Goal: Task Accomplishment & Management: Manage account settings

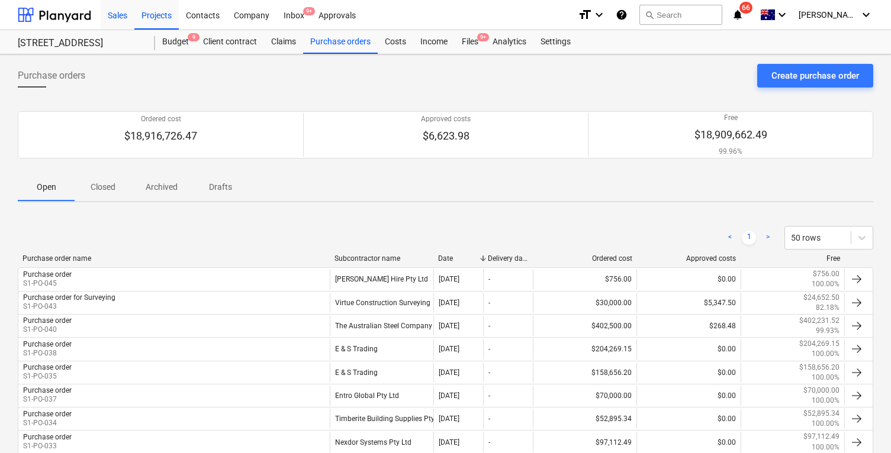
click at [109, 18] on div "Sales" at bounding box center [118, 14] width 34 height 30
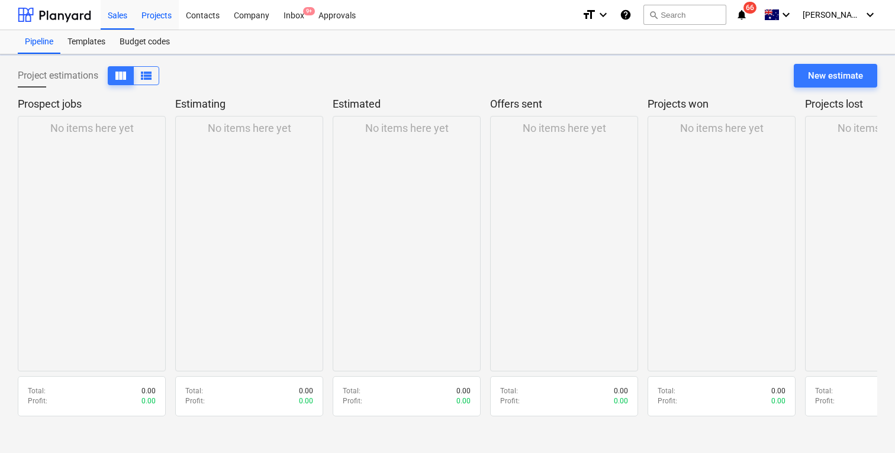
click at [163, 16] on div "Projects" at bounding box center [156, 14] width 44 height 30
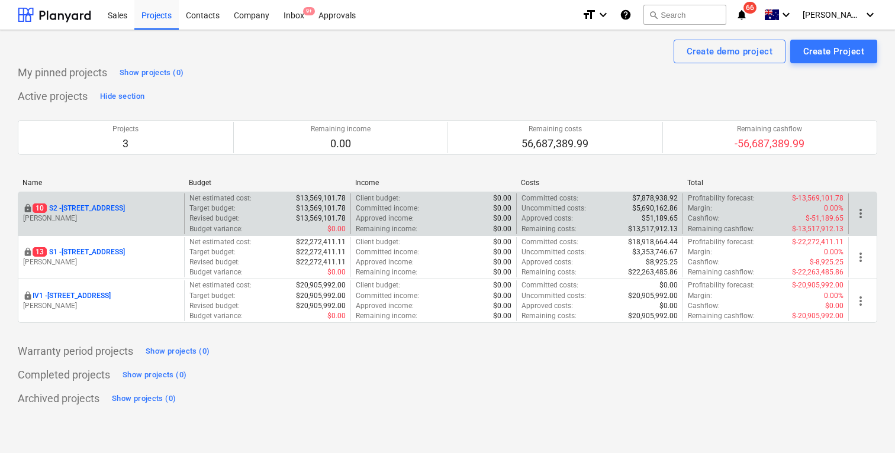
click at [104, 213] on p "[STREET_ADDRESS]" at bounding box center [79, 209] width 92 height 10
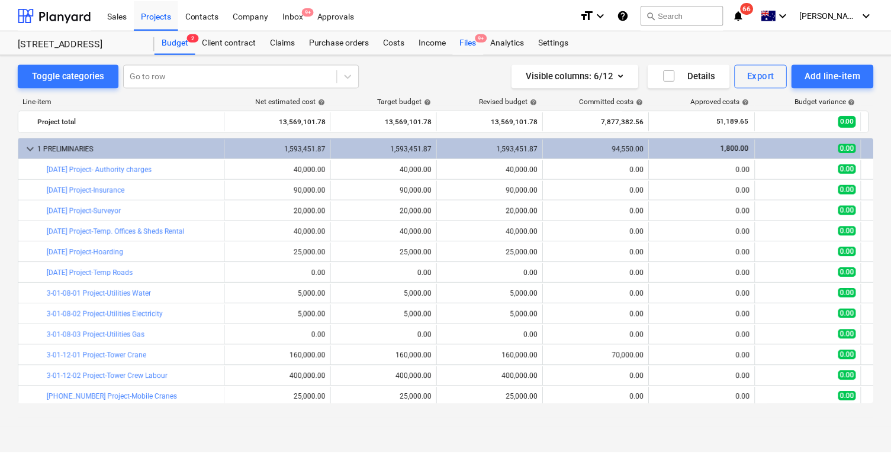
scroll to position [364, 0]
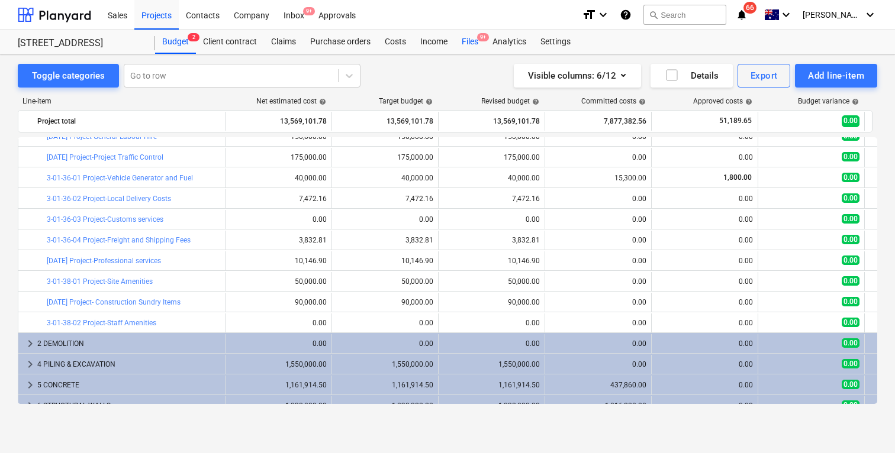
click at [475, 36] on div "Files 9+" at bounding box center [470, 42] width 31 height 24
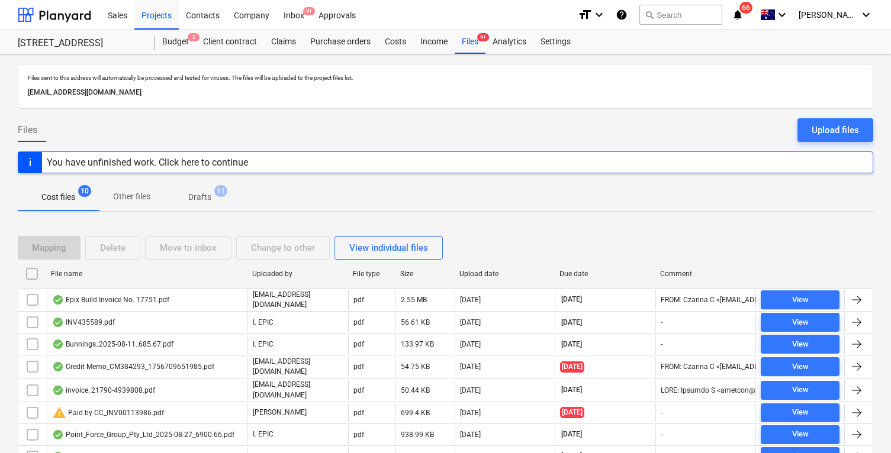
click at [213, 199] on span "Drafts 11" at bounding box center [200, 197] width 42 height 12
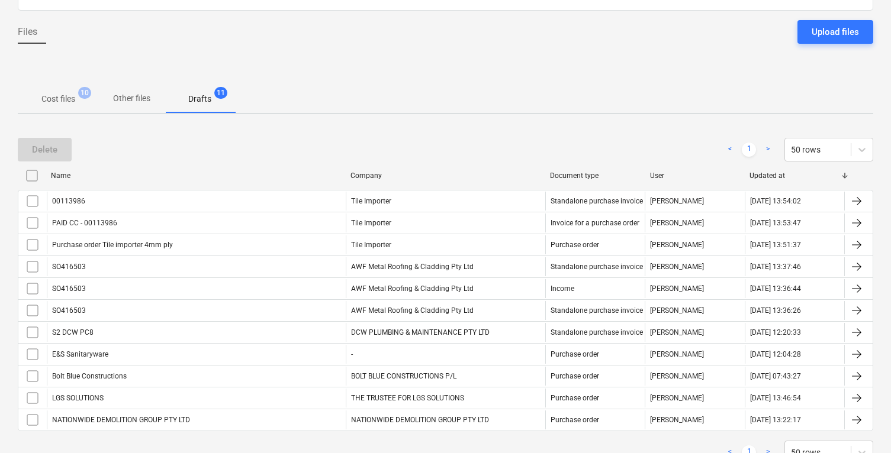
scroll to position [104, 0]
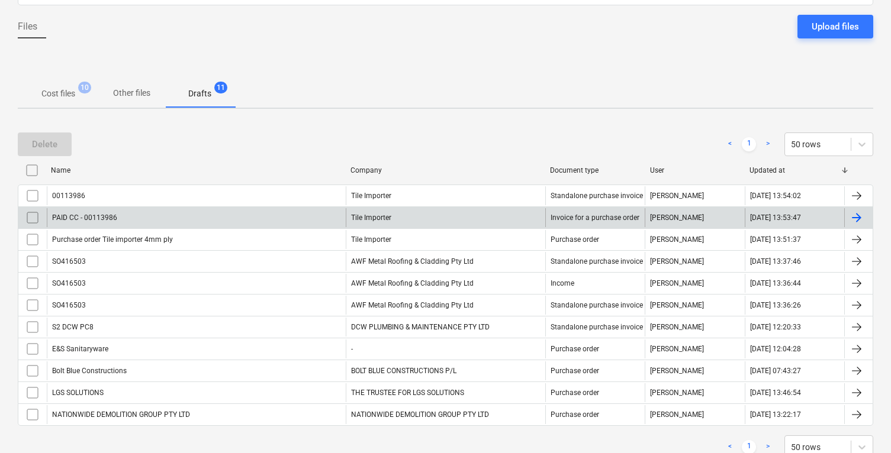
click at [35, 218] on input "checkbox" at bounding box center [32, 217] width 19 height 19
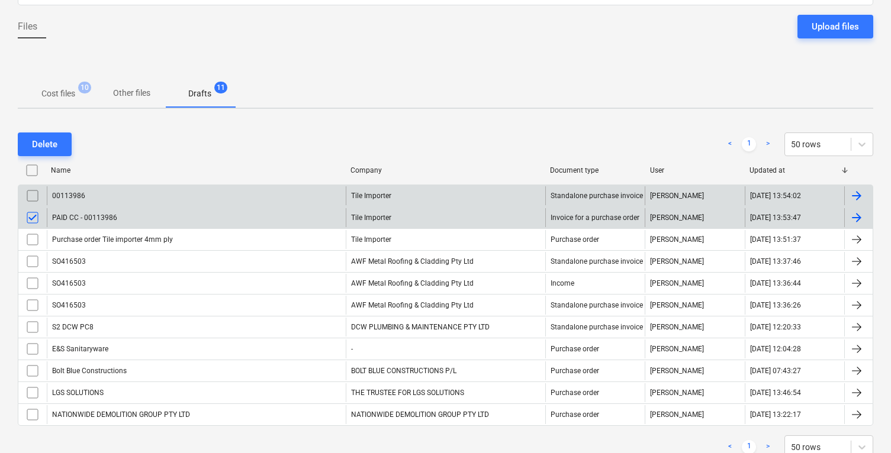
click at [35, 199] on input "checkbox" at bounding box center [32, 195] width 19 height 19
click at [51, 143] on div "Delete" at bounding box center [44, 144] width 25 height 15
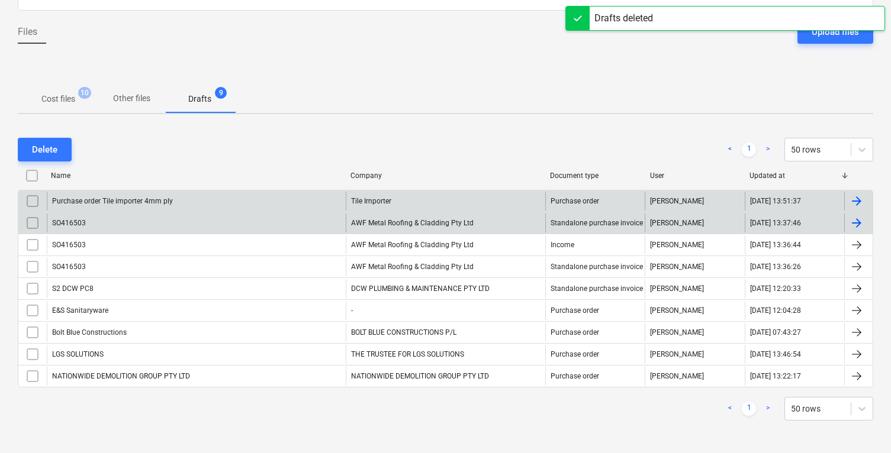
scroll to position [99, 0]
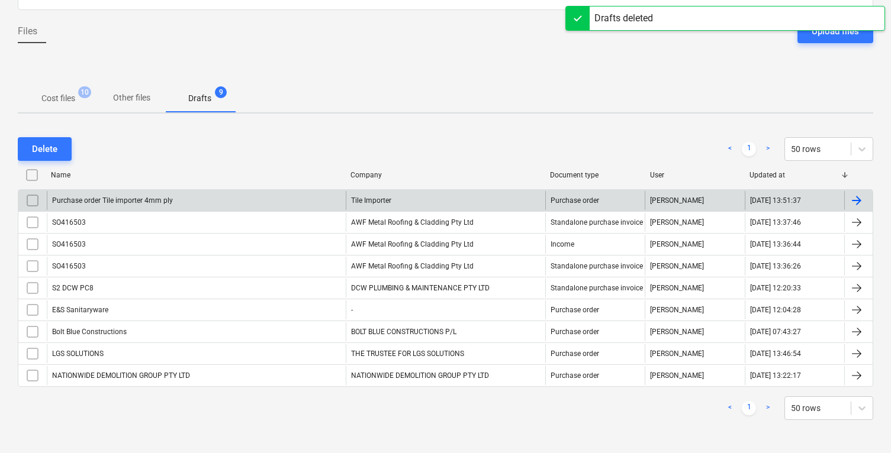
click at [31, 175] on input "checkbox" at bounding box center [31, 175] width 19 height 19
drag, startPoint x: 41, startPoint y: 150, endPoint x: 34, endPoint y: 192, distance: 42.6
click at [34, 192] on div "Delete < 1 > 50 rows Name Company Document type User Updated at Purchase order …" at bounding box center [445, 278] width 855 height 311
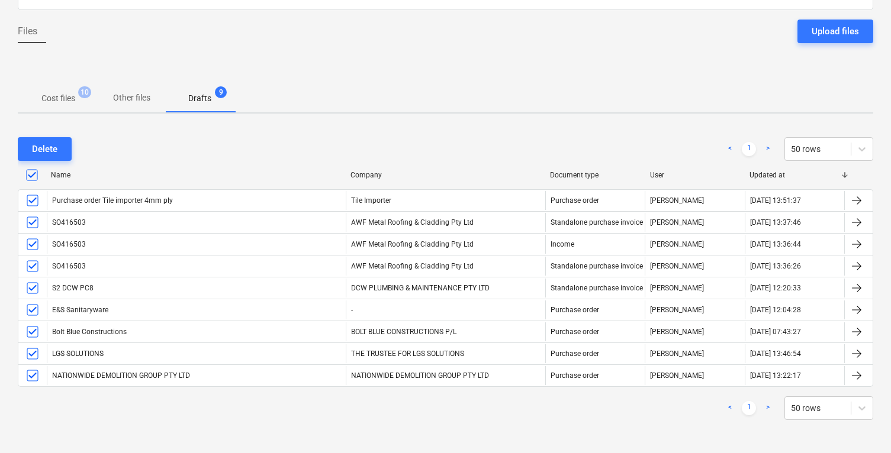
click at [31, 175] on input "checkbox" at bounding box center [31, 175] width 19 height 19
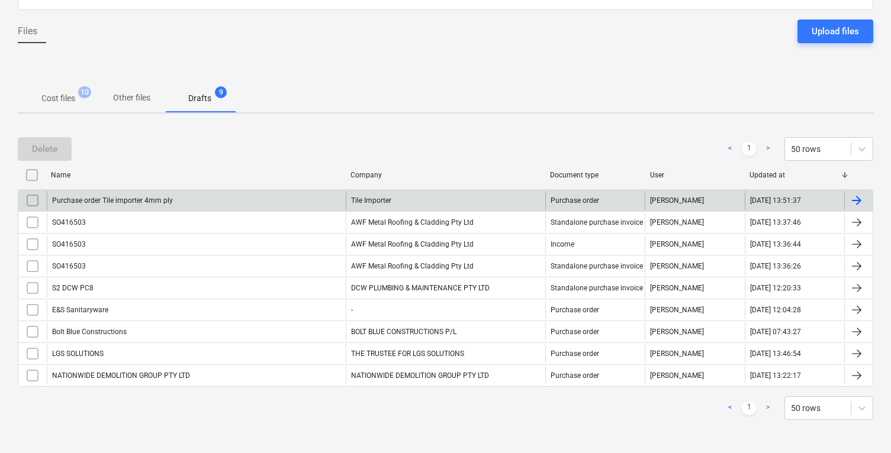
click at [32, 197] on input "checkbox" at bounding box center [32, 200] width 19 height 19
click at [32, 224] on input "checkbox" at bounding box center [32, 222] width 19 height 19
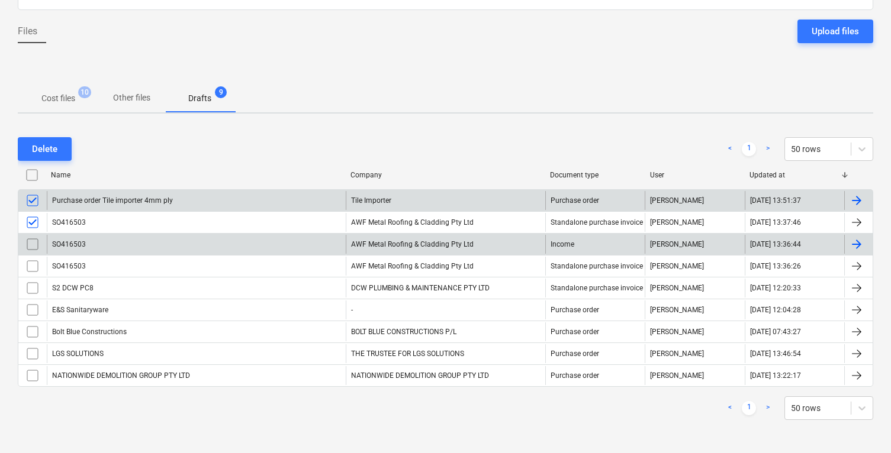
click at [32, 241] on input "checkbox" at bounding box center [32, 244] width 19 height 19
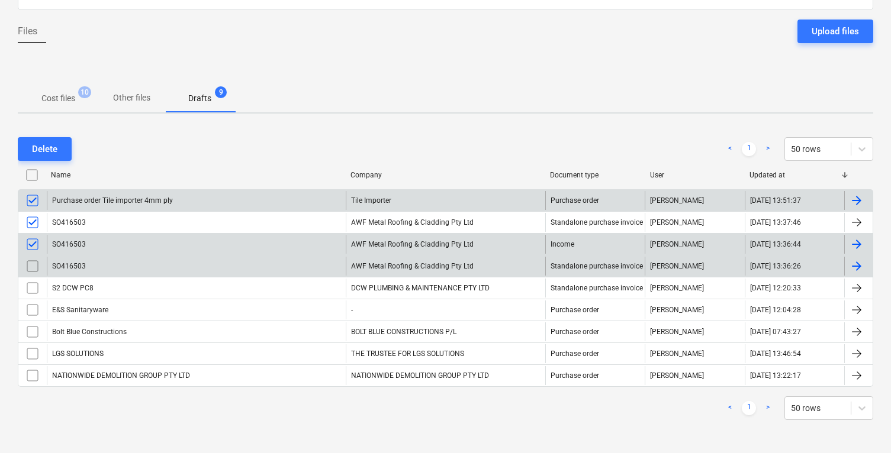
click at [32, 266] on input "checkbox" at bounding box center [32, 266] width 19 height 19
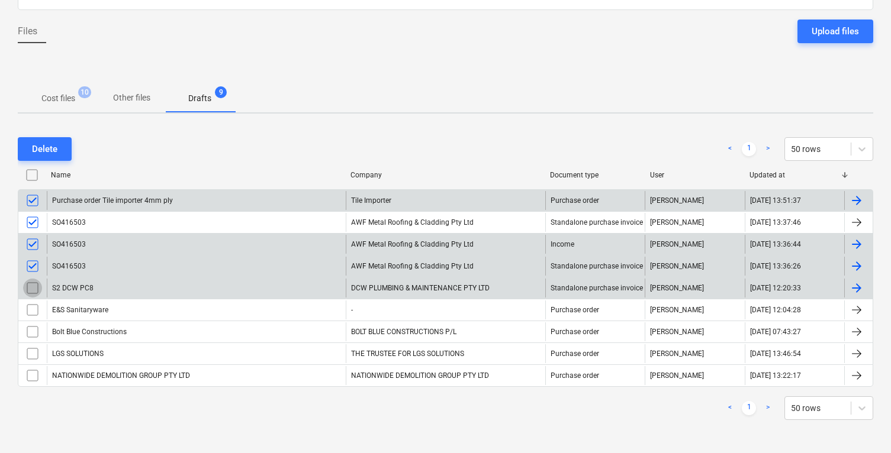
click at [34, 282] on input "checkbox" at bounding box center [32, 288] width 19 height 19
click at [56, 154] on div "Delete" at bounding box center [44, 148] width 25 height 15
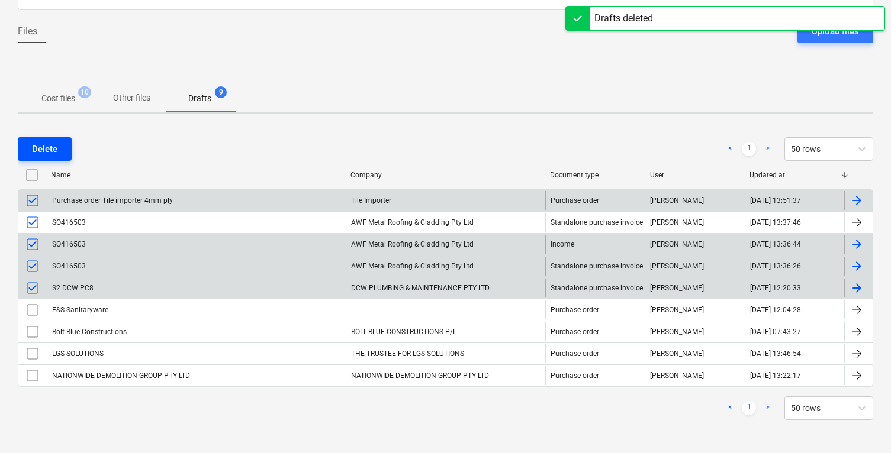
scroll to position [0, 0]
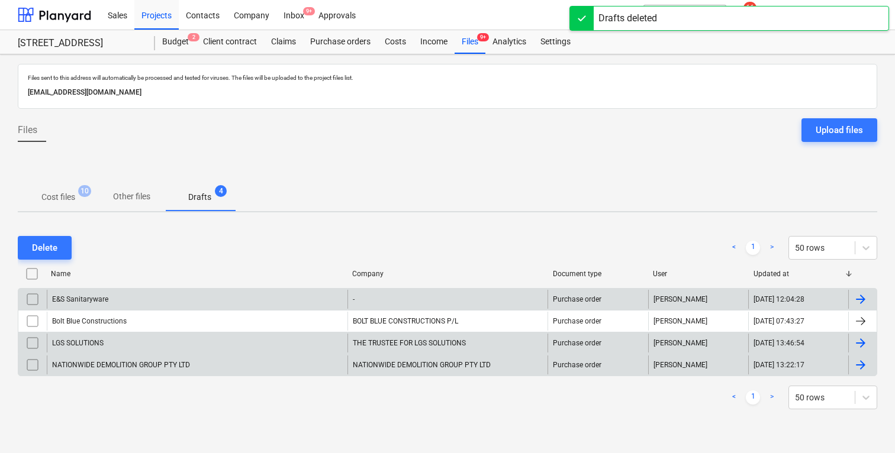
click at [71, 191] on p "Cost files" at bounding box center [58, 197] width 34 height 12
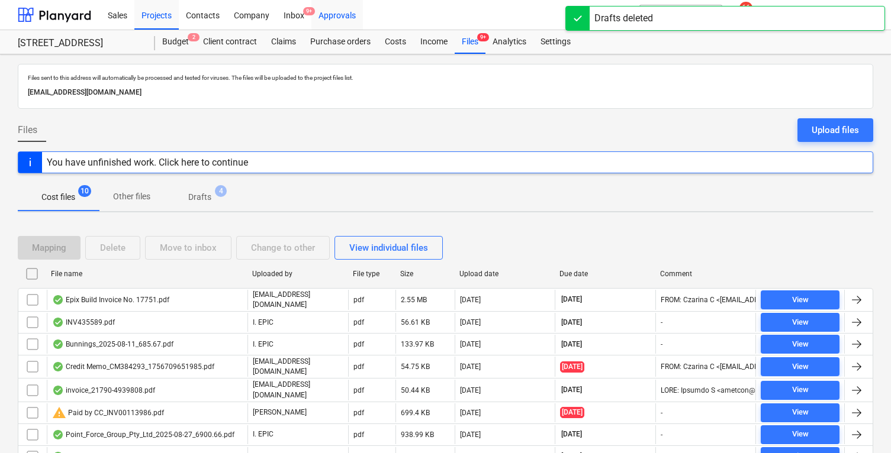
click at [345, 25] on div "Approvals" at bounding box center [336, 14] width 51 height 30
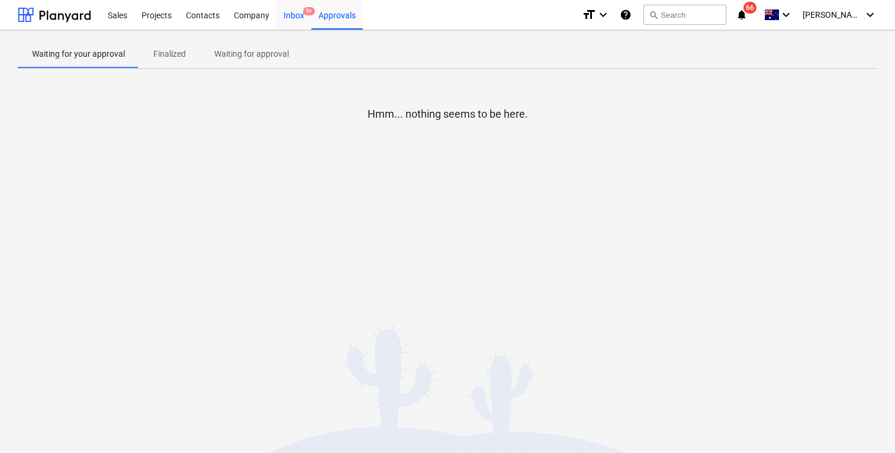
click at [295, 19] on div "Inbox 9+" at bounding box center [293, 14] width 35 height 30
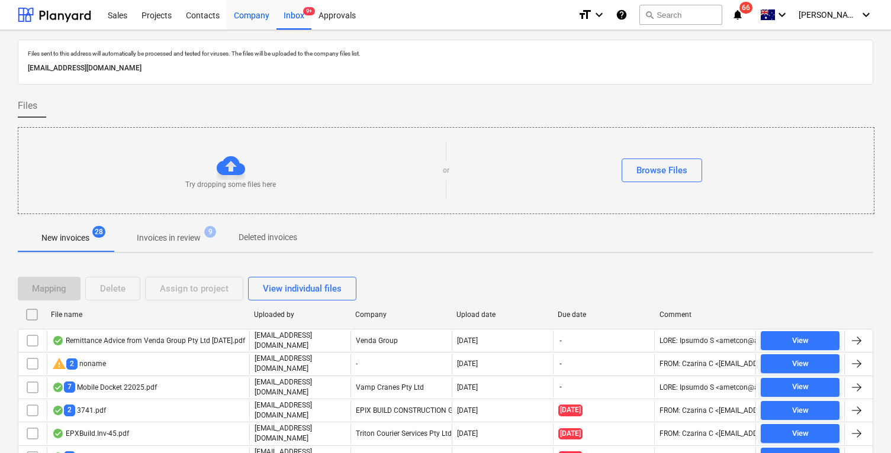
click at [262, 16] on div "Company" at bounding box center [252, 14] width 50 height 30
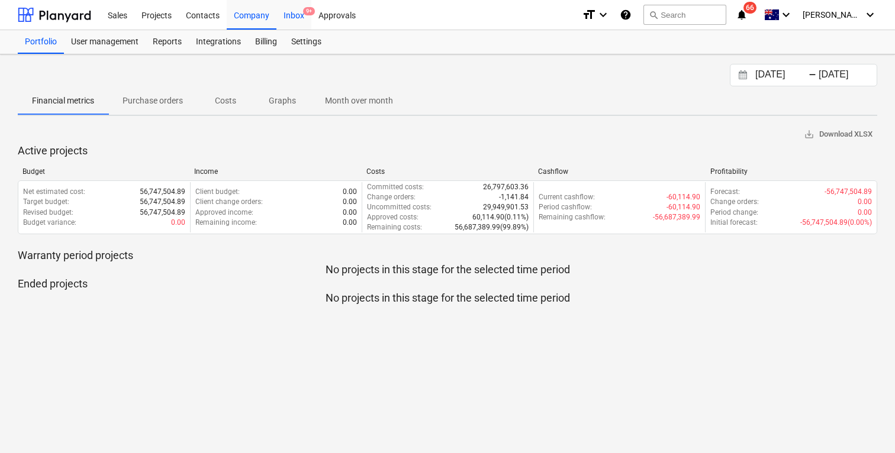
click at [297, 15] on div "Inbox 9+" at bounding box center [293, 14] width 35 height 30
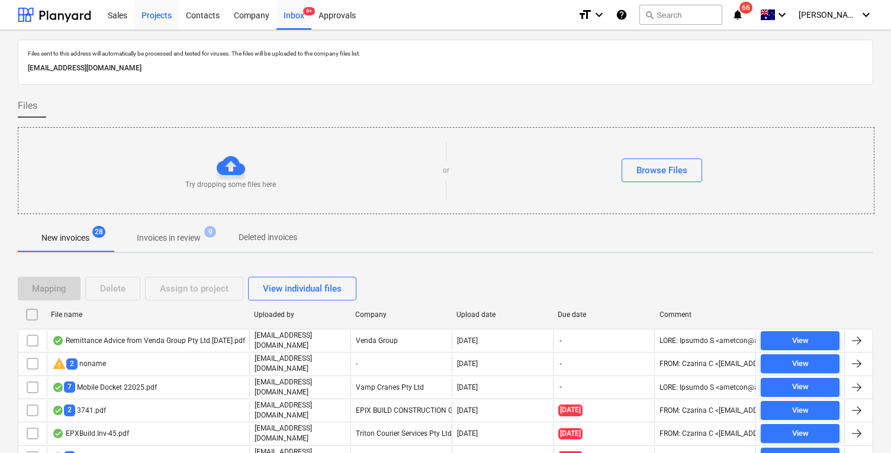
click at [158, 13] on div "Projects" at bounding box center [156, 14] width 44 height 30
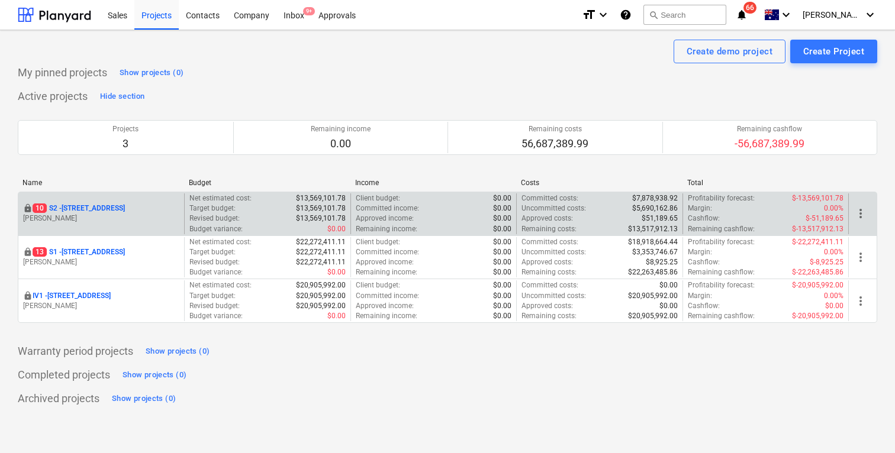
click at [81, 207] on p "[STREET_ADDRESS]" at bounding box center [79, 209] width 92 height 10
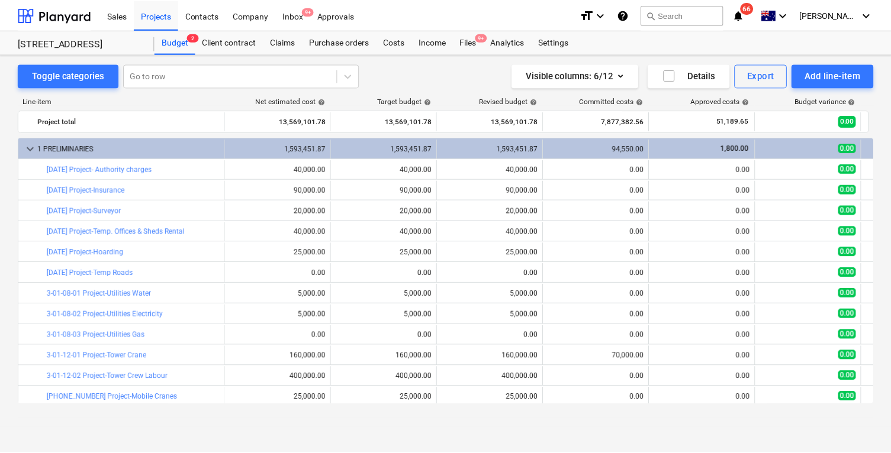
scroll to position [364, 0]
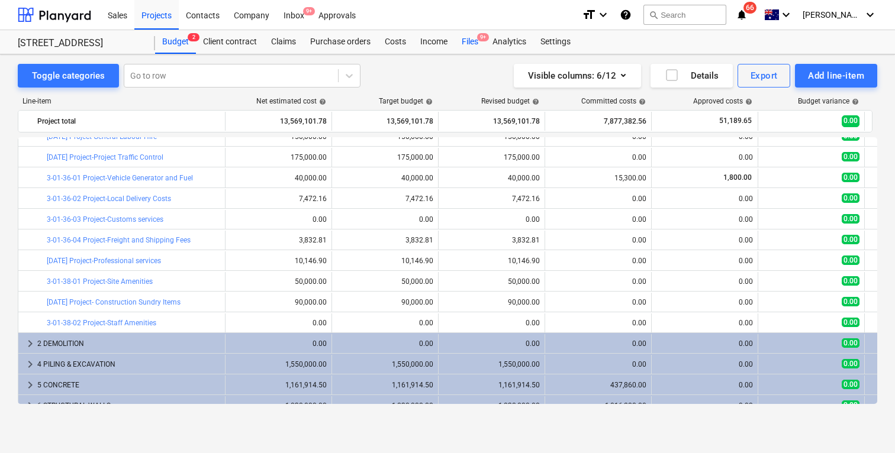
click at [479, 41] on div "Files 9+" at bounding box center [470, 42] width 31 height 24
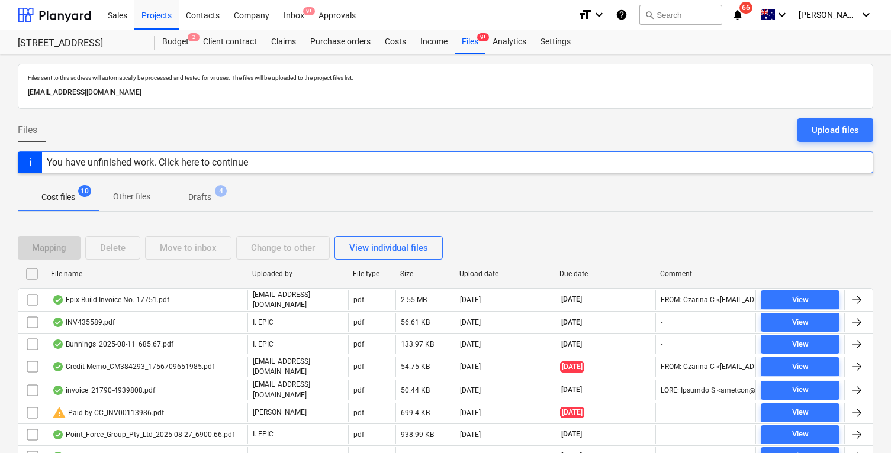
click at [759, 175] on div at bounding box center [445, 177] width 855 height 9
click at [238, 159] on div "You have unfinished work. Click here to continue" at bounding box center [147, 162] width 201 height 11
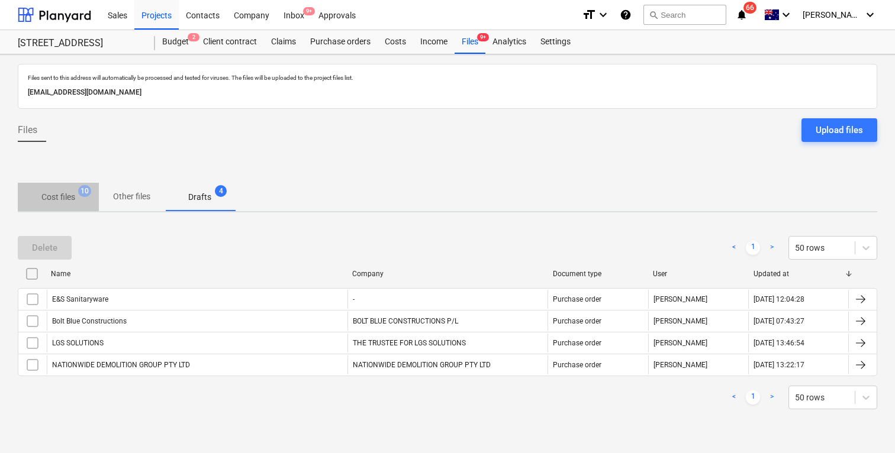
click at [63, 191] on p "Cost files" at bounding box center [58, 197] width 34 height 12
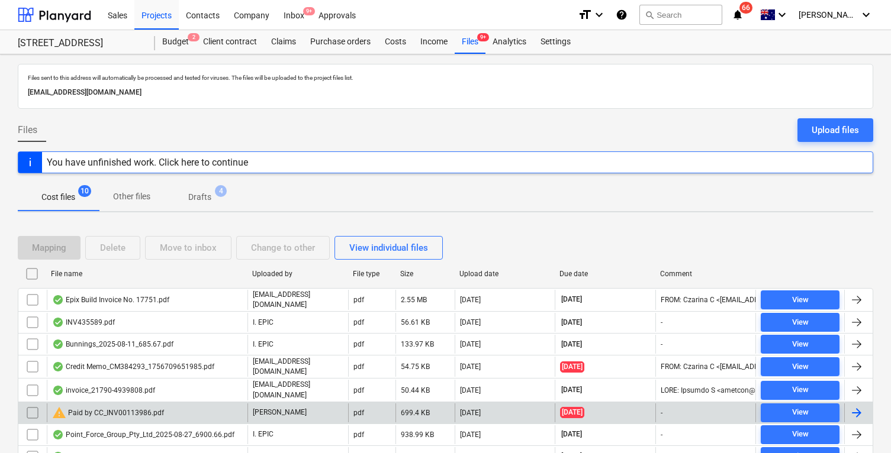
click at [181, 410] on div "warning Paid by CC_INV00113986.pdf" at bounding box center [147, 413] width 201 height 19
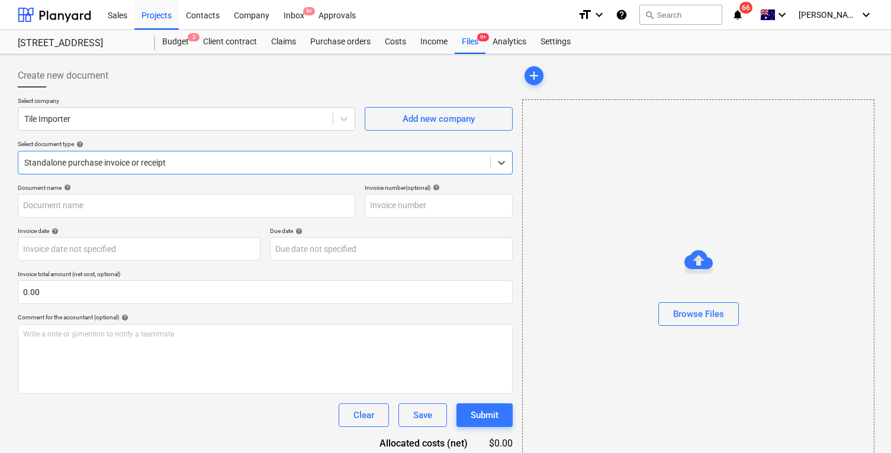
type input "00113986 PAID"
type input "[DATE]"
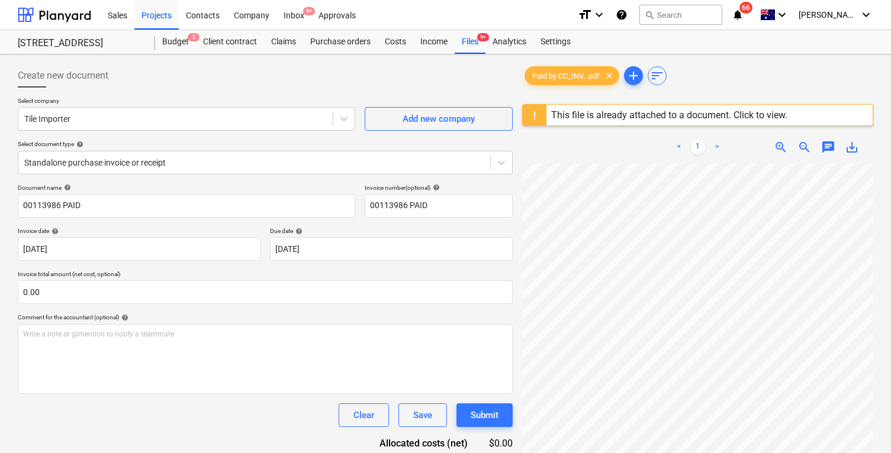
click at [771, 111] on div "This file is already attached to a document. Click to view." at bounding box center [669, 114] width 236 height 11
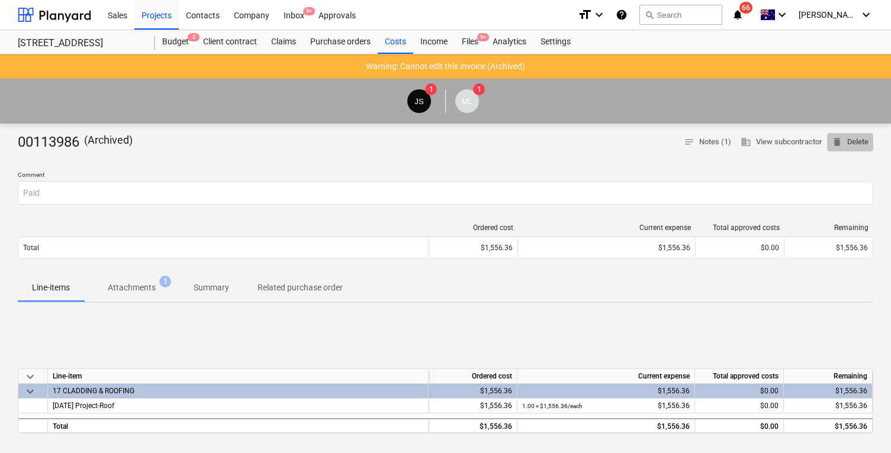
click at [853, 139] on span "delete Delete" at bounding box center [850, 143] width 37 height 14
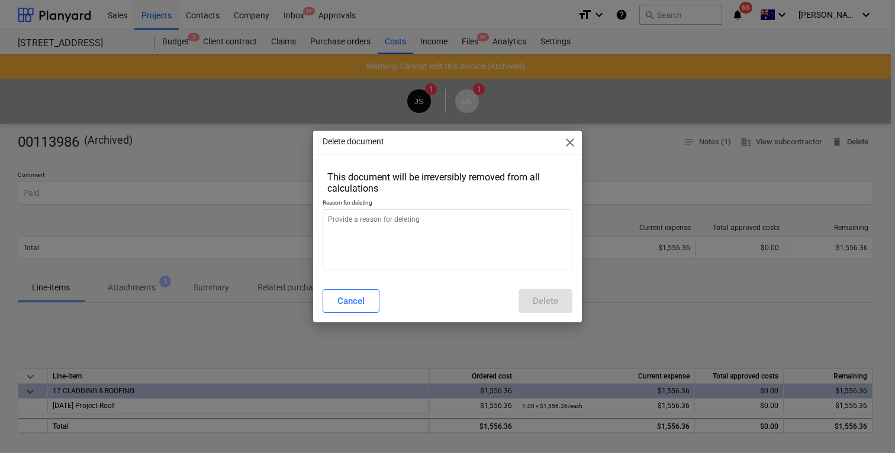
type textarea "x"
click at [525, 258] on textarea at bounding box center [448, 240] width 250 height 61
type textarea "e"
type textarea "x"
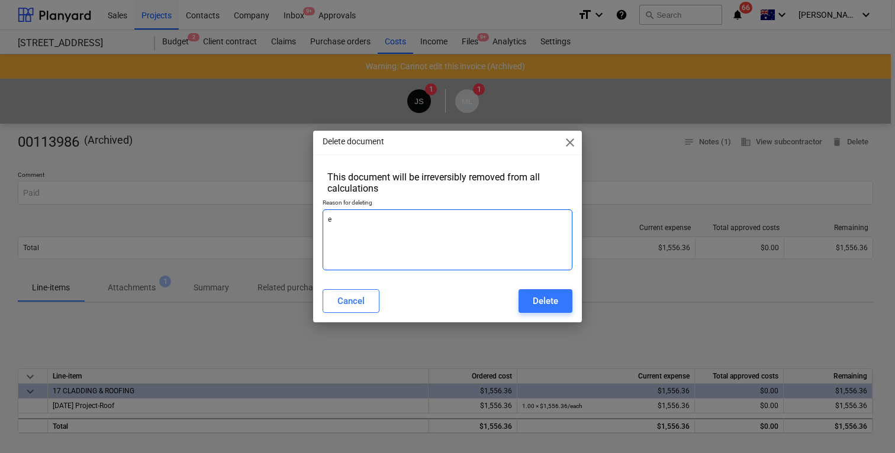
type textarea "ed"
type textarea "x"
type textarea "e"
type textarea "x"
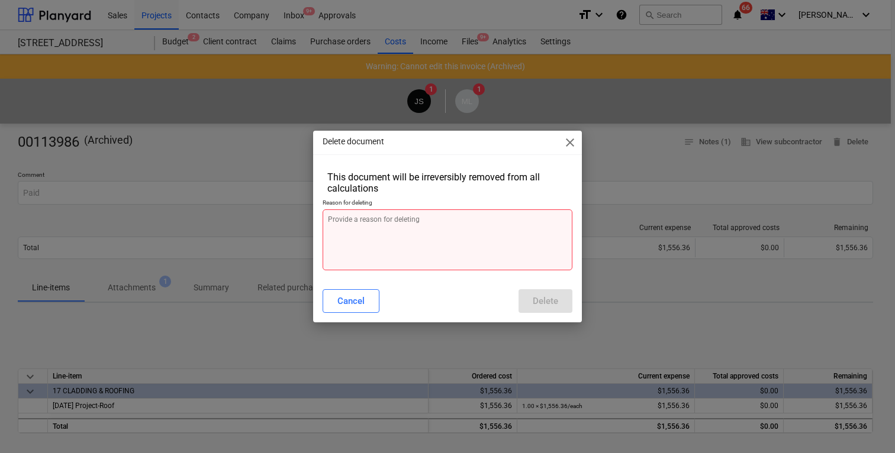
type textarea "d"
type textarea "x"
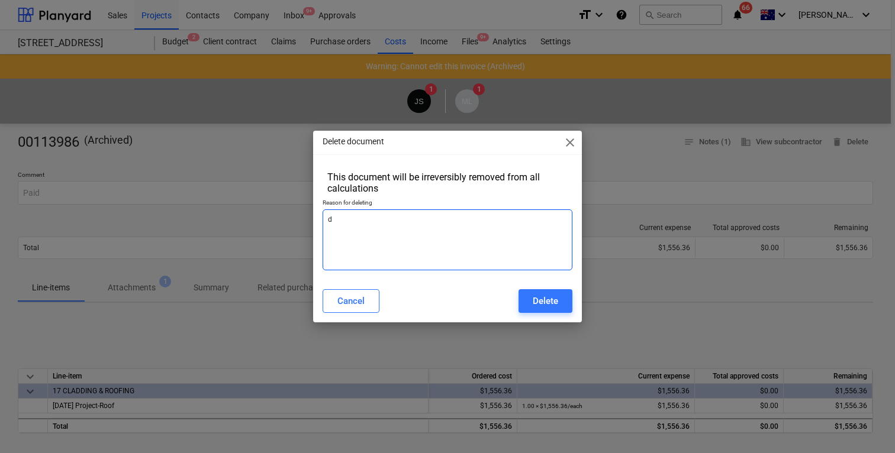
type textarea "de"
type textarea "x"
type textarea "del"
type textarea "x"
type textarea "dele"
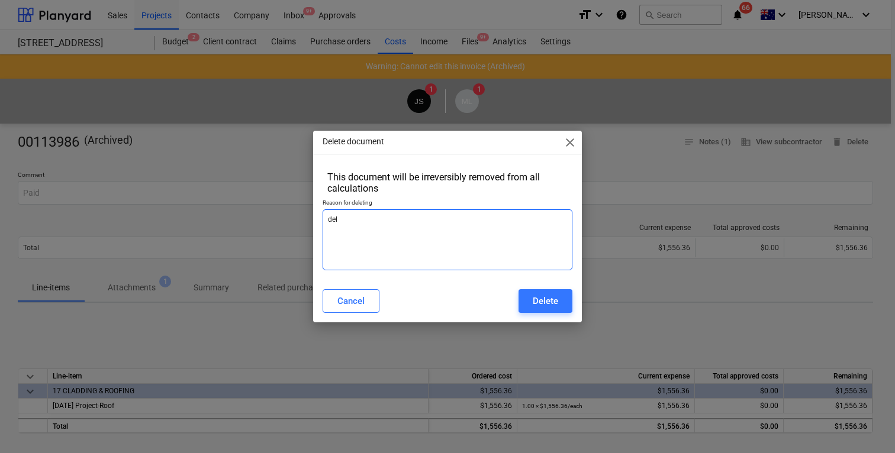
type textarea "x"
type textarea "delet"
type textarea "x"
type textarea "delete"
type textarea "x"
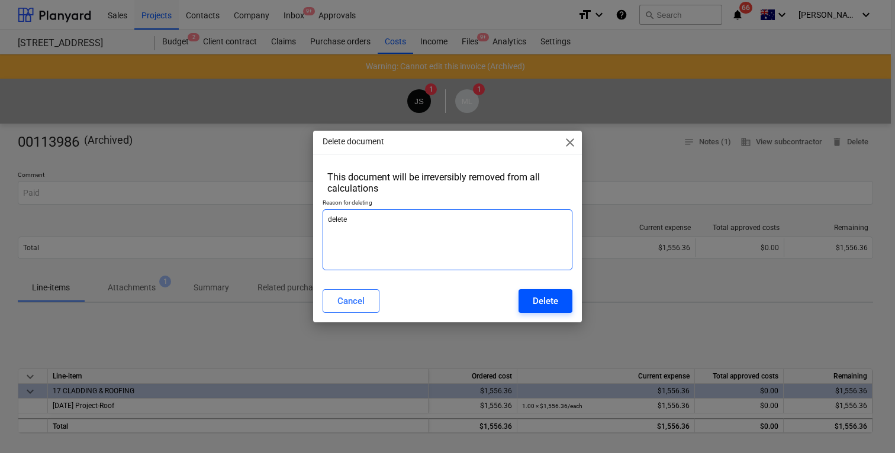
type textarea "delete"
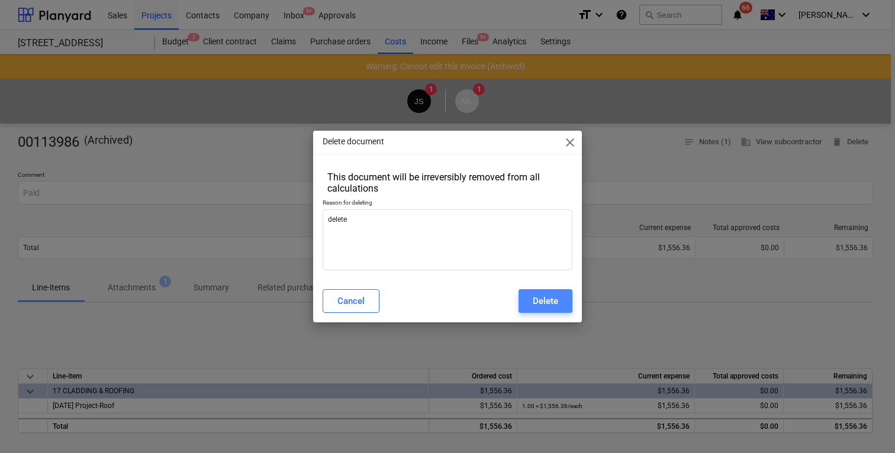
click at [563, 298] on button "Delete" at bounding box center [545, 301] width 54 height 24
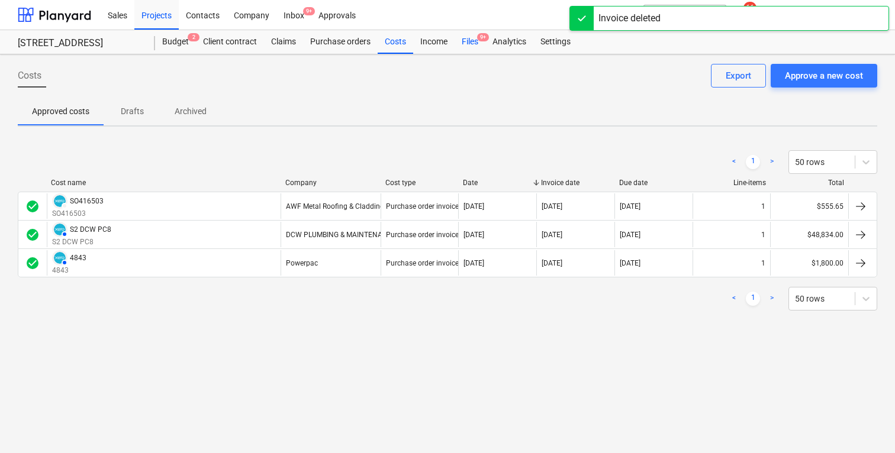
click at [468, 43] on div "Files 9+" at bounding box center [470, 42] width 31 height 24
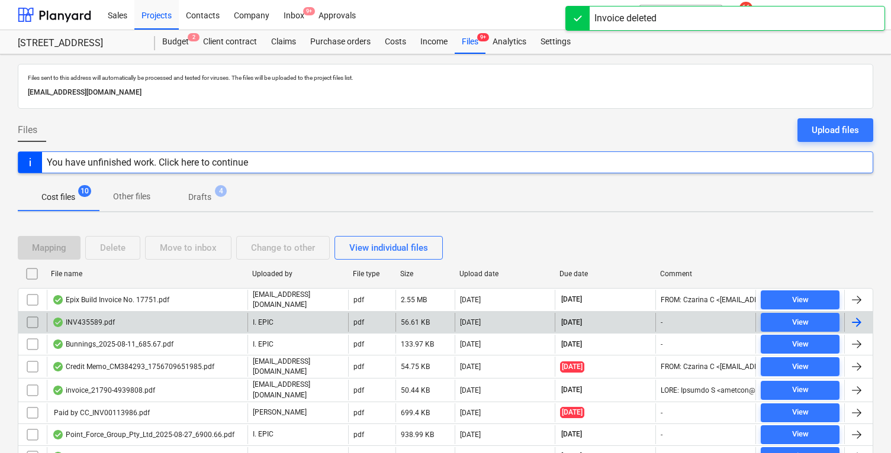
scroll to position [97, 0]
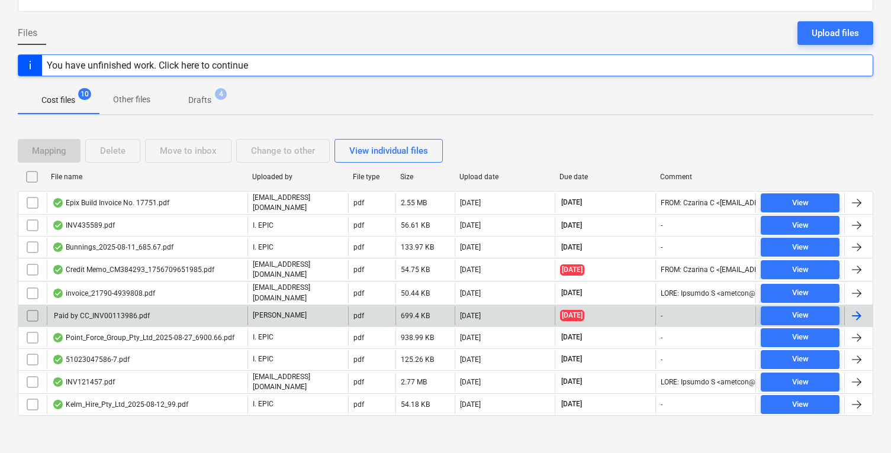
click at [142, 312] on div "Paid by CC_INV00113986.pdf" at bounding box center [101, 316] width 98 height 8
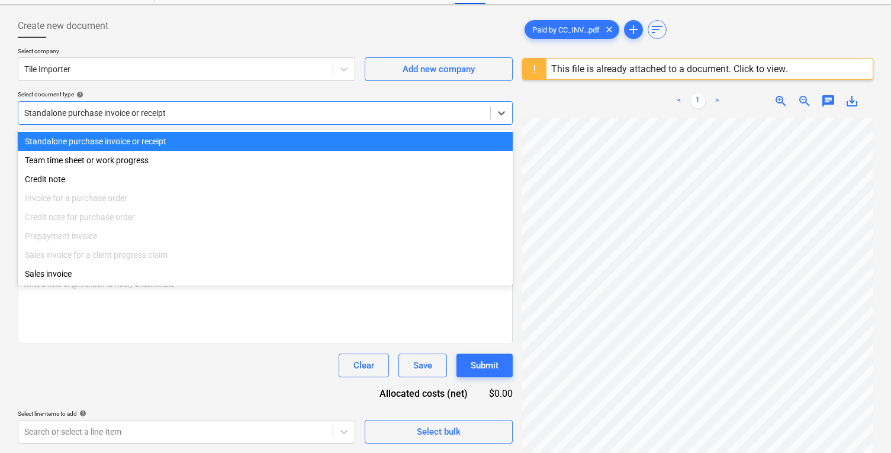
click at [207, 117] on div at bounding box center [254, 113] width 460 height 12
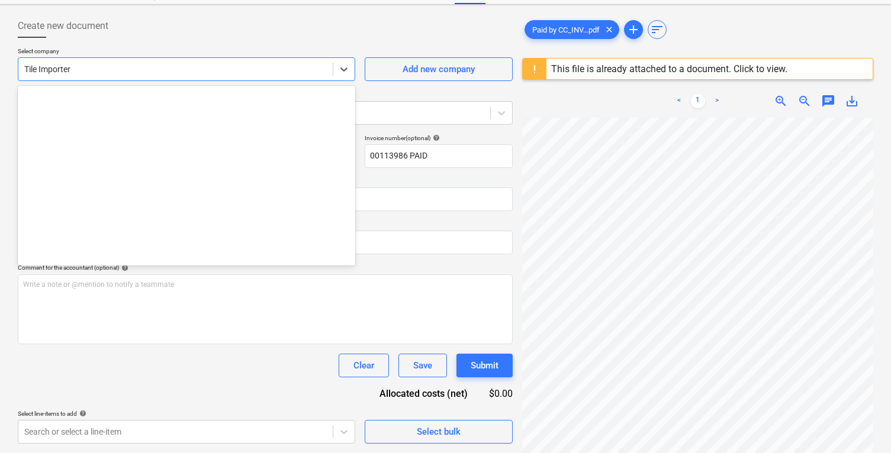
click at [192, 73] on div at bounding box center [175, 69] width 302 height 12
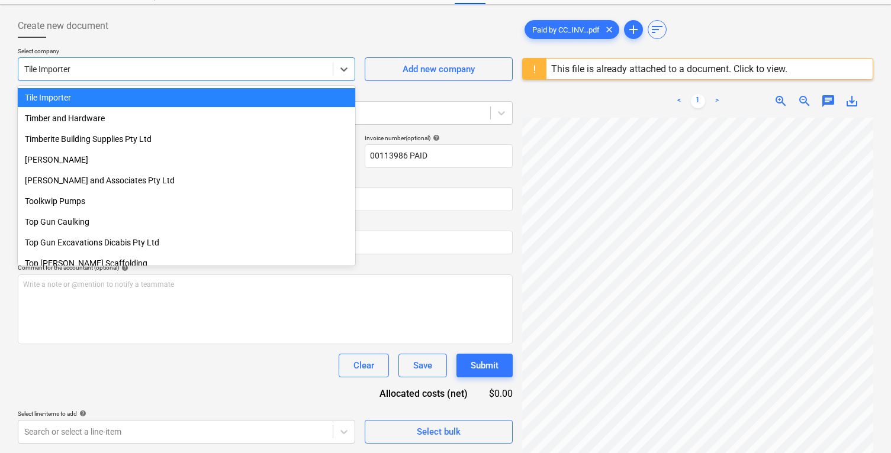
click at [210, 36] on div "Create new document" at bounding box center [265, 26] width 495 height 24
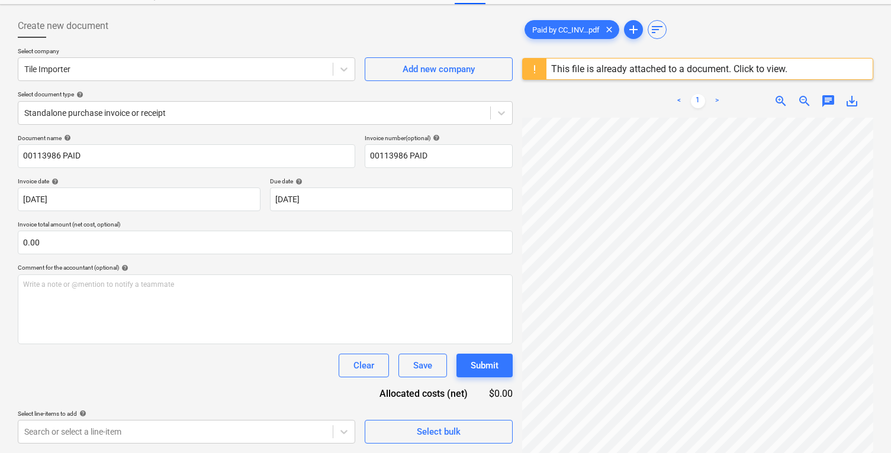
scroll to position [0, 0]
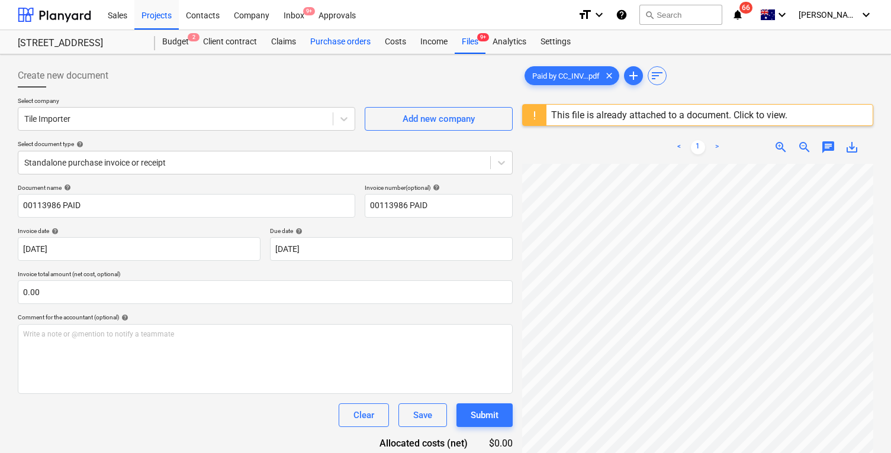
click at [335, 41] on div "Purchase orders" at bounding box center [340, 42] width 75 height 24
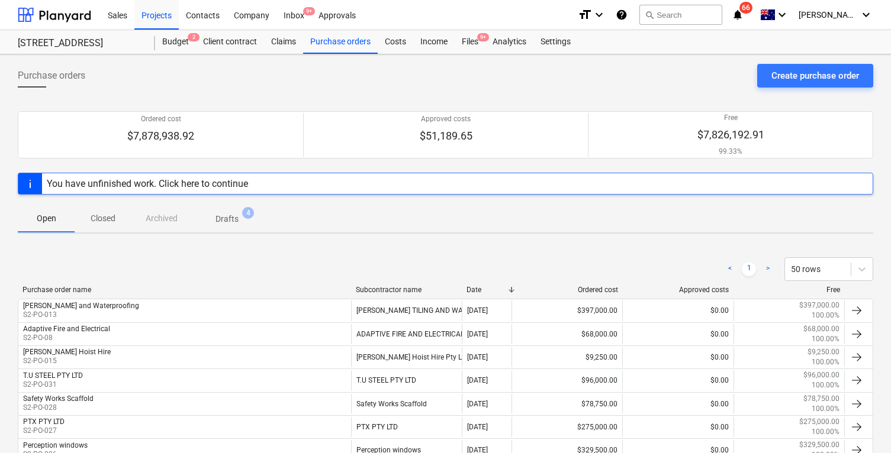
click at [250, 182] on div "You have unfinished work. Click here to continue" at bounding box center [147, 183] width 211 height 21
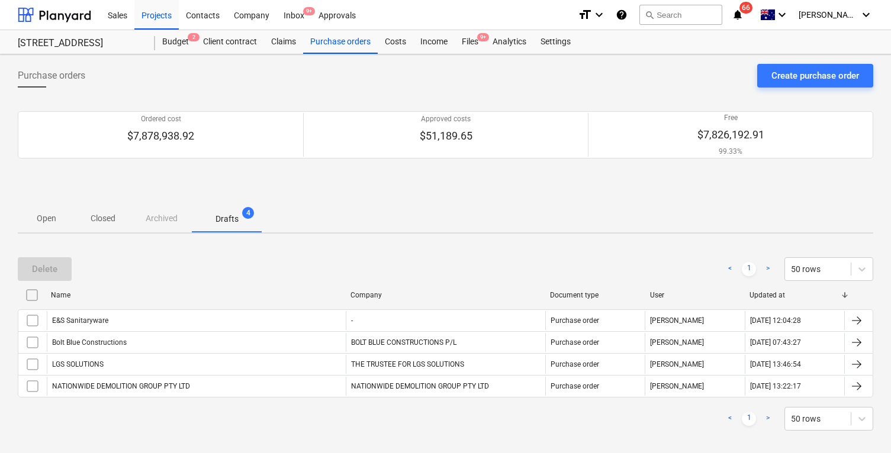
click at [51, 220] on p "Open" at bounding box center [46, 218] width 28 height 12
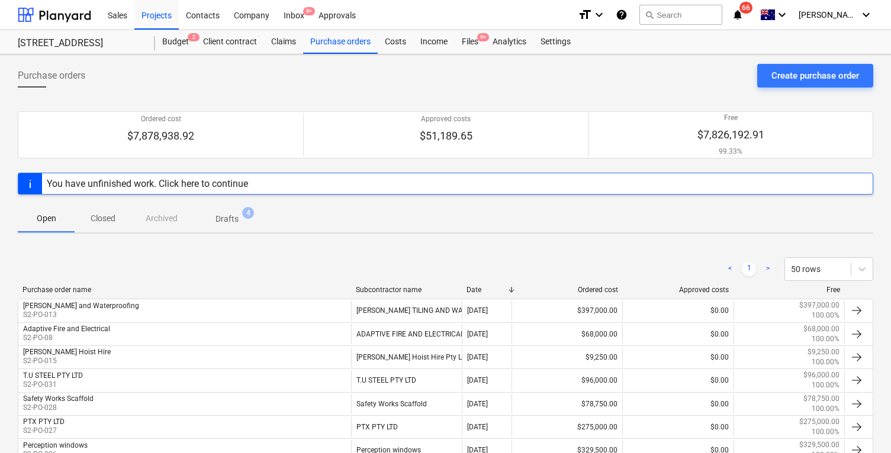
click at [813, 73] on div "Create purchase order" at bounding box center [815, 75] width 88 height 15
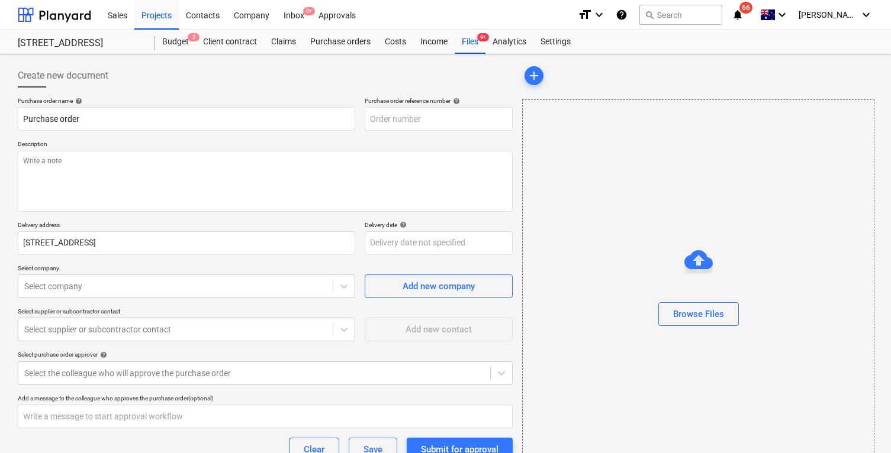
type textarea "x"
type input "S2-PO-040"
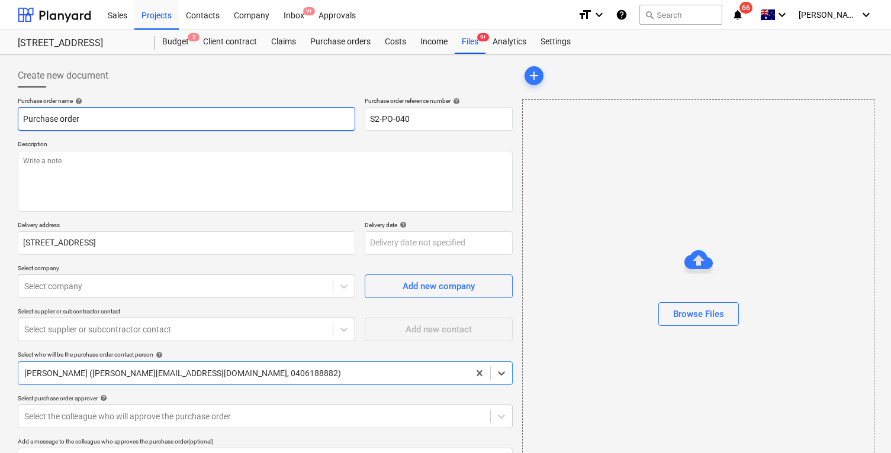
click at [170, 123] on input "Purchase order" at bounding box center [186, 119] width 337 height 24
type textarea "x"
type input "Purchase order"
type textarea "x"
type input "Purchase order f"
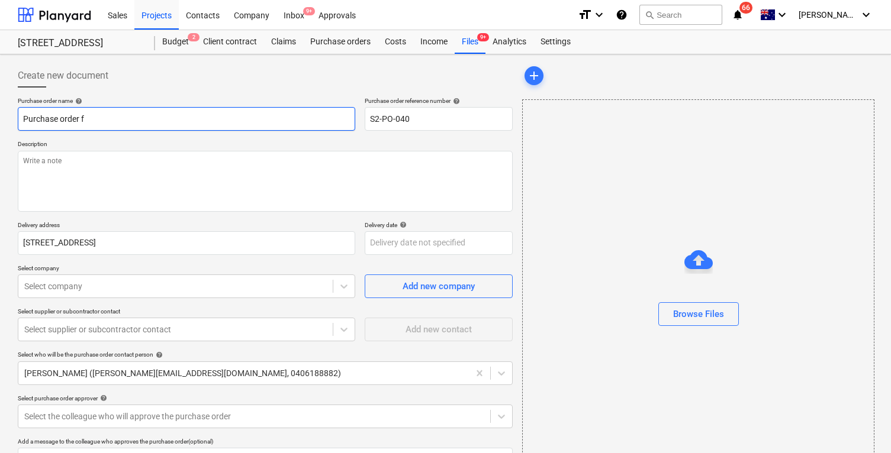
type textarea "x"
type input "Purchase order fo"
type textarea "x"
type input "Purchase order for"
type textarea "x"
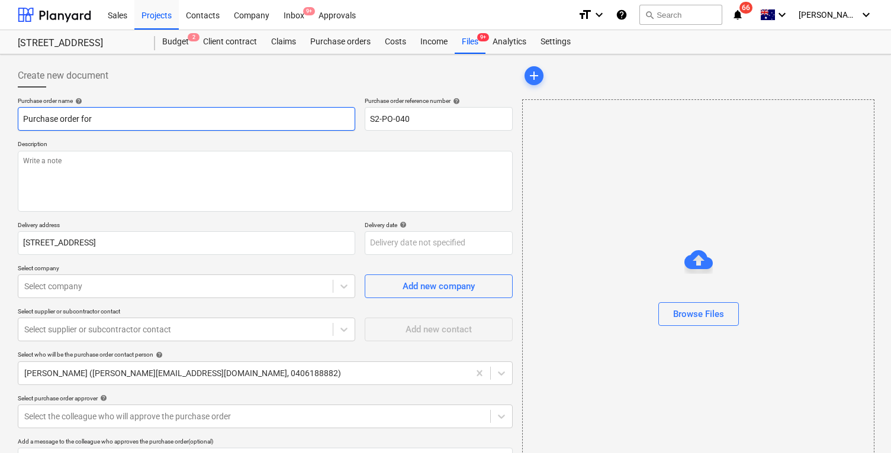
type input "Purchase order for"
type textarea "x"
type input "Purchase order for 4"
type textarea "x"
type input "Purchase order for 4m"
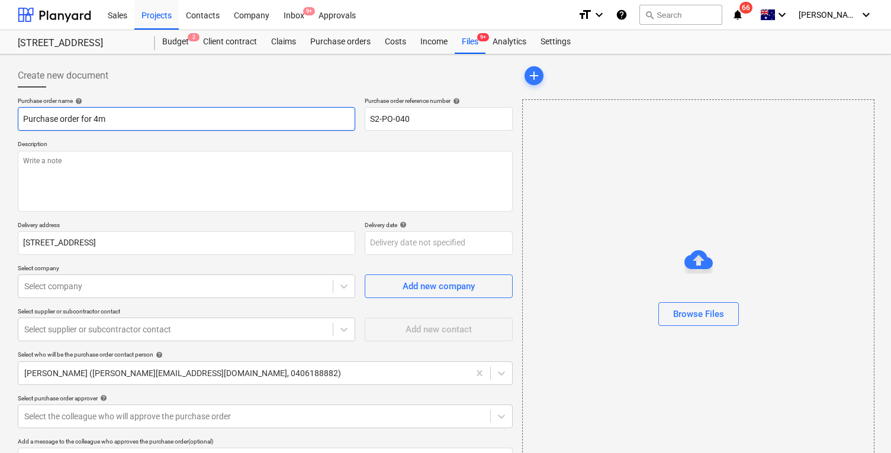
type textarea "x"
type input "Purchase order for 4mm"
type textarea "x"
type input "Purchase order for 4mm"
type textarea "x"
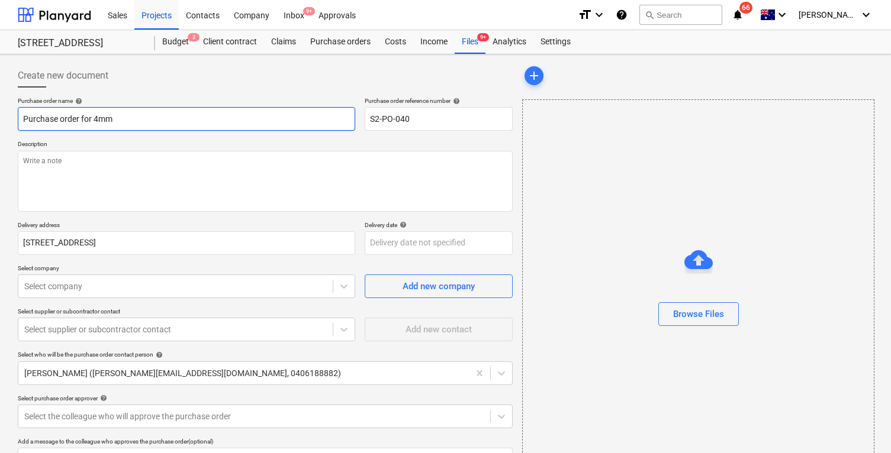
type input "Purchase order for 4mm M"
type textarea "x"
type input "Purchase order for 4mm Ma"
type textarea "x"
type input "Purchase order for 4mm Mar"
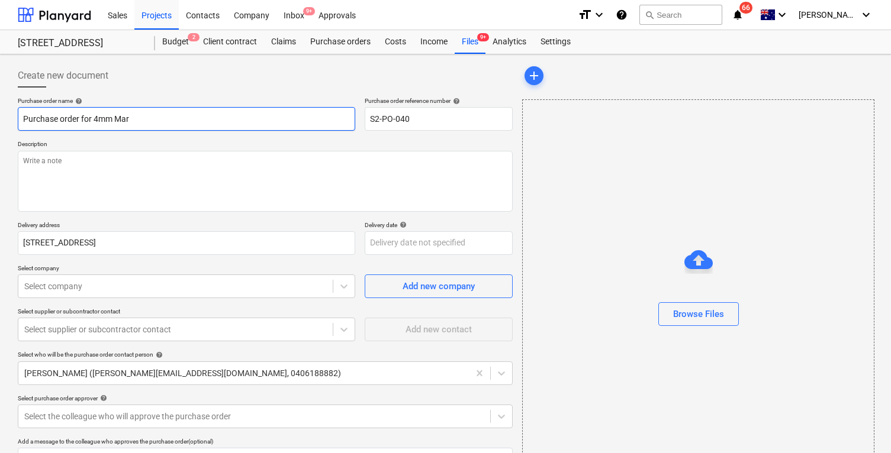
type textarea "x"
type input "Purchase order for 4mm Mari"
type textarea "x"
type input "Purchase order for 4mm Marin"
type textarea "x"
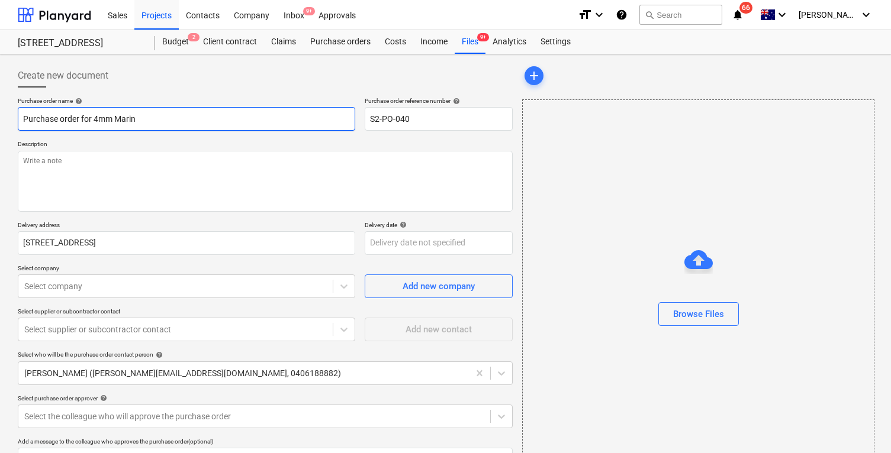
type input "Purchase order for 4mm Marine"
type textarea "x"
type input "Purchase order for 4mm Marine"
type textarea "x"
type input "Purchase order for 4mm Marine P"
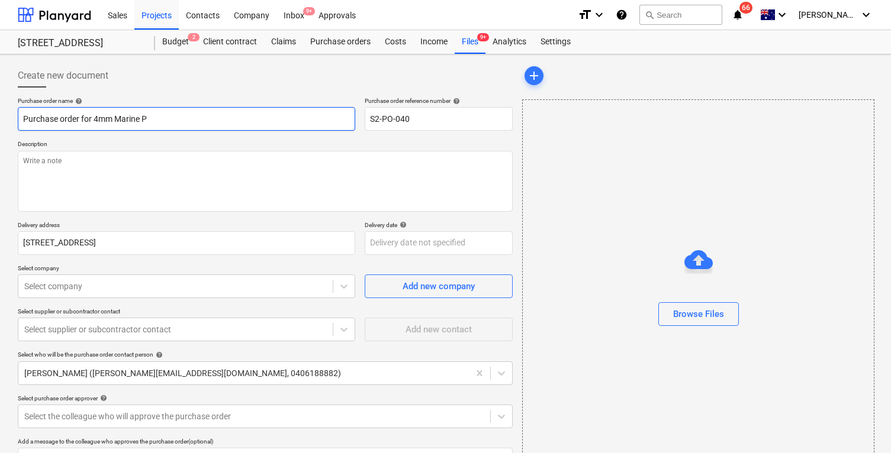
type textarea "x"
type input "Purchase order for 4mm Marine Pl"
type textarea "x"
type input "Purchase order for 4mm Marine Pla"
type textarea "x"
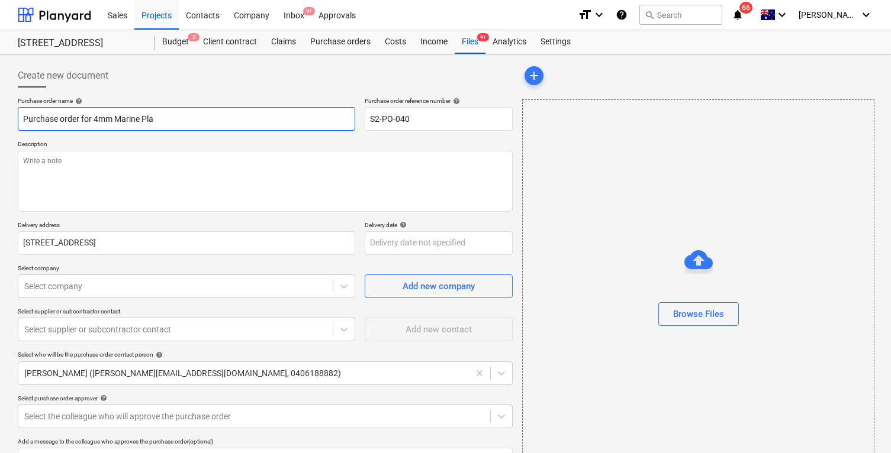
type input "Purchase order for 4mm Marine Play"
drag, startPoint x: 173, startPoint y: 120, endPoint x: 153, endPoint y: 125, distance: 21.0
click at [153, 125] on input "Purchase order for 4mm Marine Play" at bounding box center [186, 119] width 337 height 24
type textarea "x"
type input "Purchase order for 4mm Marine Pla"
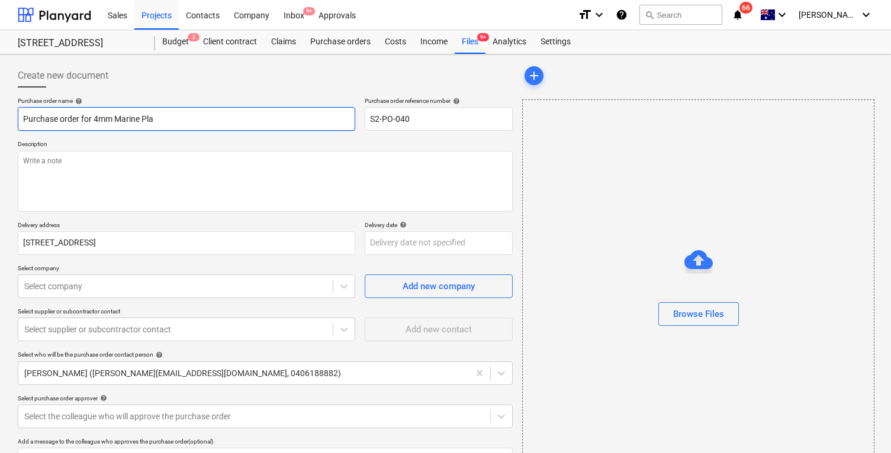
type textarea "x"
type input "Purchase order for 4mm Marine Pl"
type textarea "x"
drag, startPoint x: 160, startPoint y: 120, endPoint x: 94, endPoint y: 121, distance: 66.3
click at [94, 121] on input "Purchase order for 4mm Marine Ply" at bounding box center [186, 119] width 337 height 24
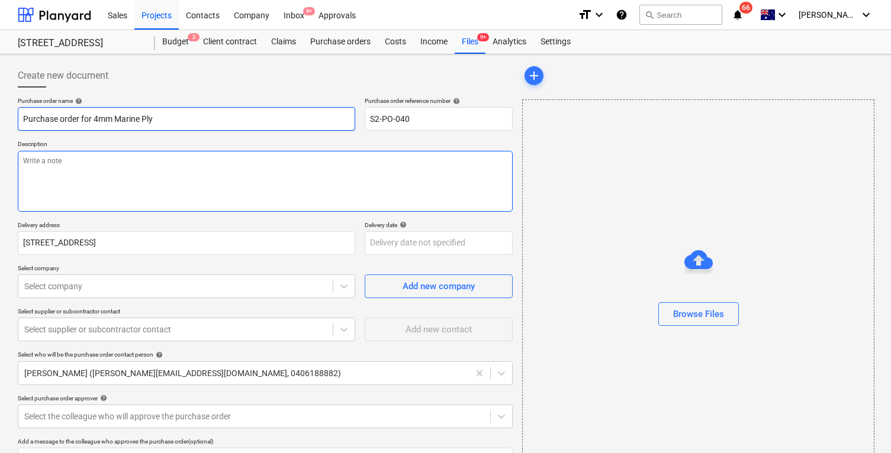
type input "Purchase order for 4mm Marine Ply"
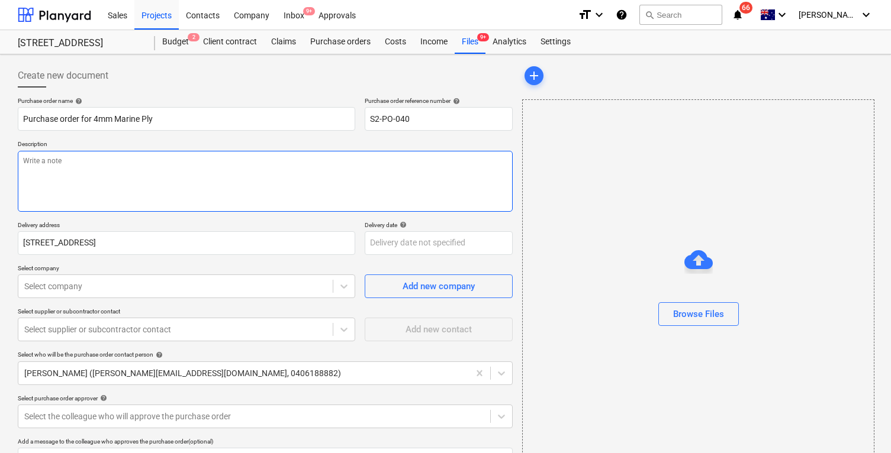
click at [98, 164] on textarea at bounding box center [265, 181] width 495 height 61
paste textarea "4mm Marine Ply"
type textarea "x"
type textarea "4mm Marine Ply"
type textarea "x"
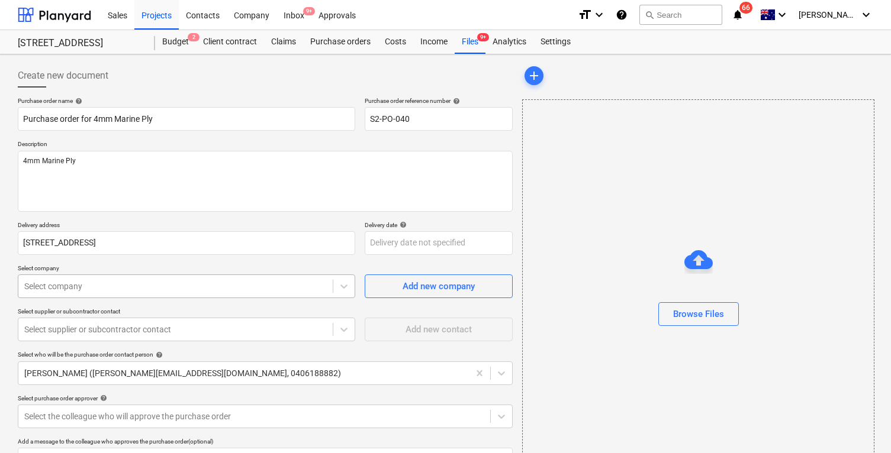
click at [114, 285] on body "Sales Projects Contacts Company Inbox 9+ Approvals format_size keyboard_arrow_d…" at bounding box center [445, 226] width 891 height 453
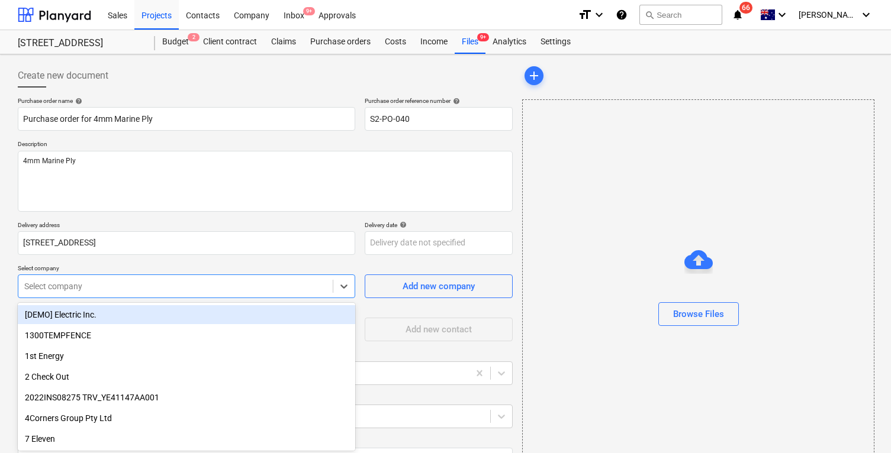
scroll to position [34, 0]
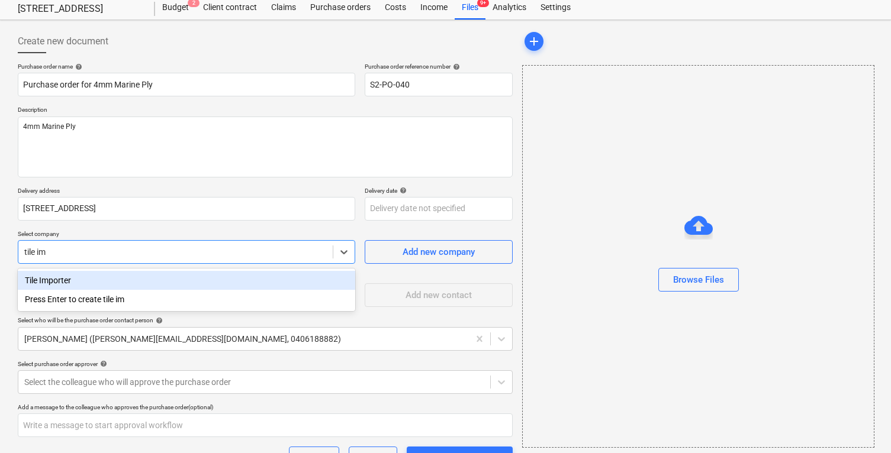
type input "tile imp"
click at [121, 272] on div "Tile Importer" at bounding box center [186, 280] width 337 height 19
type textarea "x"
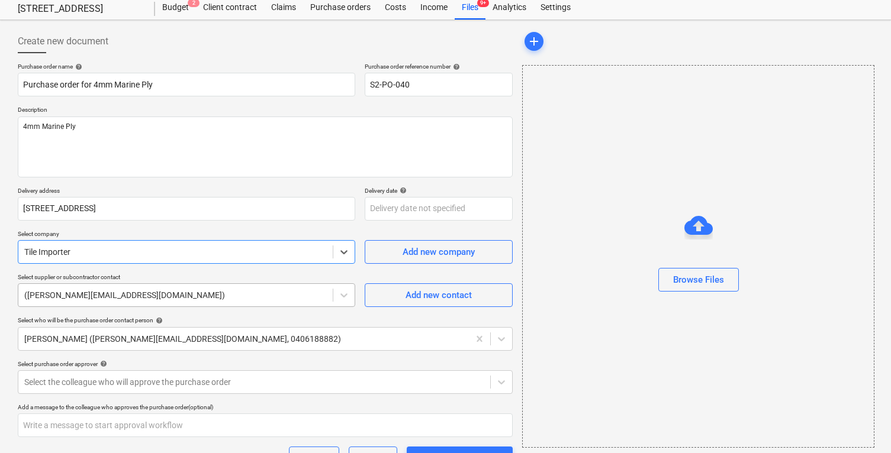
click at [125, 292] on div at bounding box center [175, 295] width 302 height 12
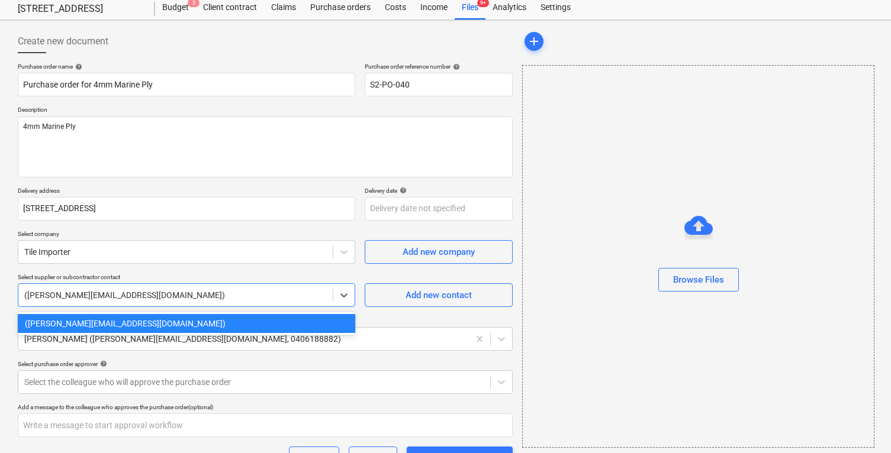
click at [137, 281] on p "Select supplier or subcontractor contact" at bounding box center [186, 278] width 337 height 10
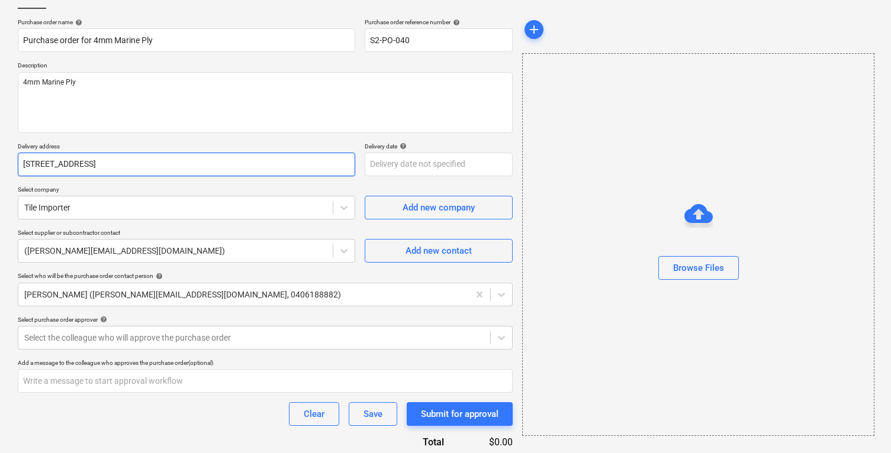
scroll to position [89, 0]
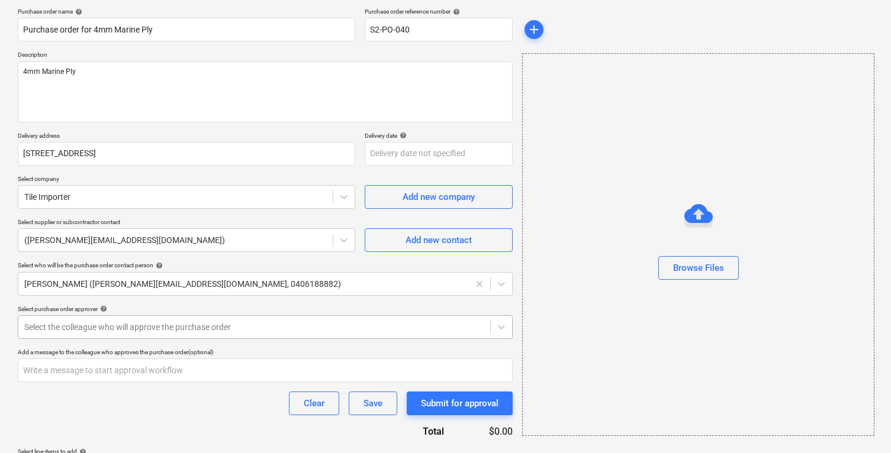
click at [144, 323] on div at bounding box center [254, 327] width 460 height 12
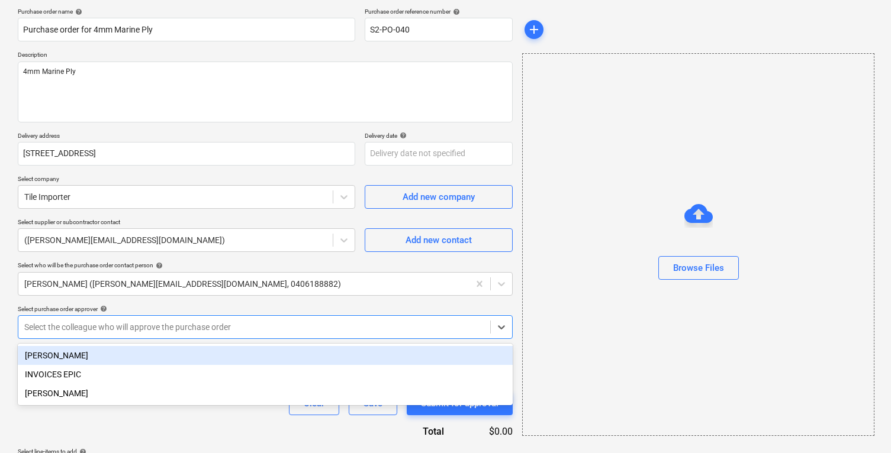
click at [143, 359] on div "[PERSON_NAME]" at bounding box center [265, 355] width 495 height 19
type textarea "x"
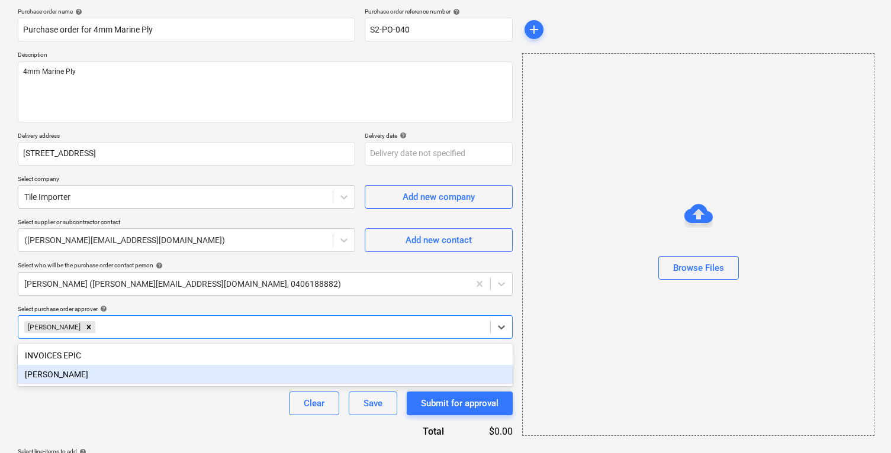
click at [230, 428] on div "Purchase order name help Purchase order for 4mm Marine Ply Purchase order refer…" at bounding box center [265, 245] width 495 height 475
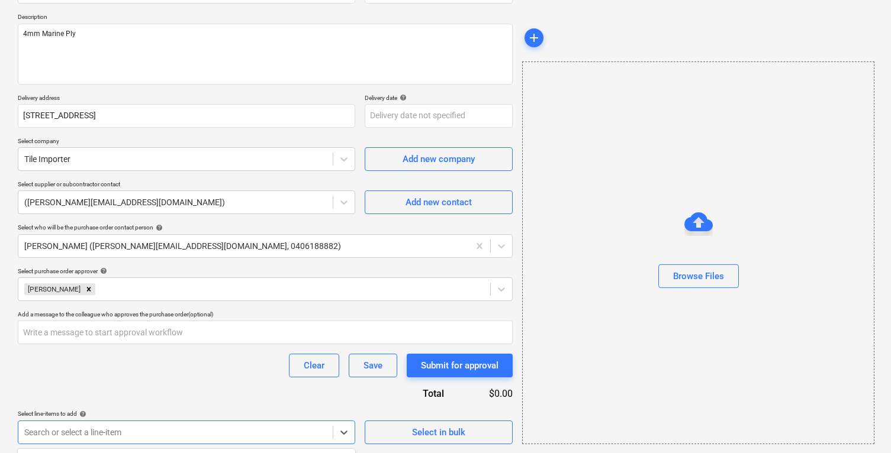
click at [240, 326] on body "Sales Projects Contacts Company Inbox 9+ Approvals format_size keyboard_arrow_d…" at bounding box center [445, 99] width 891 height 453
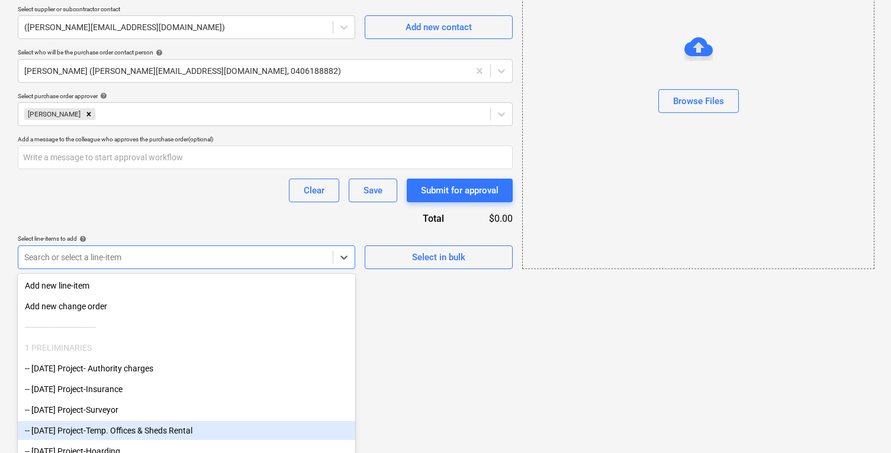
scroll to position [62, 0]
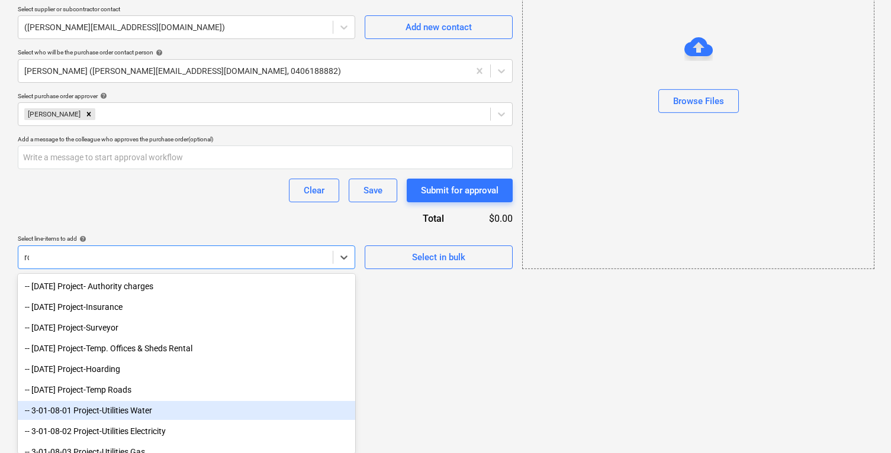
type input "roof"
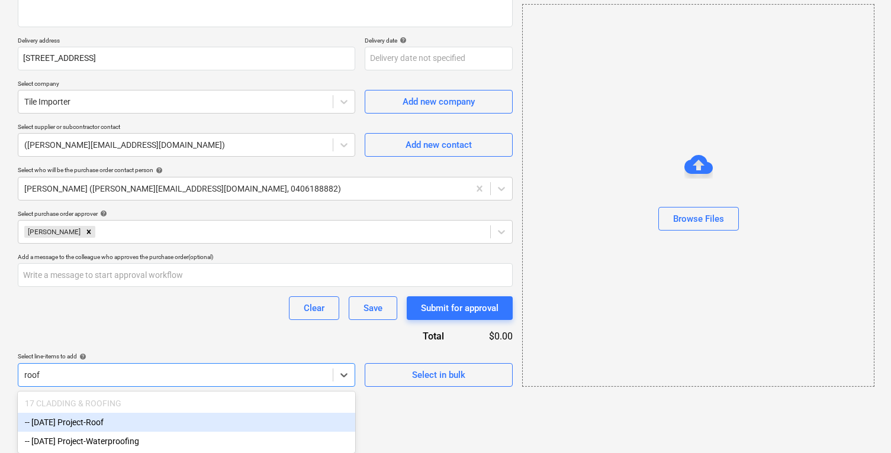
click at [228, 408] on div "17 CLADDING & ROOFING" at bounding box center [186, 403] width 337 height 19
click at [230, 417] on div "-- [DATE] Project-Roof" at bounding box center [186, 422] width 337 height 19
type textarea "x"
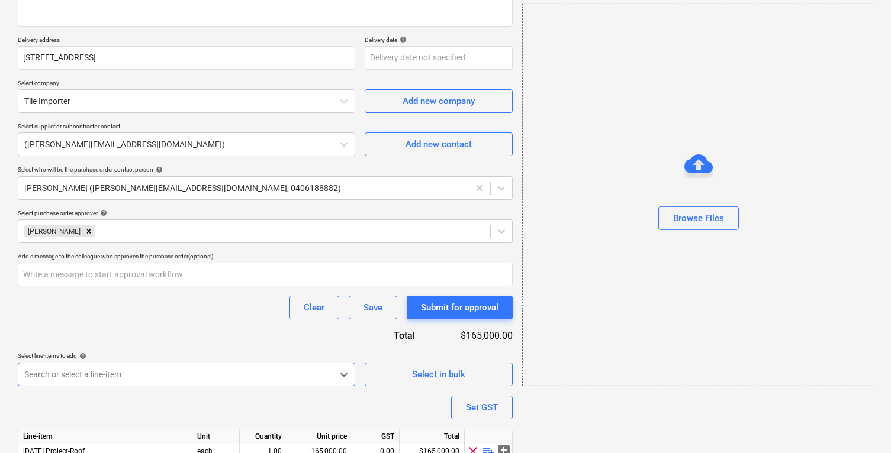
scroll to position [239, 0]
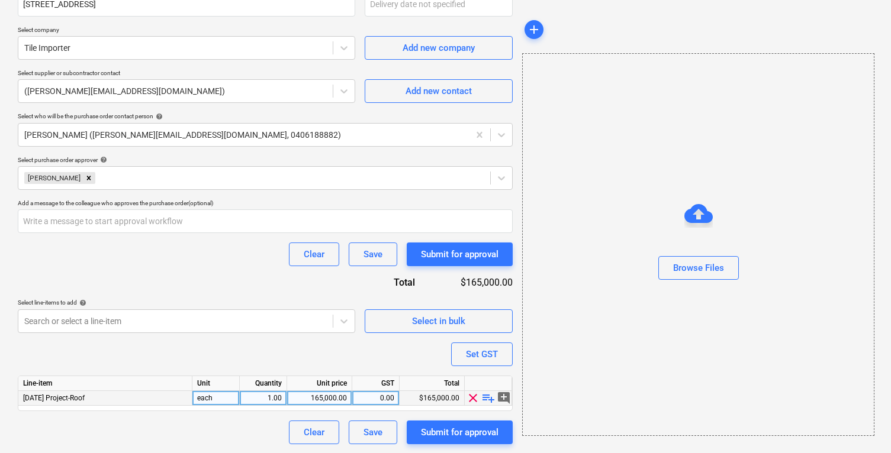
click at [486, 397] on span "playlist_add" at bounding box center [488, 398] width 14 height 14
type textarea "x"
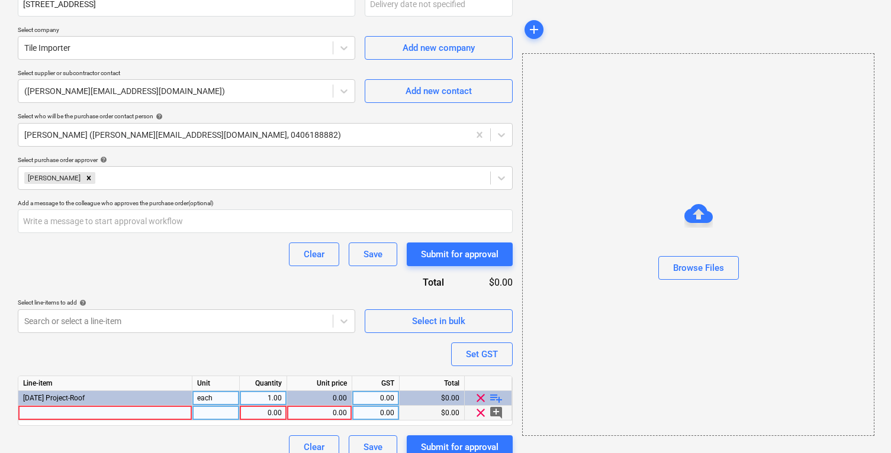
click at [326, 412] on div "0.00" at bounding box center [319, 413] width 55 height 15
type input "1556.36"
type textarea "x"
click at [98, 417] on div at bounding box center [105, 413] width 174 height 15
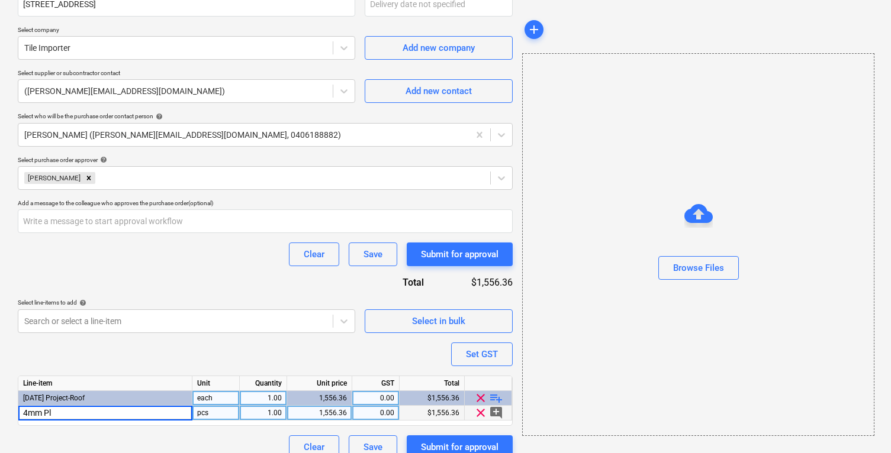
type input "4mm Ply"
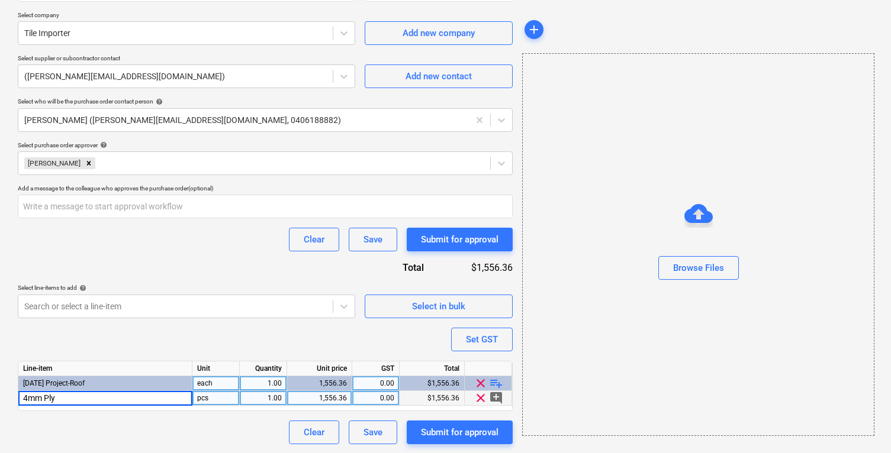
click at [326, 343] on div "Purchase order name help Purchase order for 4mm Marine Ply Purchase order refer…" at bounding box center [265, 144] width 495 height 601
click at [463, 428] on div "Submit for approval" at bounding box center [460, 432] width 78 height 15
type textarea "x"
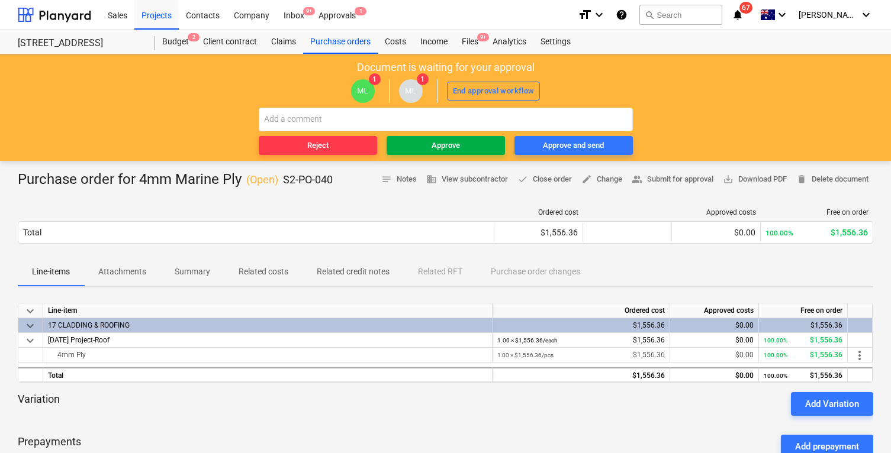
click at [478, 143] on span "Approve" at bounding box center [445, 146] width 109 height 14
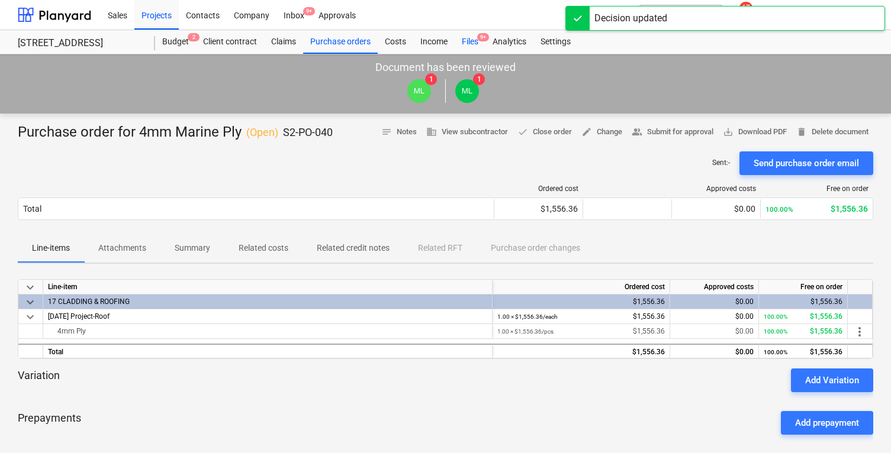
click at [476, 37] on div "Files 9+" at bounding box center [470, 42] width 31 height 24
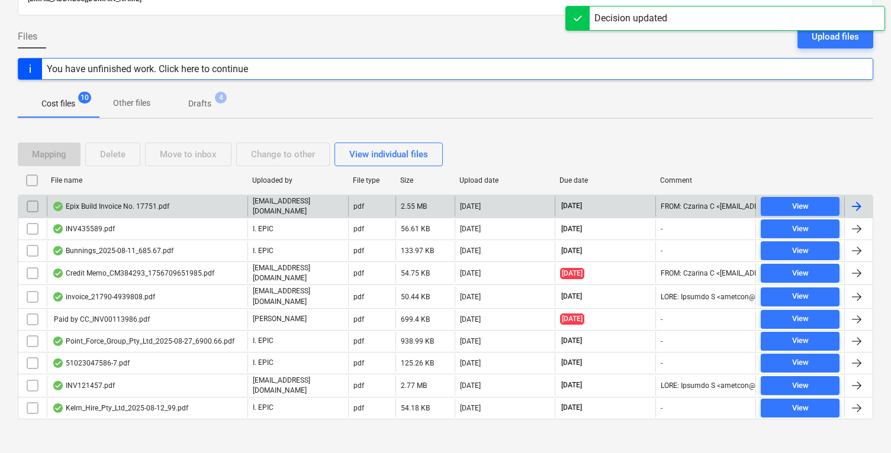
scroll to position [97, 0]
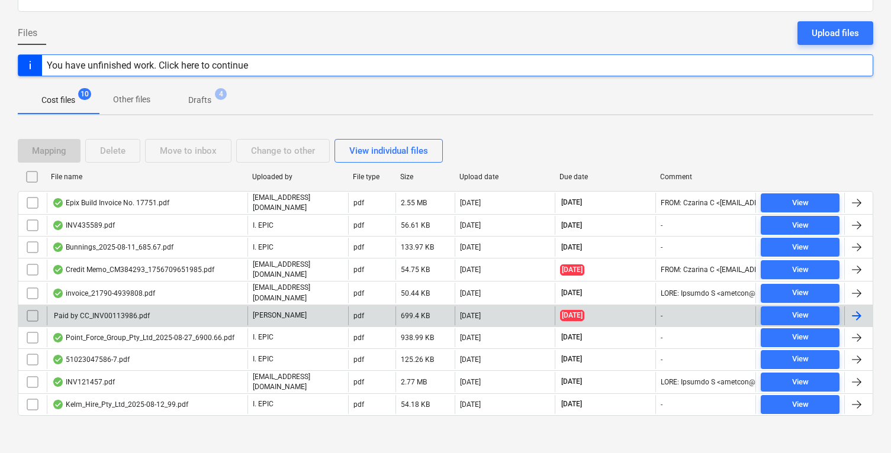
click at [194, 308] on div "Paid by CC_INV00113986.pdf" at bounding box center [147, 316] width 201 height 19
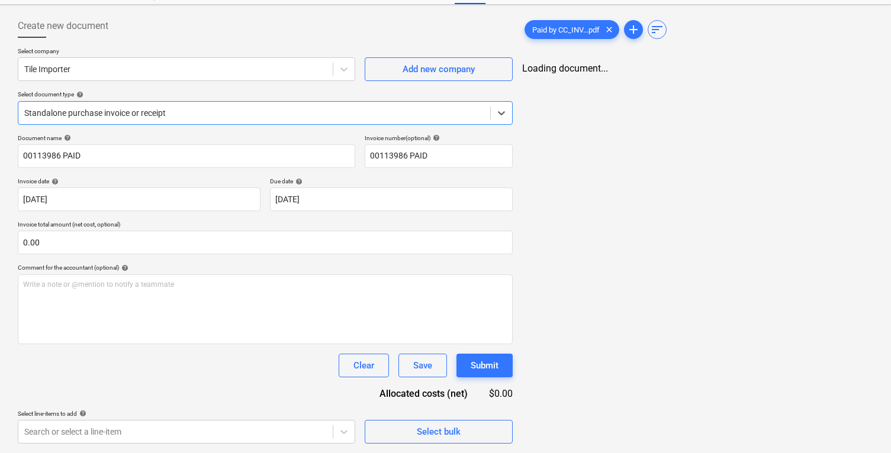
click at [171, 108] on div at bounding box center [254, 113] width 460 height 12
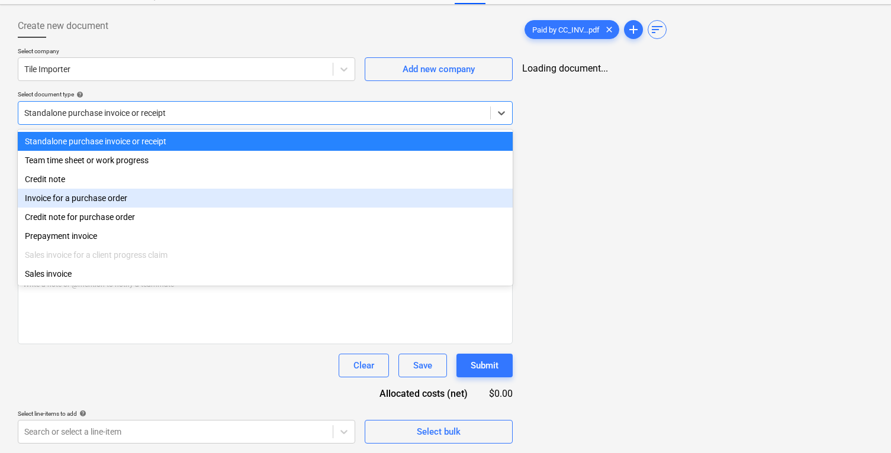
click at [160, 202] on div "Invoice for a purchase order" at bounding box center [265, 198] width 495 height 19
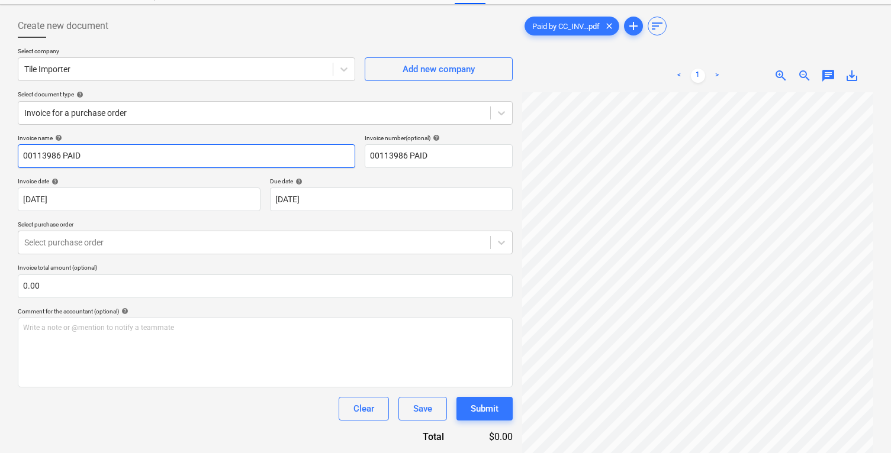
click at [26, 157] on input "00113986 PAID" at bounding box center [186, 156] width 337 height 24
type input "PAID CC - 00113986 PAID"
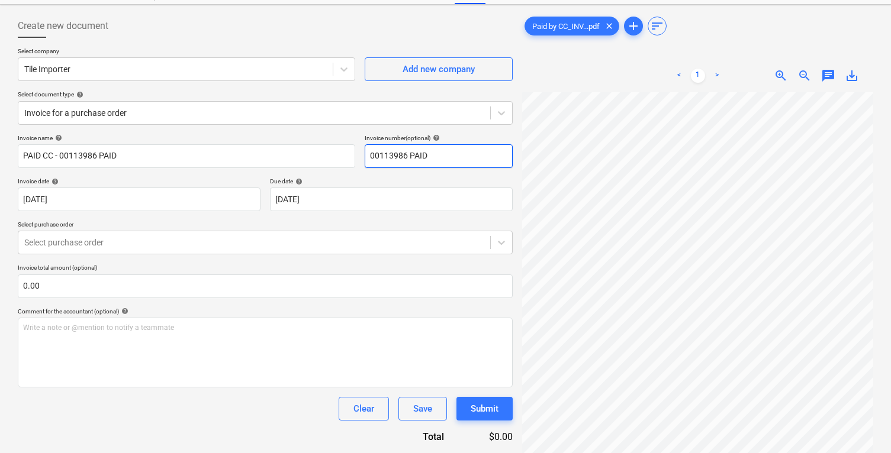
click at [420, 149] on input "00113986 PAID" at bounding box center [439, 156] width 148 height 24
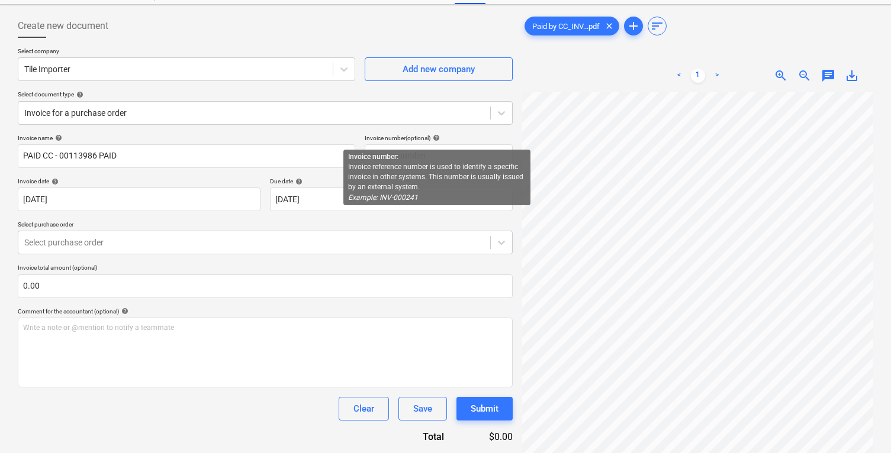
click at [440, 138] on span "help" at bounding box center [434, 137] width 9 height 7
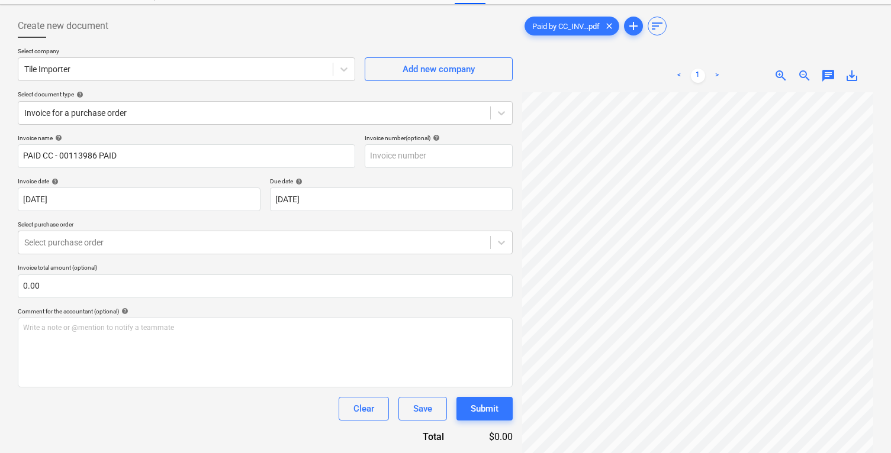
click at [60, 138] on span "help" at bounding box center [57, 137] width 9 height 7
click at [80, 136] on div "Invoice name help" at bounding box center [186, 138] width 337 height 8
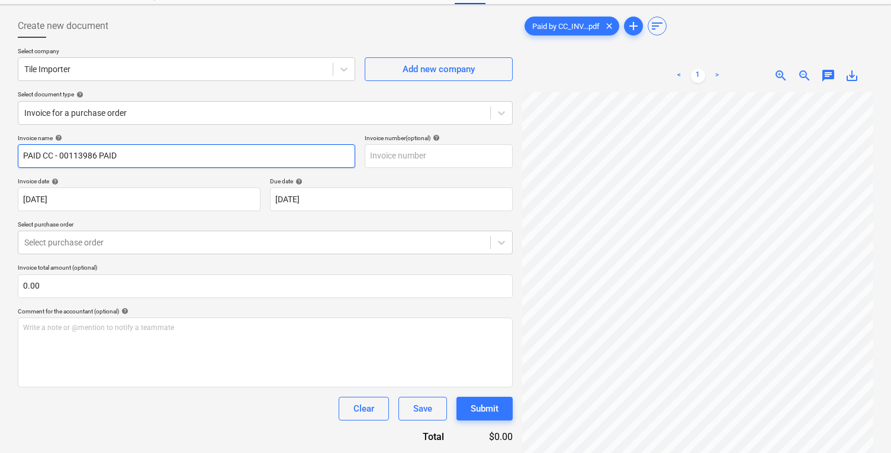
drag, startPoint x: 60, startPoint y: 155, endPoint x: 7, endPoint y: 155, distance: 53.3
click at [7, 155] on div "Create new document Select company Tile Importer Add new company Select documen…" at bounding box center [445, 263] width 891 height 517
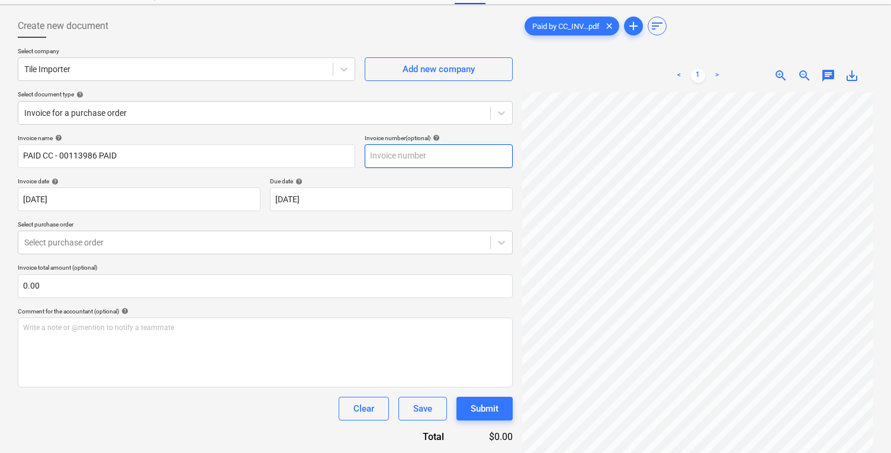
click at [458, 160] on input "text" at bounding box center [439, 156] width 148 height 24
paste input "PAID CC -"
type input "P"
type input "OPTIONAL CC PAID"
click at [263, 242] on div at bounding box center [254, 243] width 460 height 12
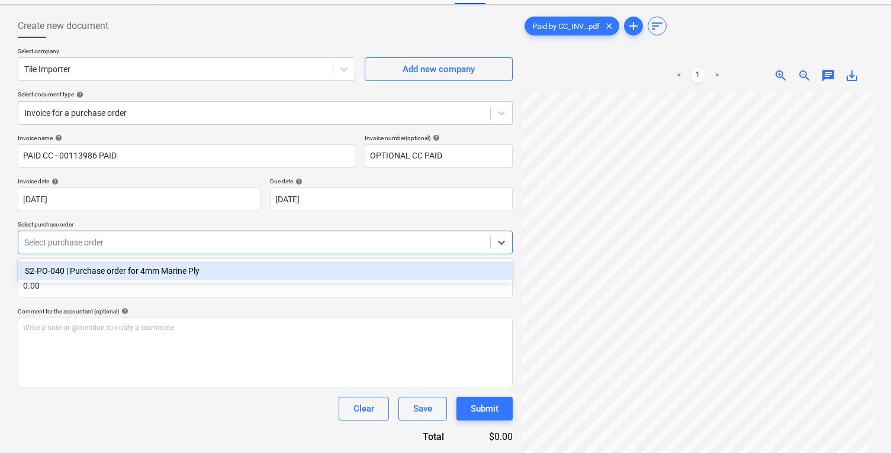
click at [260, 262] on div "S2-PO-040 | Purchase order for 4mm Marine Ply" at bounding box center [265, 271] width 495 height 19
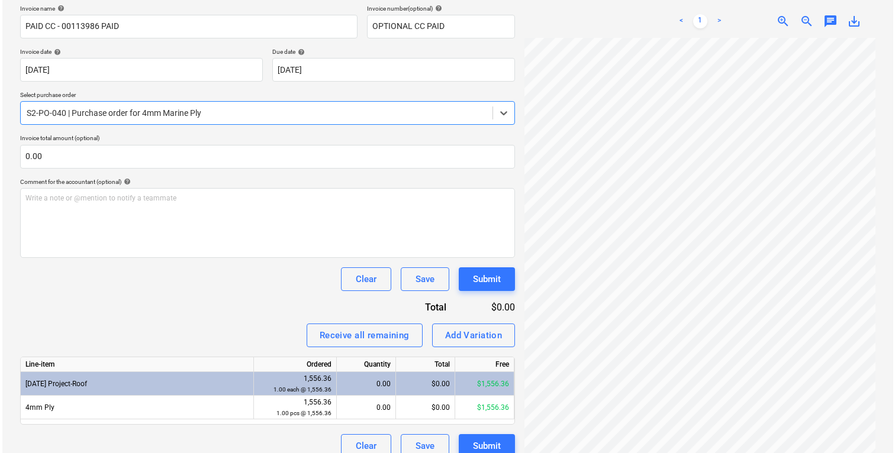
scroll to position [194, 0]
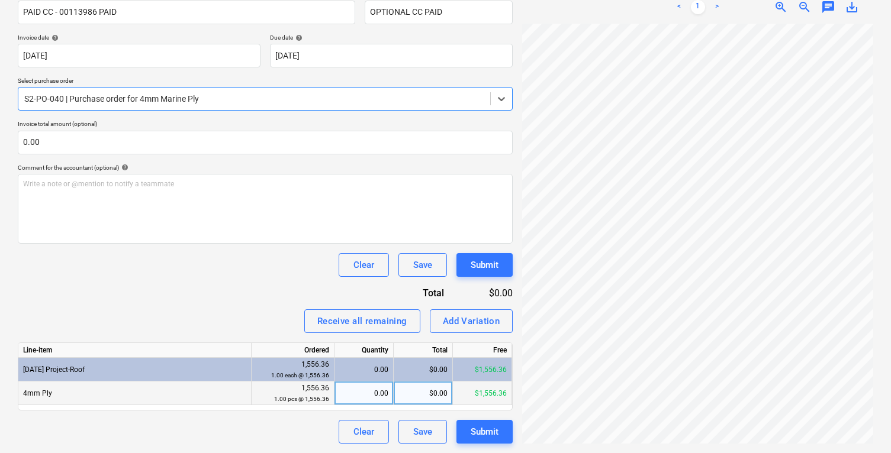
click at [414, 394] on div "$0.00" at bounding box center [423, 394] width 59 height 24
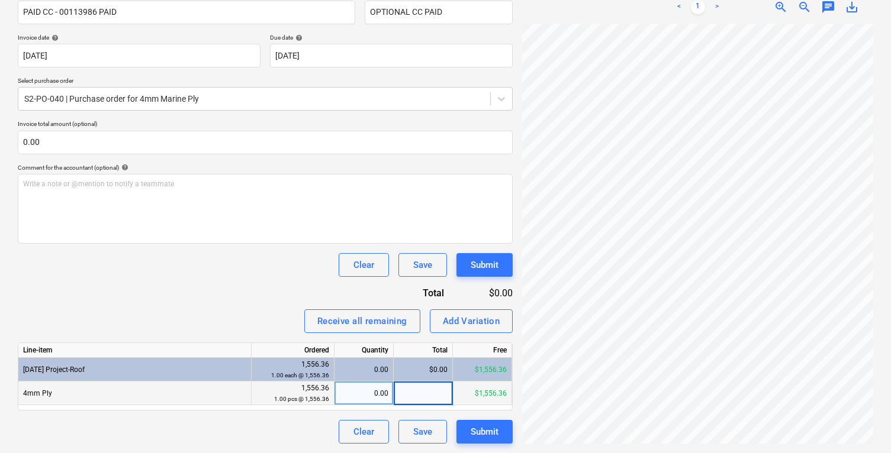
click at [364, 394] on div "0.00" at bounding box center [363, 394] width 49 height 24
type input "1"
click at [282, 314] on div "Receive all remaining Add Variation" at bounding box center [265, 322] width 495 height 24
click at [494, 269] on div "Submit" at bounding box center [484, 264] width 28 height 15
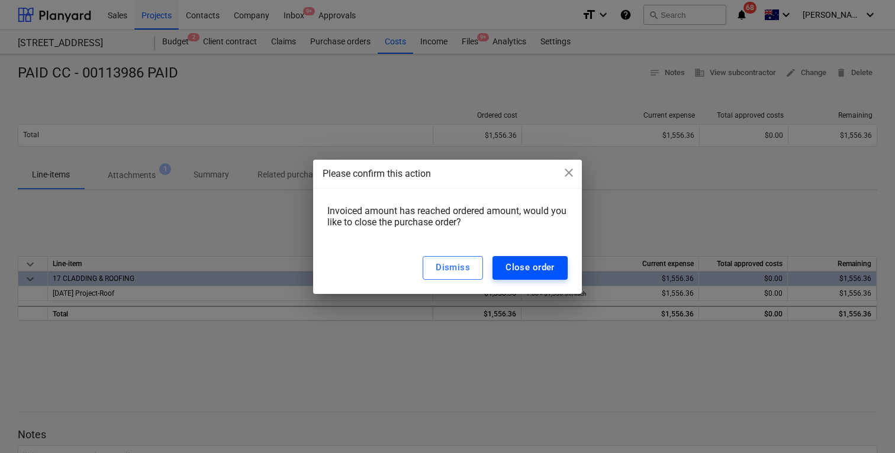
click at [519, 269] on div "Close order" at bounding box center [529, 267] width 49 height 15
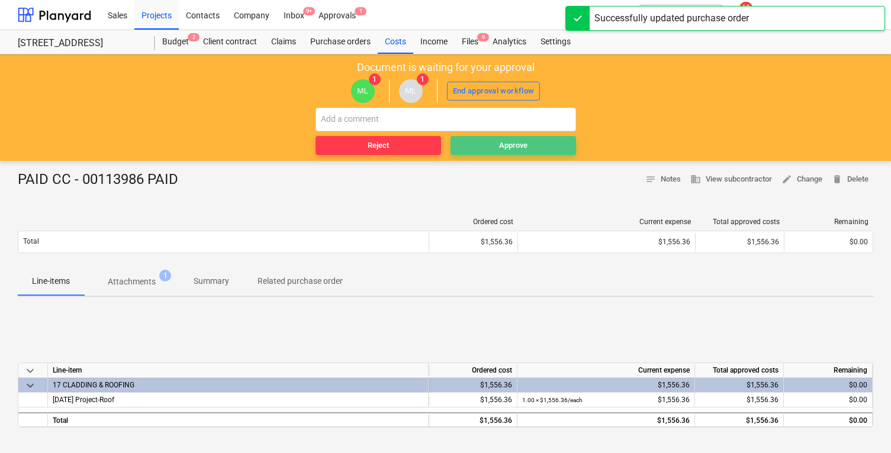
click at [474, 144] on span "Approve" at bounding box center [513, 146] width 116 height 14
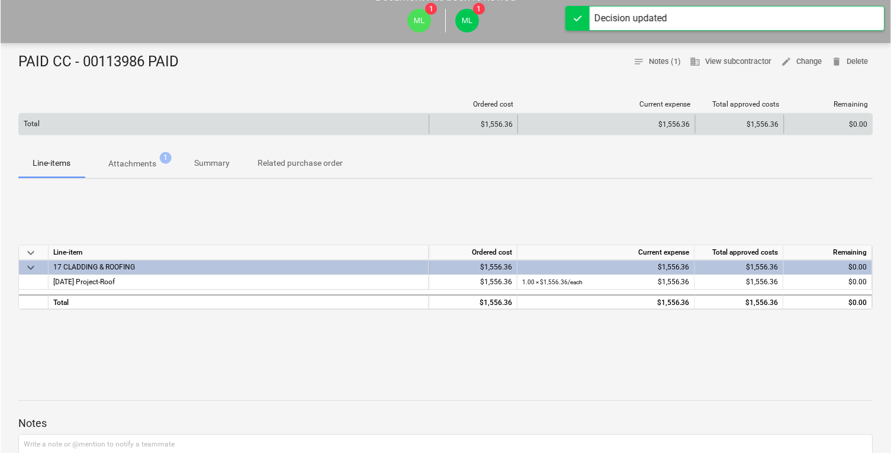
scroll to position [72, 0]
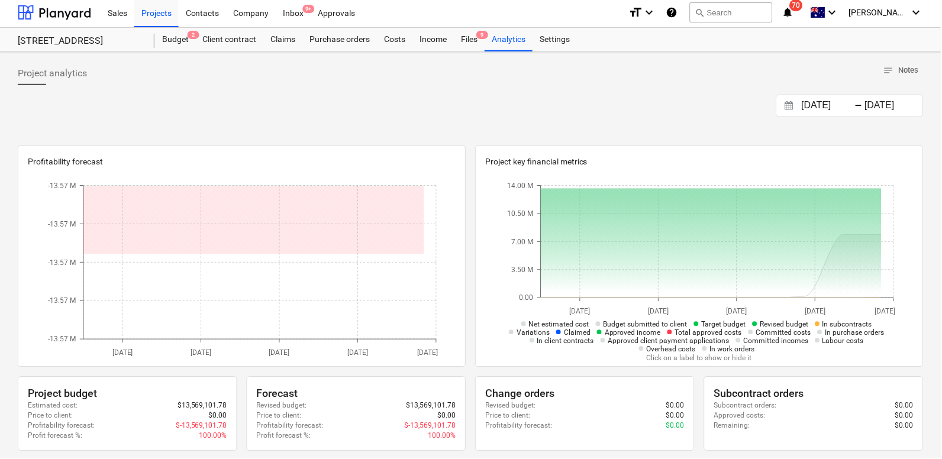
click at [260, 17] on div "Company" at bounding box center [252, 12] width 50 height 30
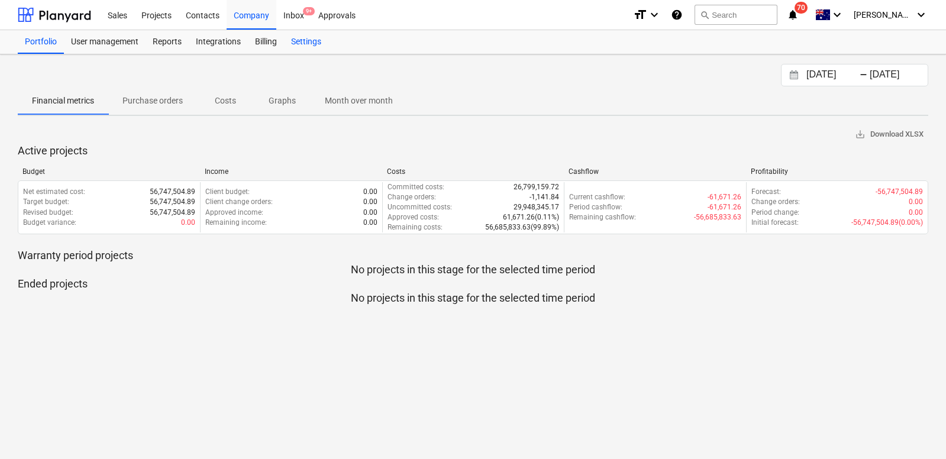
click at [307, 38] on div "Settings" at bounding box center [306, 42] width 44 height 24
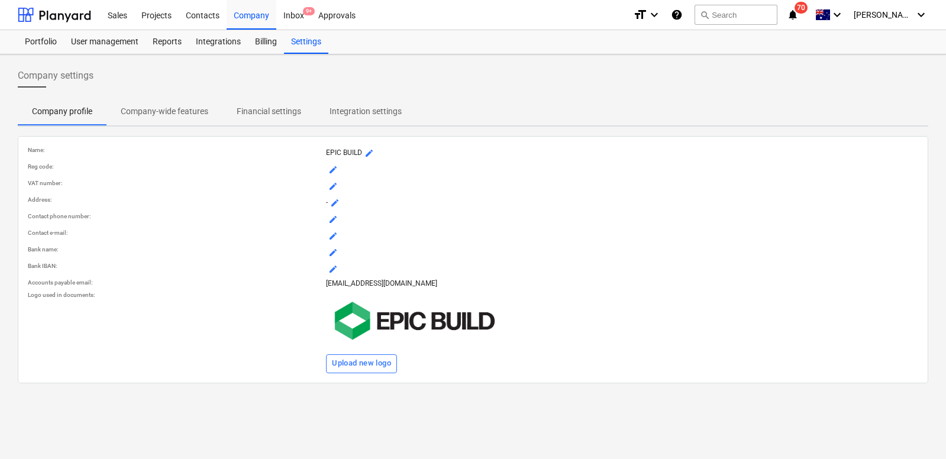
click at [373, 115] on p "Integration settings" at bounding box center [366, 111] width 72 height 12
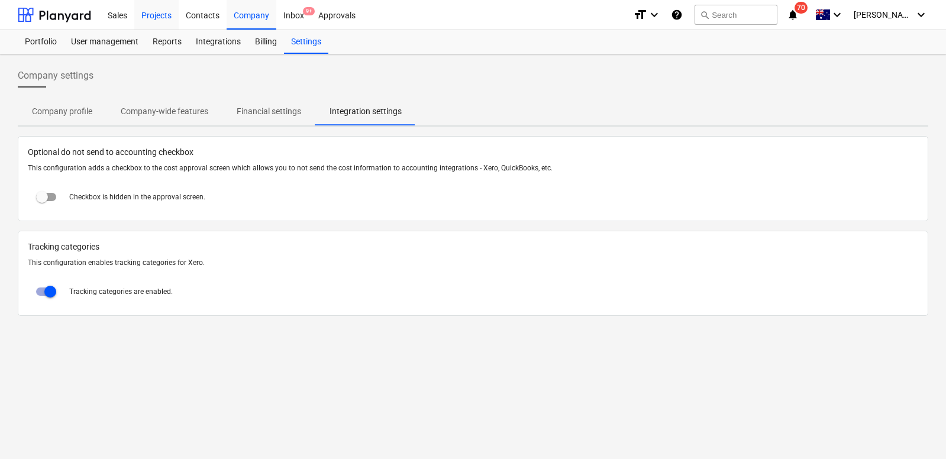
click at [151, 14] on div "Projects" at bounding box center [156, 14] width 44 height 30
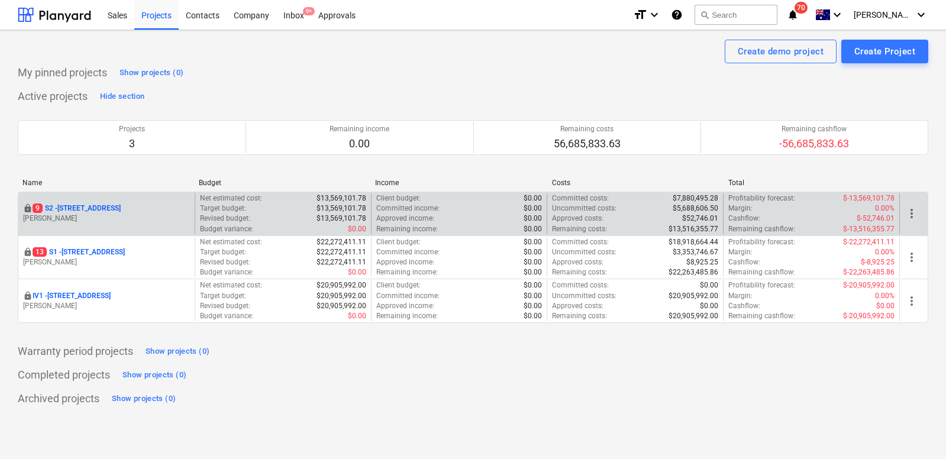
click at [63, 202] on div "locked 9 S2 - 76 Beach Rd, Sandringham M. Lebon" at bounding box center [106, 214] width 176 height 41
click at [73, 207] on p "9 S2 - 76 Beach Rd, Sandringham" at bounding box center [77, 209] width 88 height 10
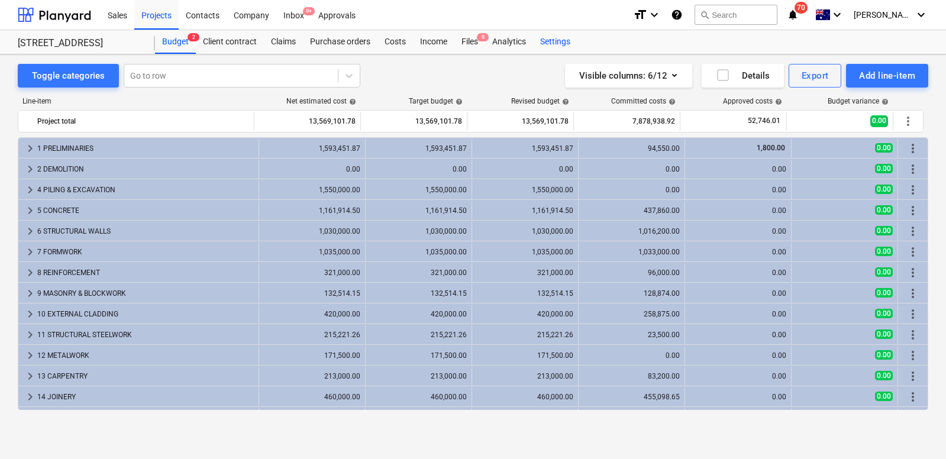
click at [552, 33] on div "Settings" at bounding box center [555, 42] width 44 height 24
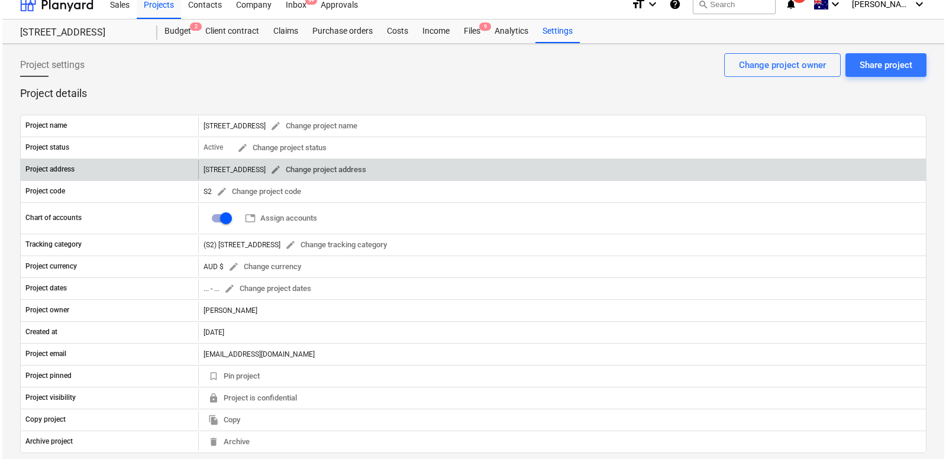
scroll to position [10, 0]
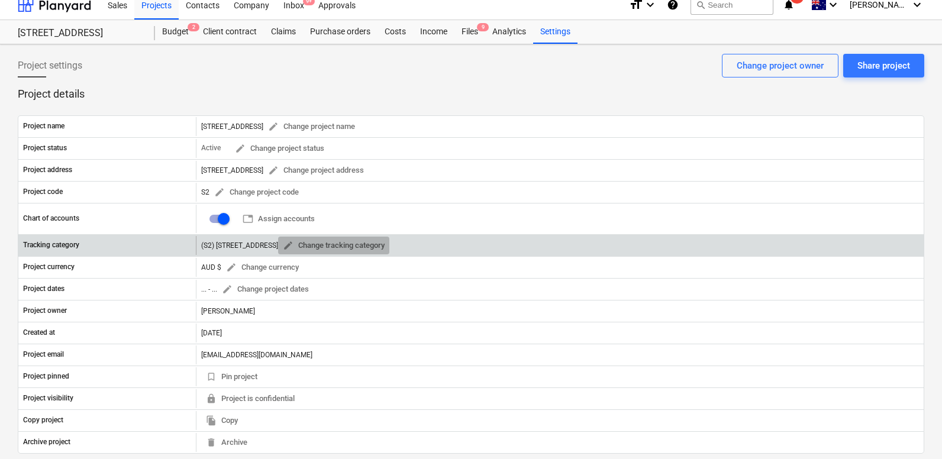
click at [312, 244] on span "edit Change tracking category" at bounding box center [334, 246] width 102 height 14
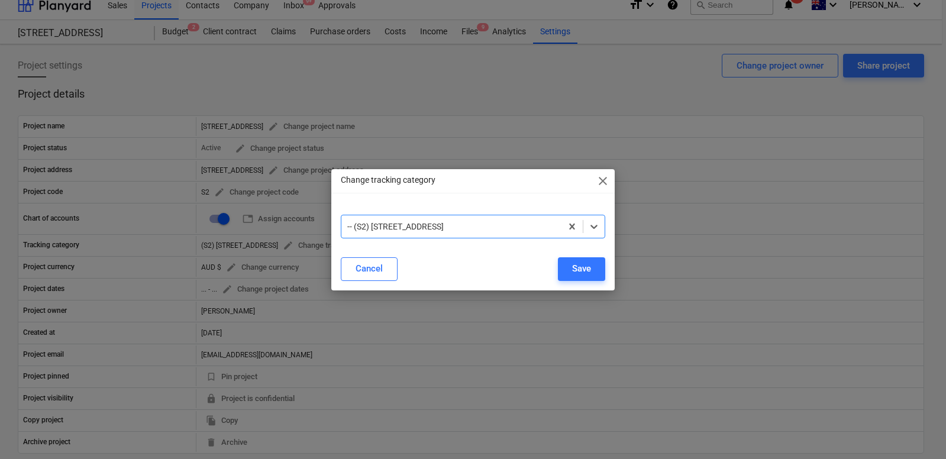
click at [431, 234] on div "-- (S2) 76 Beach Rd" at bounding box center [451, 226] width 221 height 17
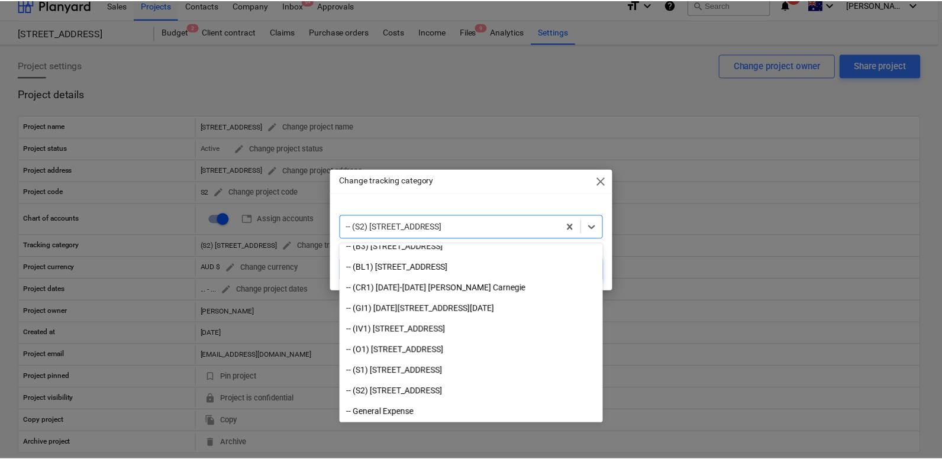
scroll to position [278, 0]
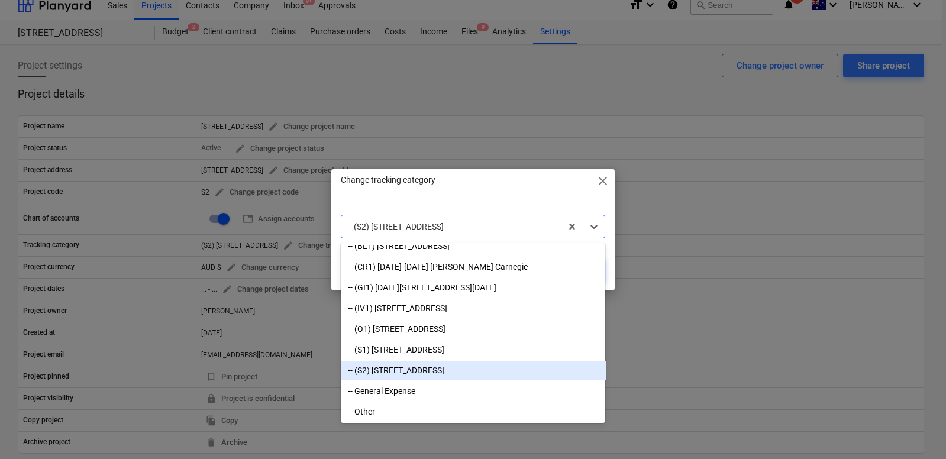
click at [448, 368] on div "-- (S2) 76 Beach Rd" at bounding box center [473, 370] width 265 height 19
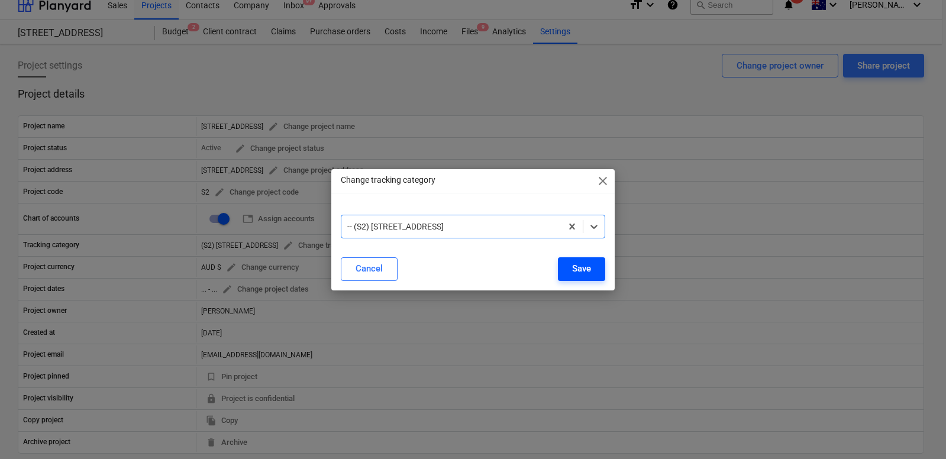
click at [575, 272] on div "Save" at bounding box center [581, 268] width 19 height 15
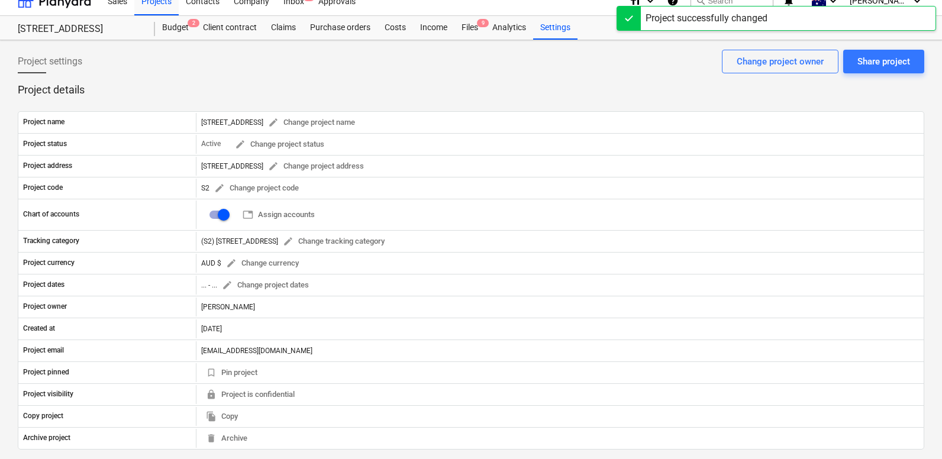
scroll to position [0, 0]
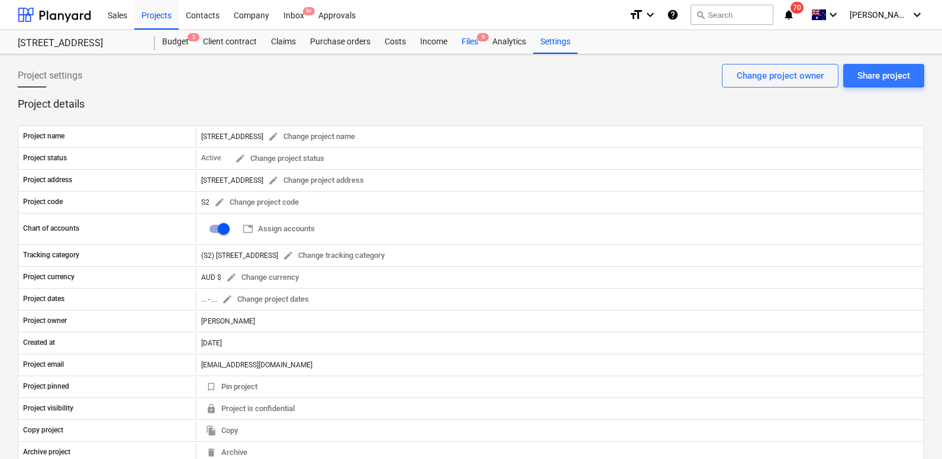
click at [465, 43] on div "Files 9" at bounding box center [470, 42] width 31 height 24
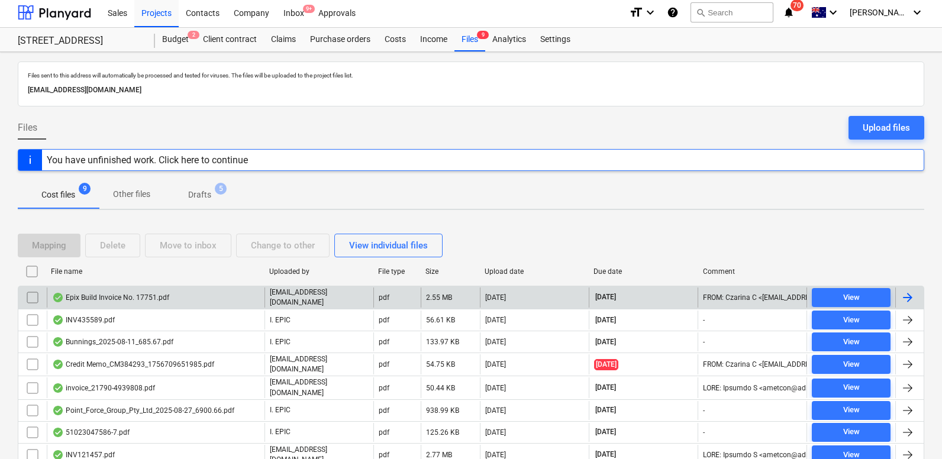
click at [189, 297] on div "Epix Build Invoice No. 17751.pdf" at bounding box center [156, 298] width 218 height 20
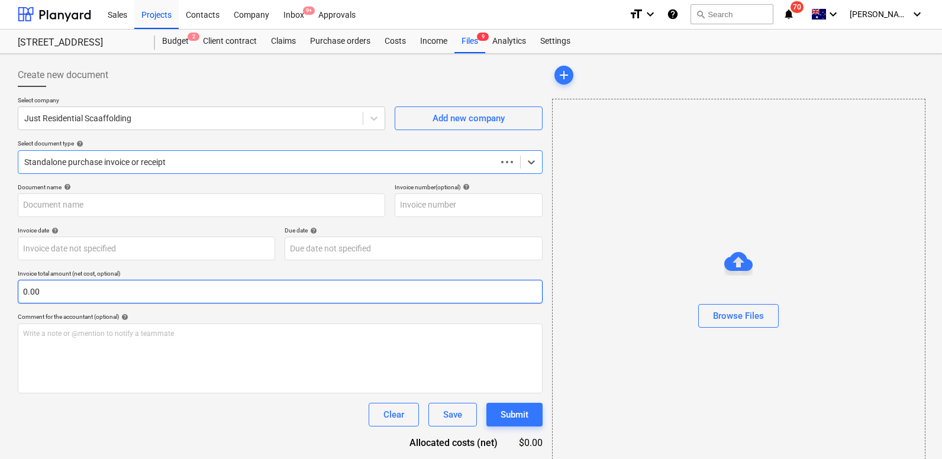
type input "00017751"
type input "31 Aug 2025"
type input "30 Sep 2025"
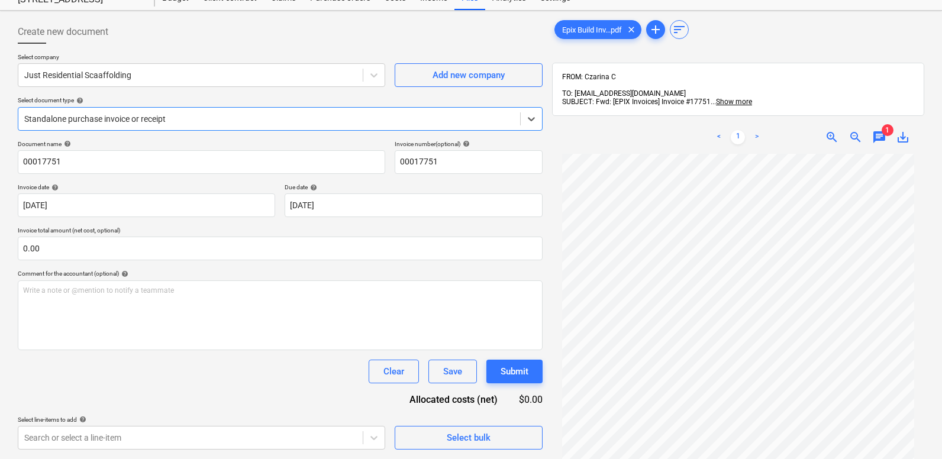
scroll to position [2, 0]
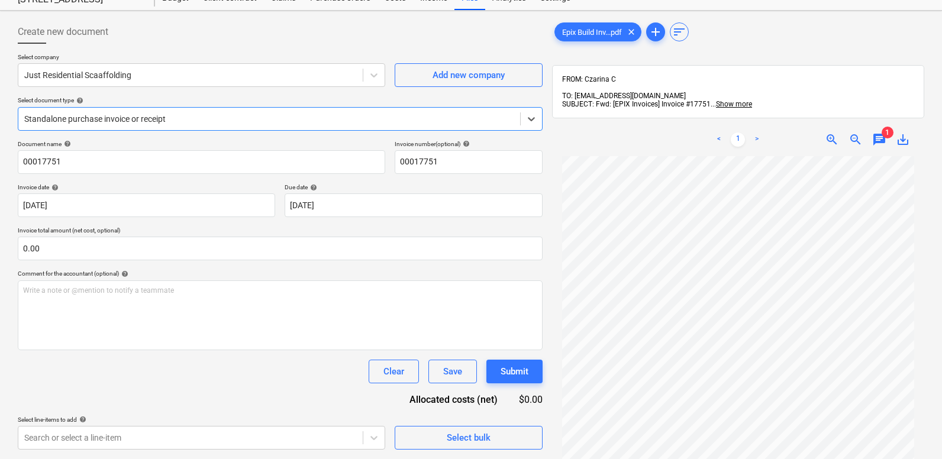
click at [879, 133] on span "chat" at bounding box center [879, 140] width 14 height 14
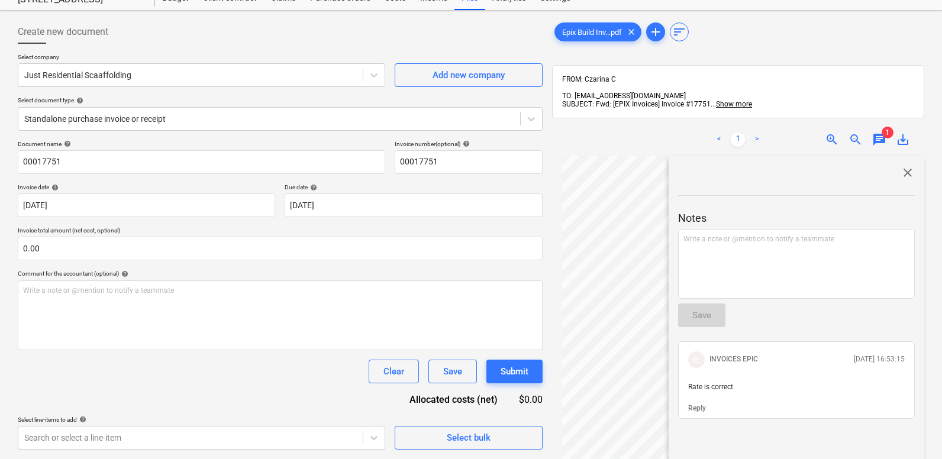
click at [903, 166] on span "close" at bounding box center [908, 173] width 14 height 14
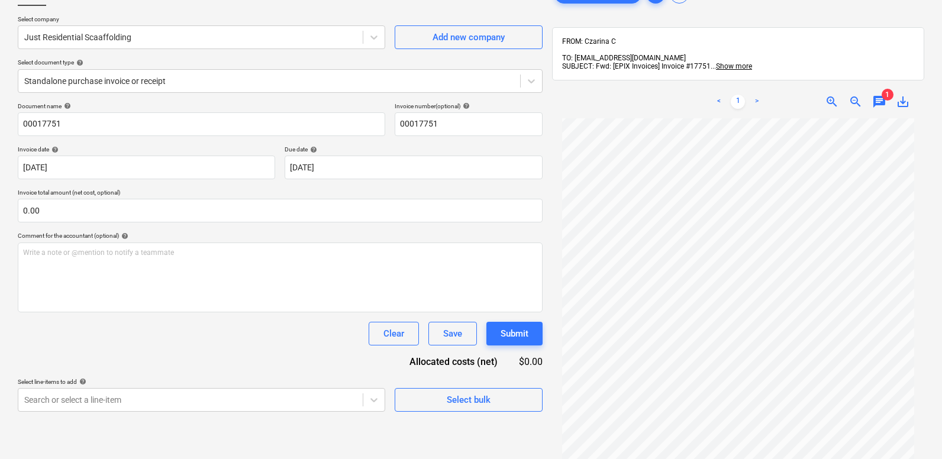
scroll to position [83, 0]
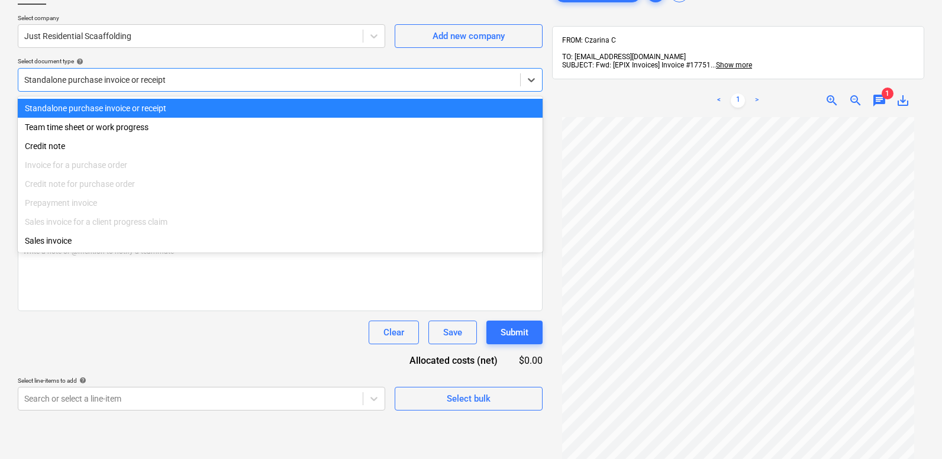
click at [239, 85] on div at bounding box center [269, 80] width 490 height 12
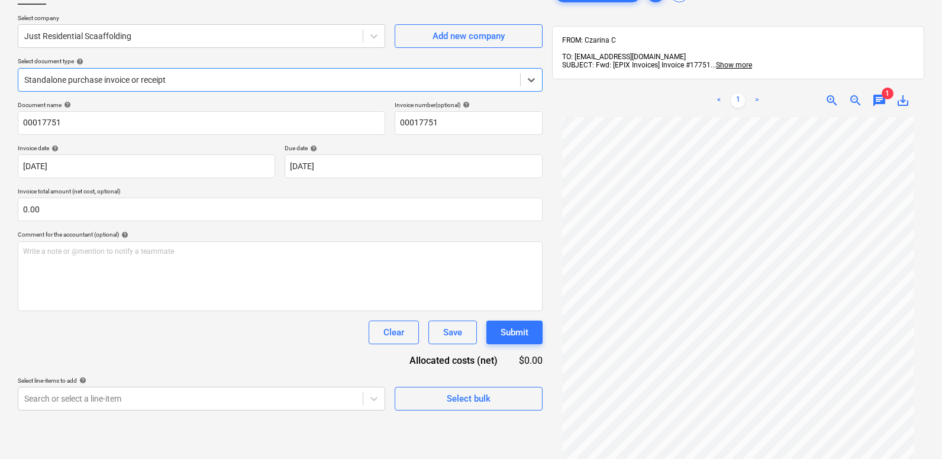
click at [220, 78] on div at bounding box center [269, 80] width 490 height 12
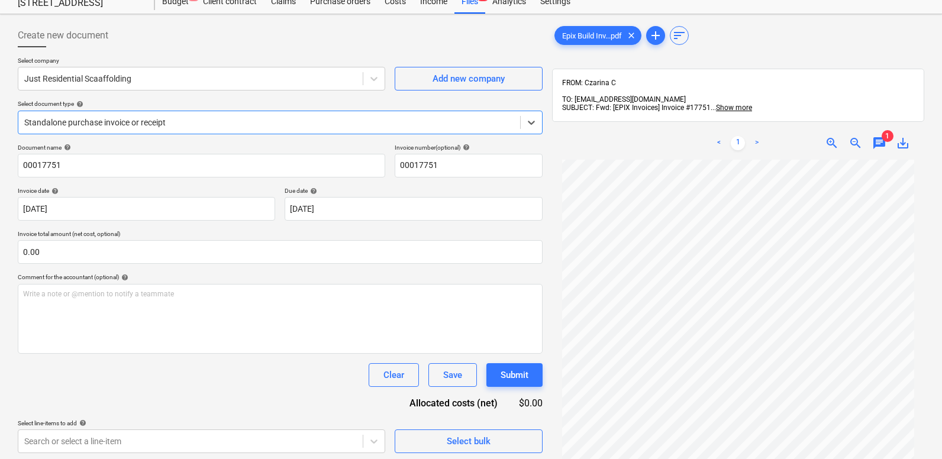
scroll to position [0, 0]
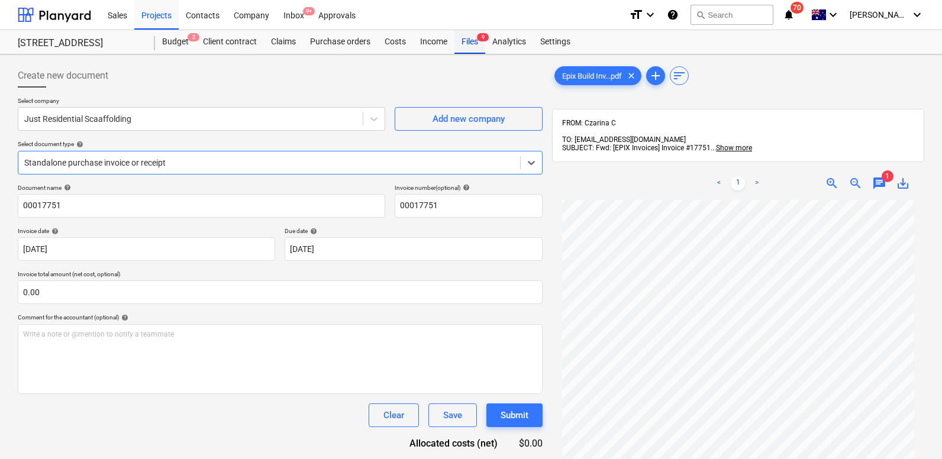
click at [465, 44] on div "Files 9" at bounding box center [470, 42] width 31 height 24
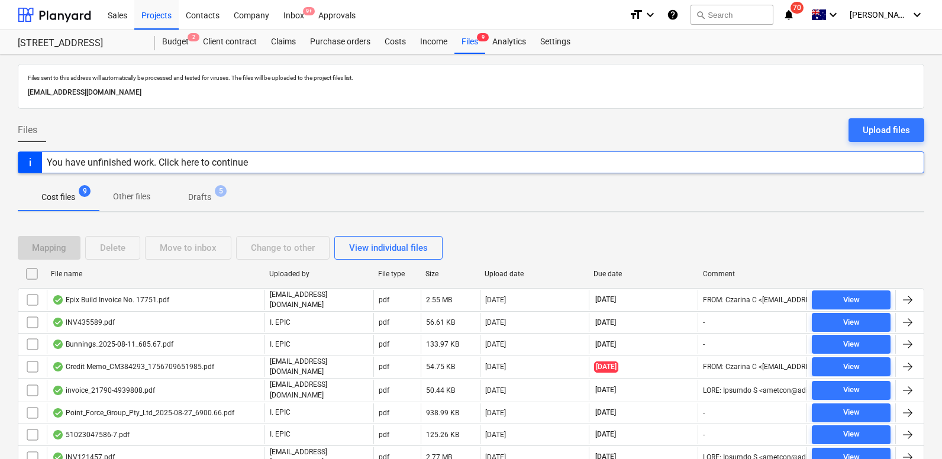
scroll to position [69, 0]
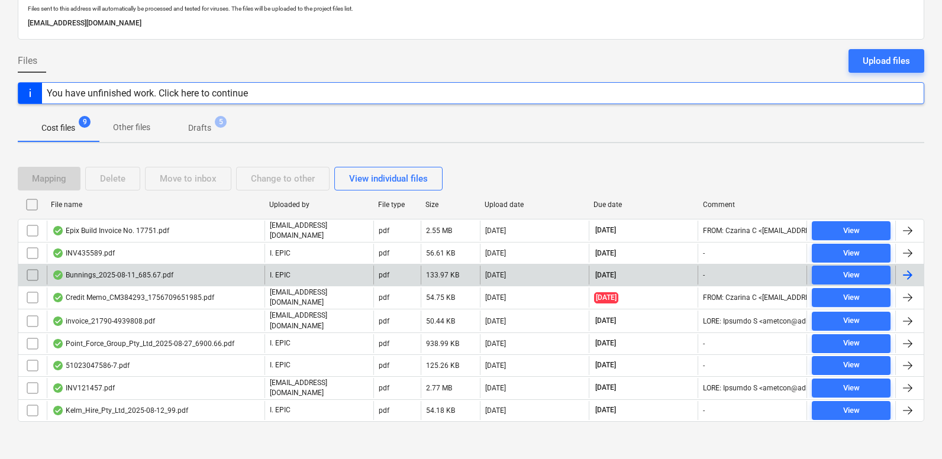
click at [220, 276] on div "Bunnings_2025-08-11_685.67.pdf" at bounding box center [156, 275] width 218 height 19
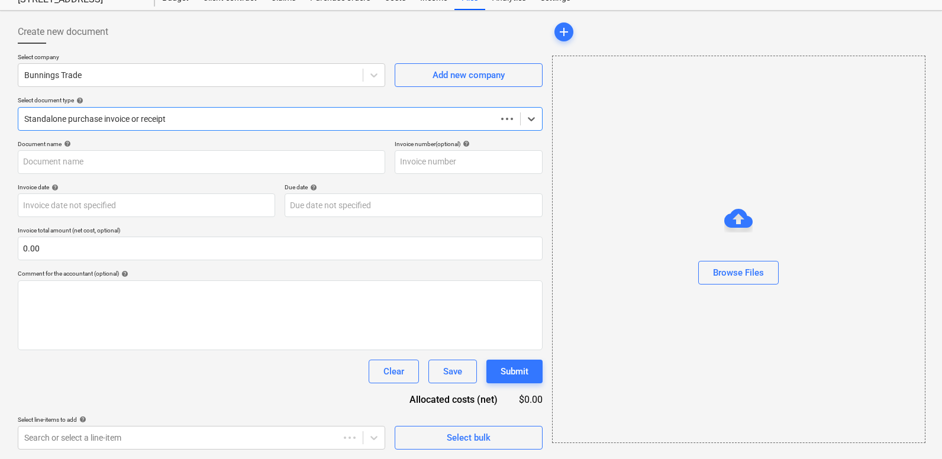
scroll to position [44, 0]
type input "244483993"
type input "11 Aug 2025"
type input "30 Sep 2025"
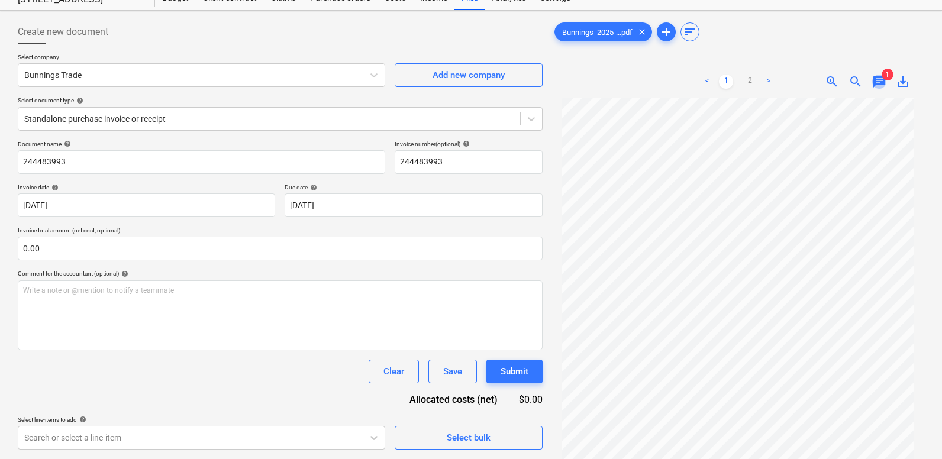
click at [882, 85] on span "chat" at bounding box center [879, 82] width 14 height 14
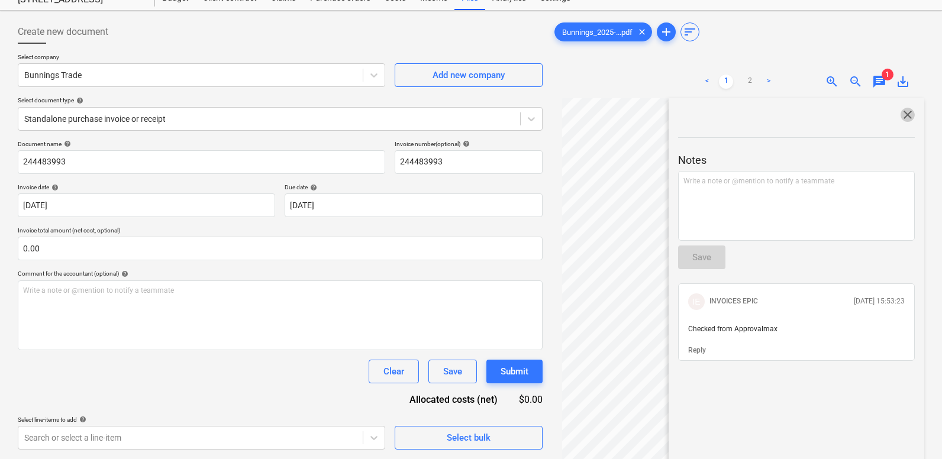
click at [901, 111] on span "close" at bounding box center [908, 115] width 14 height 14
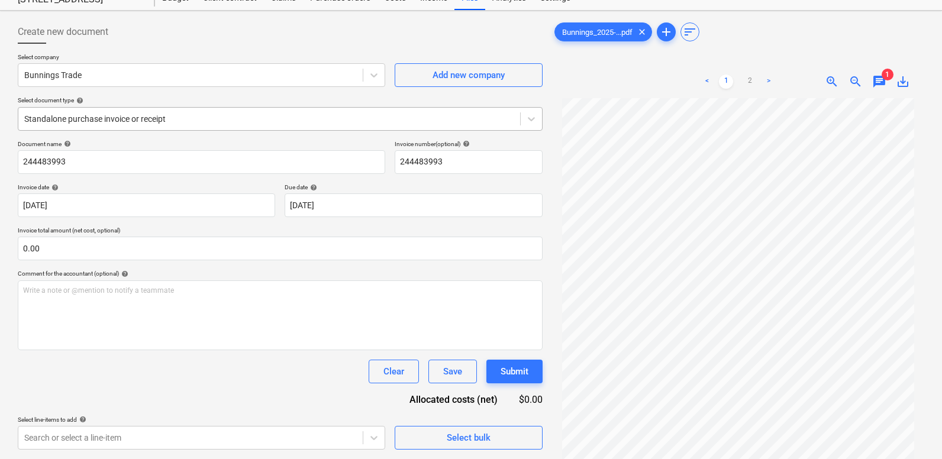
click at [208, 114] on div at bounding box center [269, 119] width 490 height 12
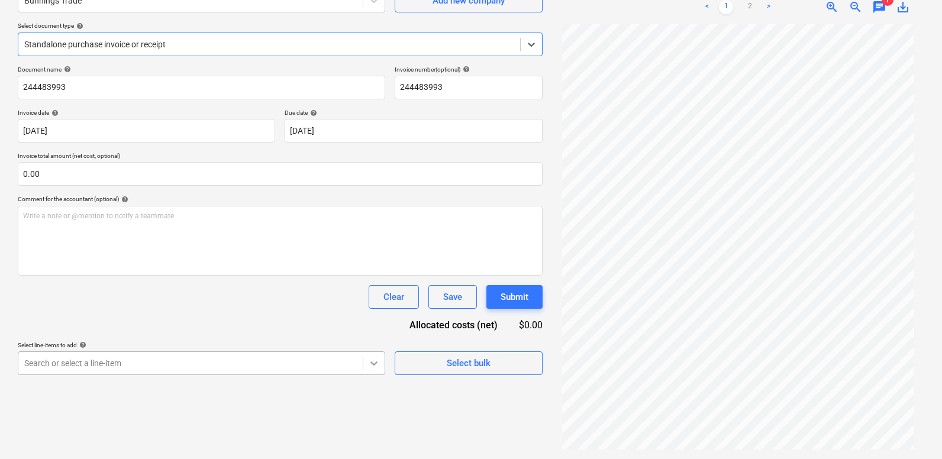
scroll to position [219, 0]
click at [371, 341] on body "Sales Projects Contacts Company Inbox 9+ Approvals format_size keyboard_arrow_d…" at bounding box center [471, 111] width 942 height 459
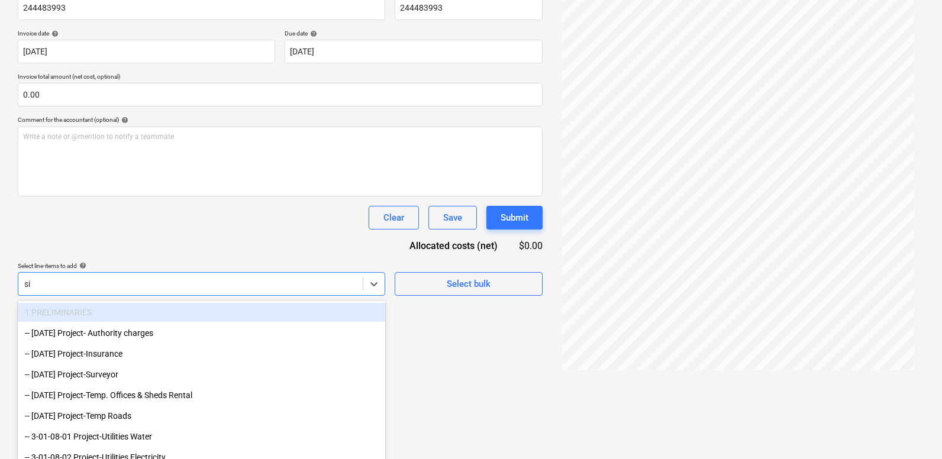
scroll to position [118, 0]
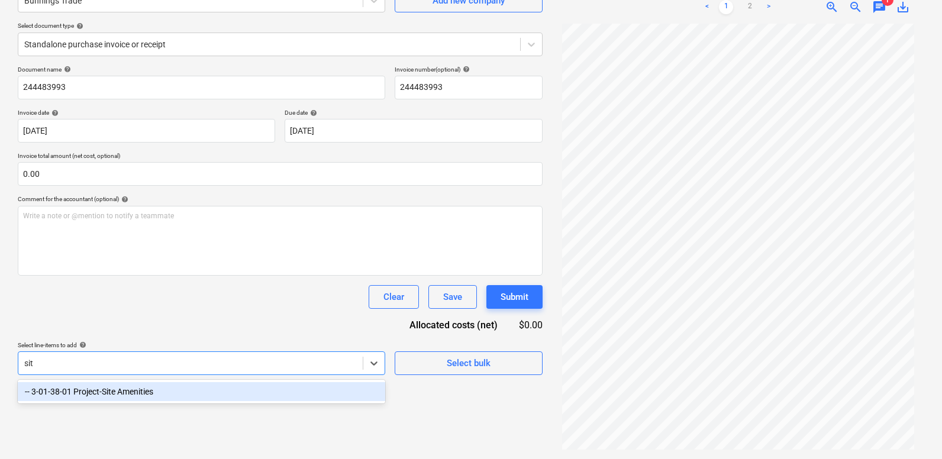
type input "site"
click at [288, 394] on div "-- 3-01-38-01 Project-Site Amenities" at bounding box center [202, 391] width 368 height 19
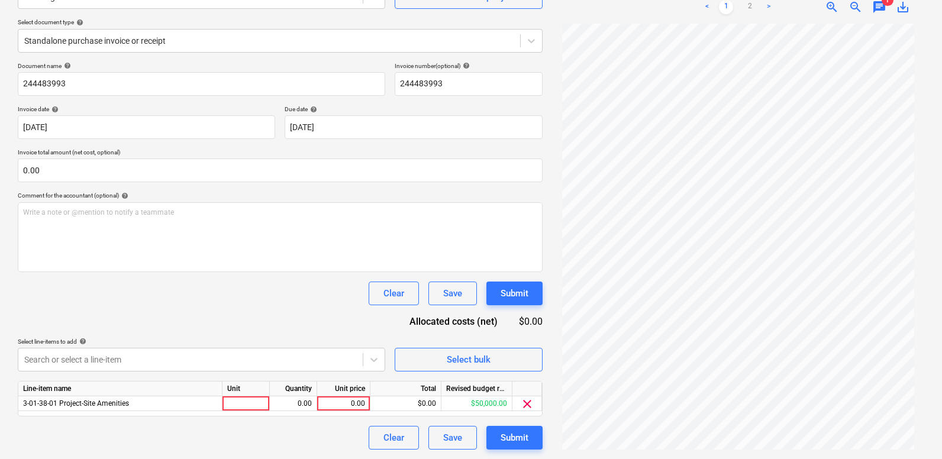
scroll to position [122, 0]
click at [286, 275] on div "Document name help 244483993 Invoice number (optional) help 244483993 Invoice d…" at bounding box center [280, 256] width 525 height 388
drag, startPoint x: 337, startPoint y: 400, endPoint x: 340, endPoint y: 392, distance: 8.2
click at [337, 400] on div "0.00" at bounding box center [343, 404] width 43 height 15
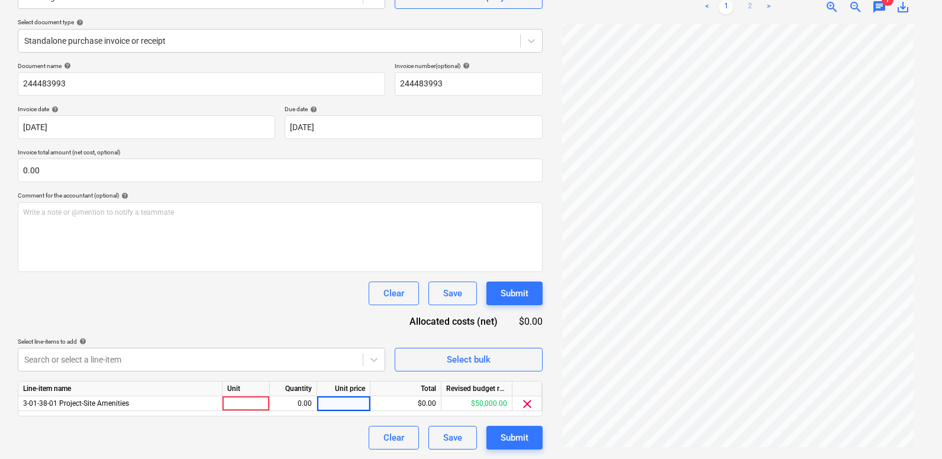
click at [751, 5] on link "2" at bounding box center [750, 7] width 14 height 14
click at [353, 404] on div "0.00" at bounding box center [343, 404] width 43 height 15
type input "623.36"
click at [286, 326] on div "Document name help 244483993 Invoice number (optional) help 244483993 Invoice d…" at bounding box center [280, 256] width 525 height 388
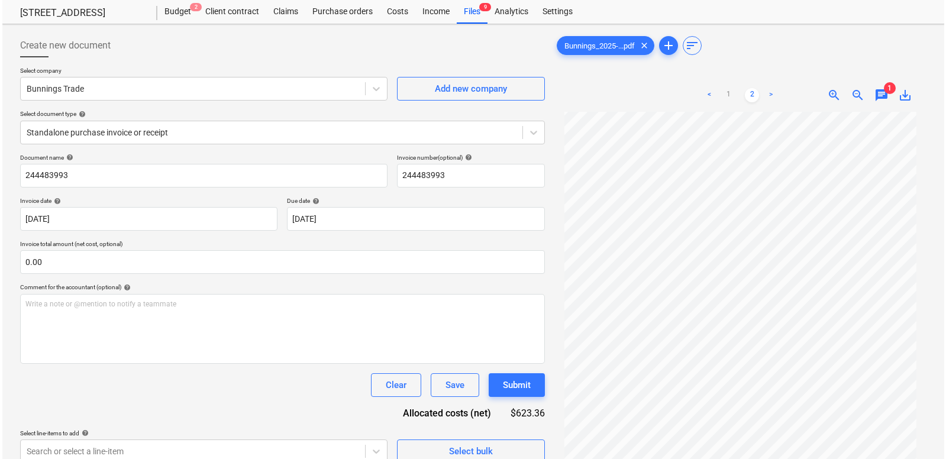
scroll to position [122, 0]
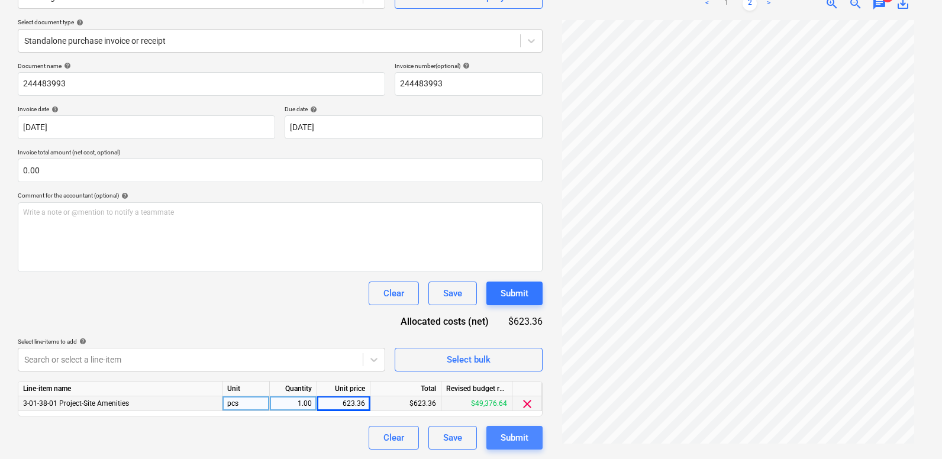
click at [513, 433] on div "Submit" at bounding box center [515, 437] width 28 height 15
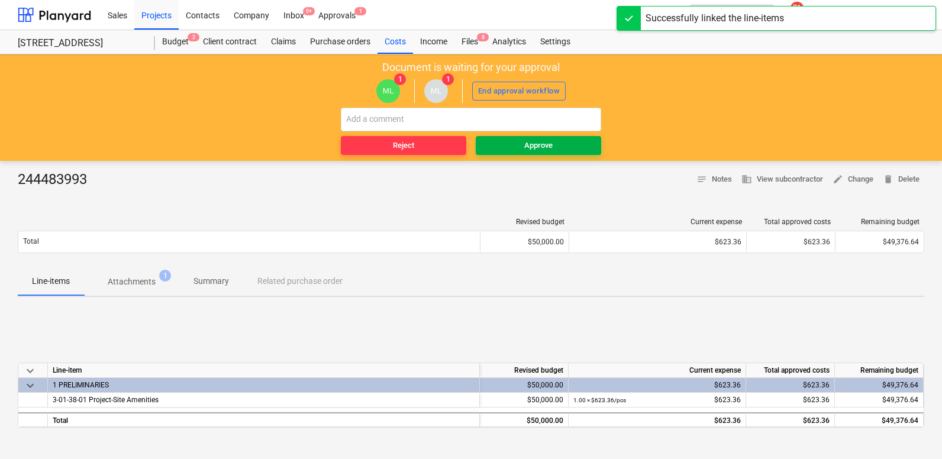
click at [524, 152] on div "Approve" at bounding box center [538, 146] width 28 height 14
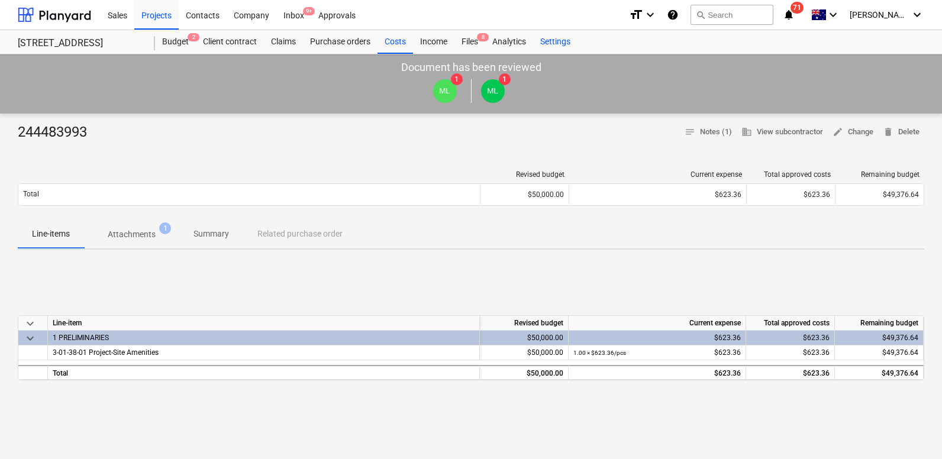
click at [569, 44] on div "Settings" at bounding box center [555, 42] width 44 height 24
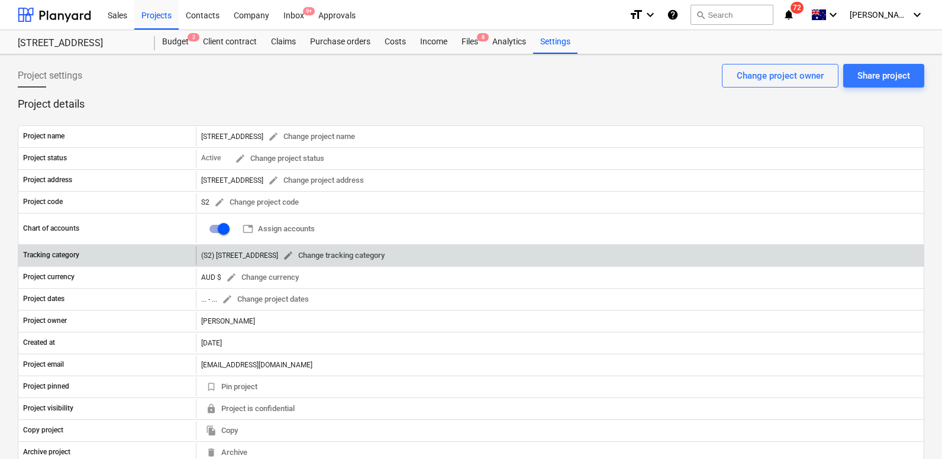
click at [323, 255] on span "edit Change tracking category" at bounding box center [334, 256] width 102 height 14
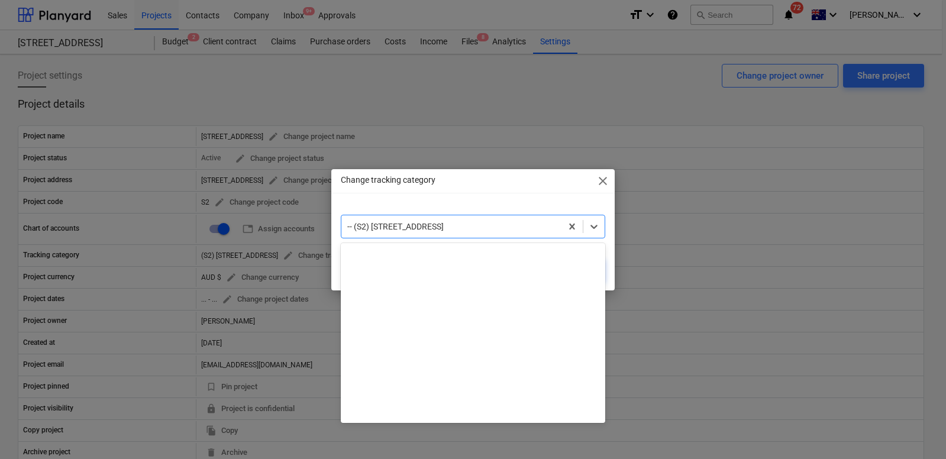
click at [417, 234] on div "-- (S2) 76 Beach Rd" at bounding box center [451, 226] width 221 height 17
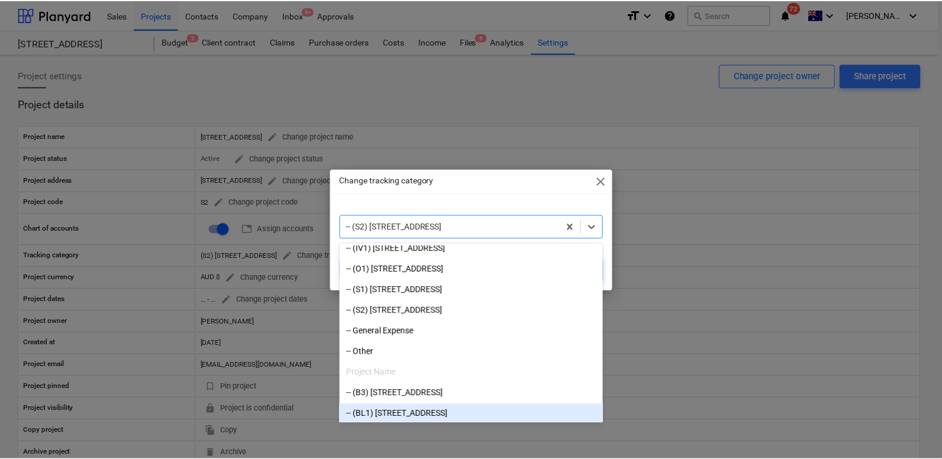
scroll to position [110, 0]
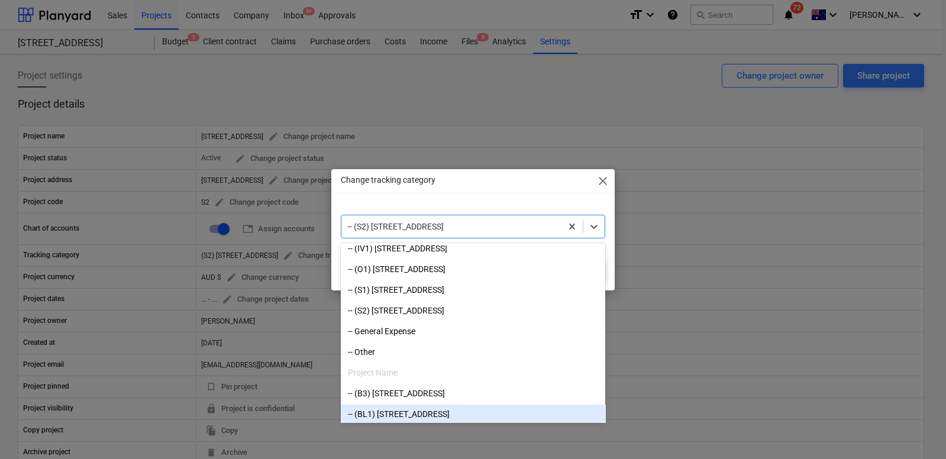
click at [601, 181] on span "close" at bounding box center [603, 181] width 14 height 14
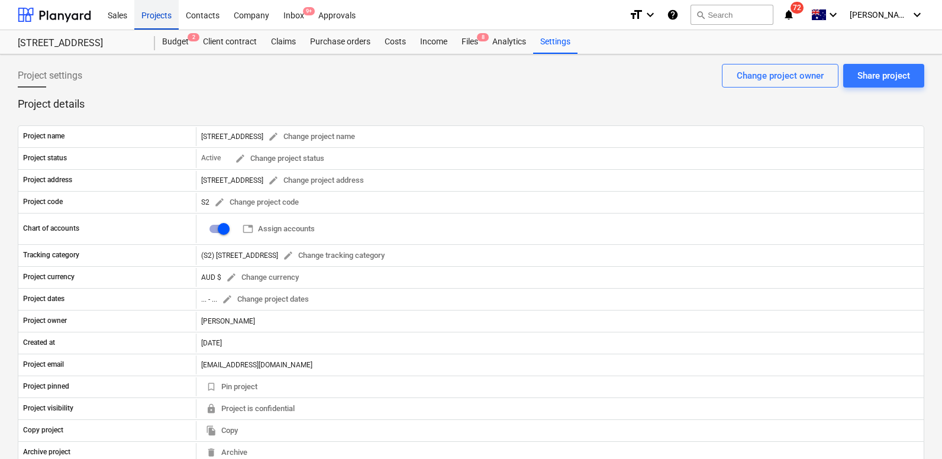
click at [154, 9] on div "Projects" at bounding box center [156, 14] width 44 height 30
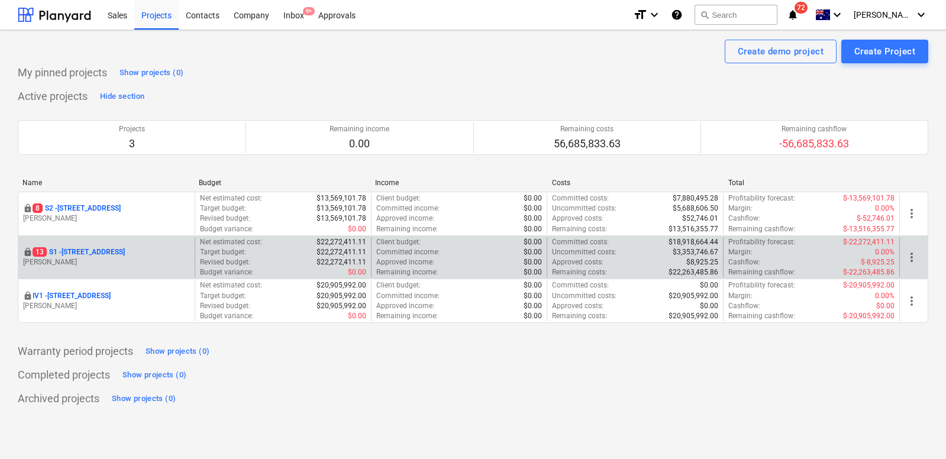
click at [122, 259] on p "[PERSON_NAME]" at bounding box center [106, 262] width 167 height 10
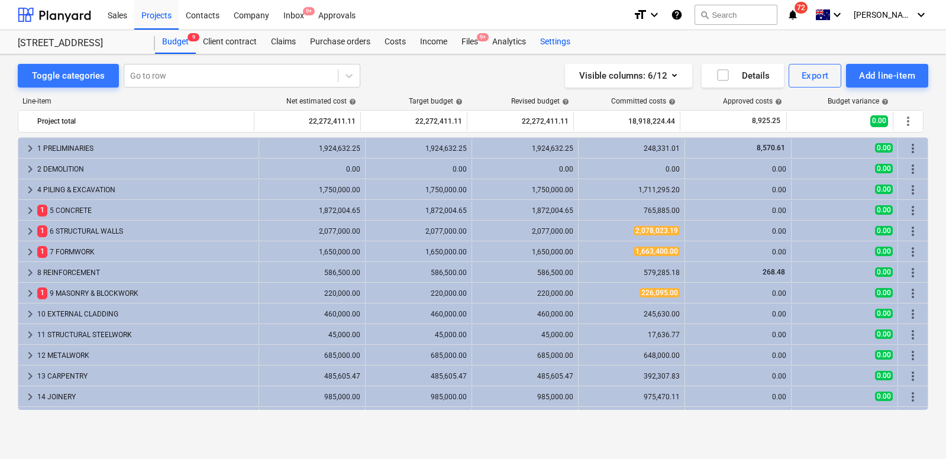
click at [547, 41] on div "Settings" at bounding box center [555, 42] width 44 height 24
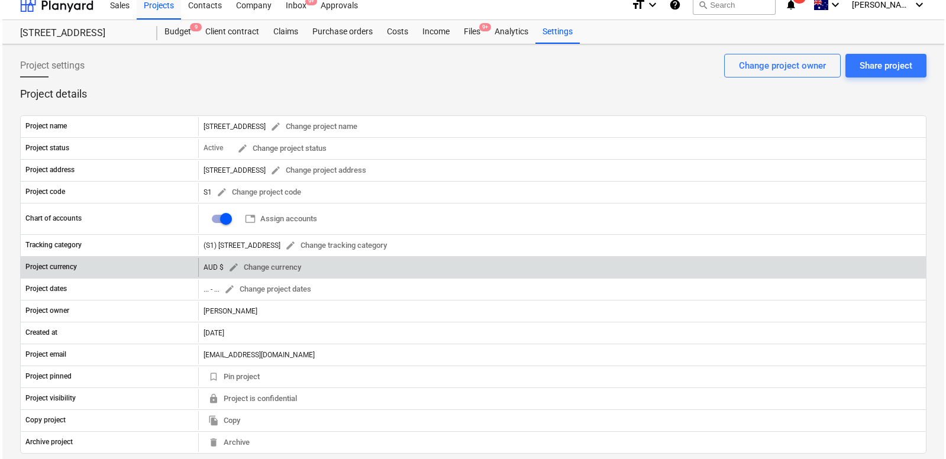
scroll to position [13, 0]
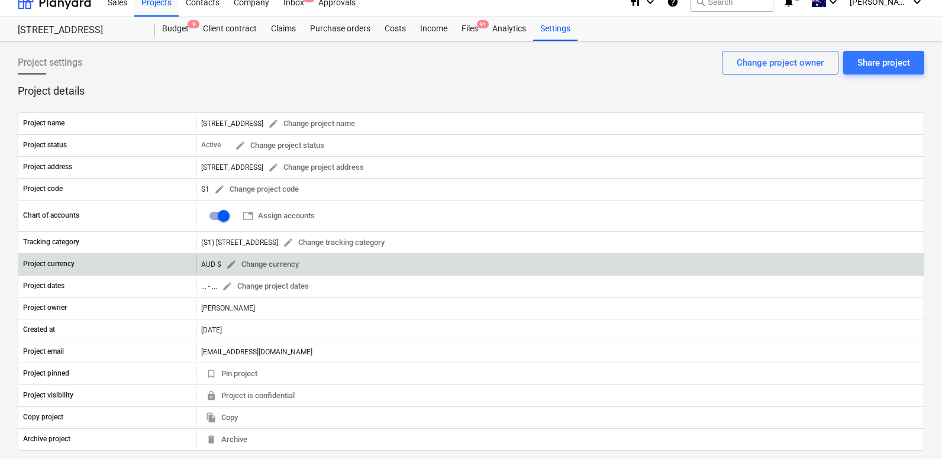
click at [304, 259] on div "AUD $ edit Change currency" at bounding box center [272, 265] width 142 height 18
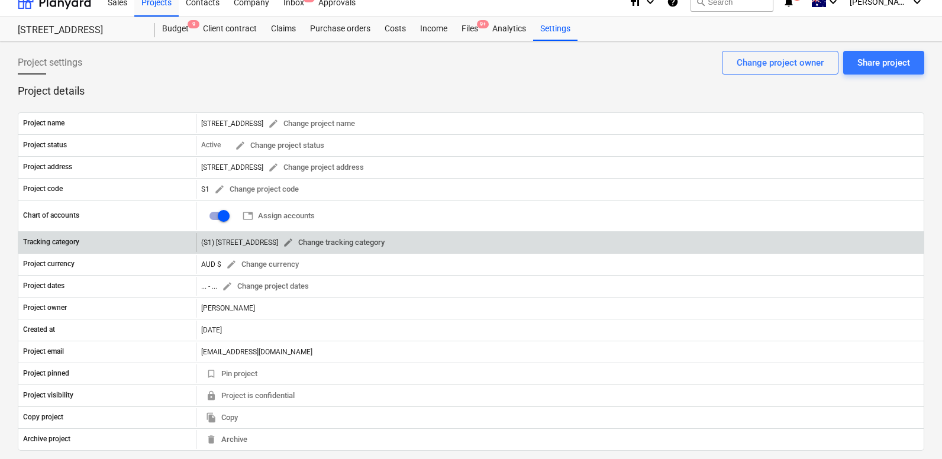
click at [328, 246] on span "edit Change tracking category" at bounding box center [334, 243] width 102 height 14
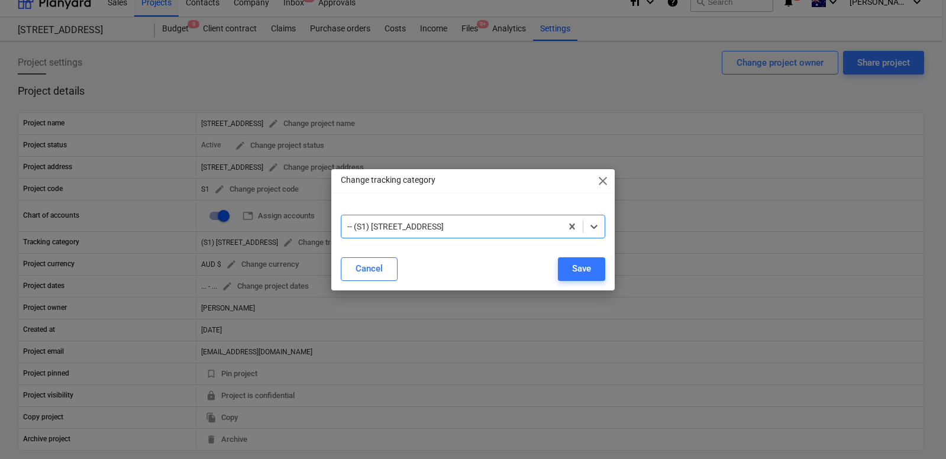
click at [430, 221] on div at bounding box center [451, 227] width 209 height 12
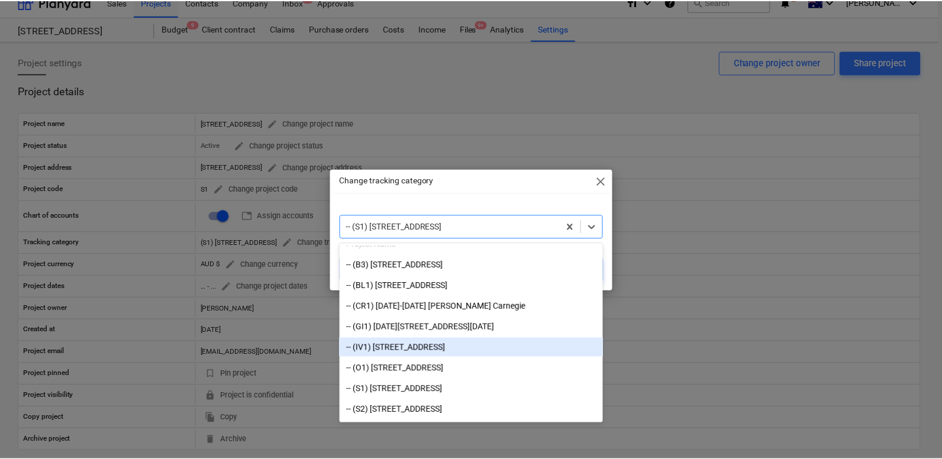
scroll to position [278, 0]
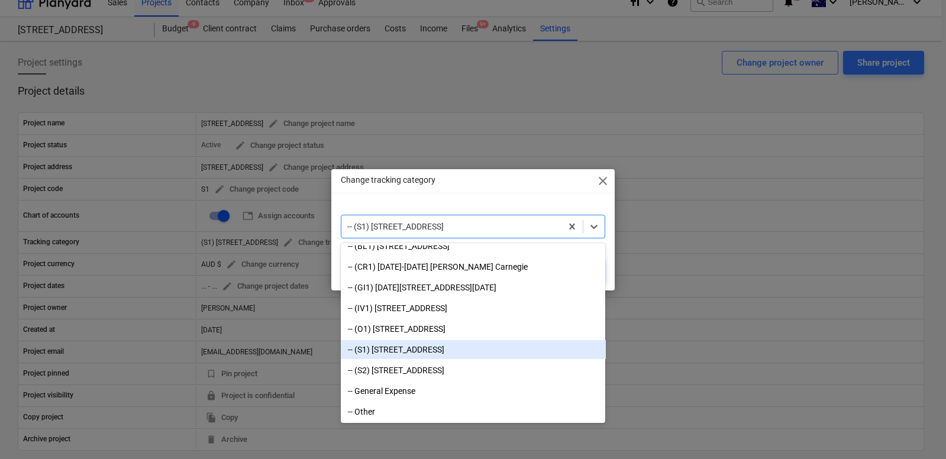
click at [415, 349] on div "-- (S1) 248 Bay Rd" at bounding box center [473, 349] width 265 height 19
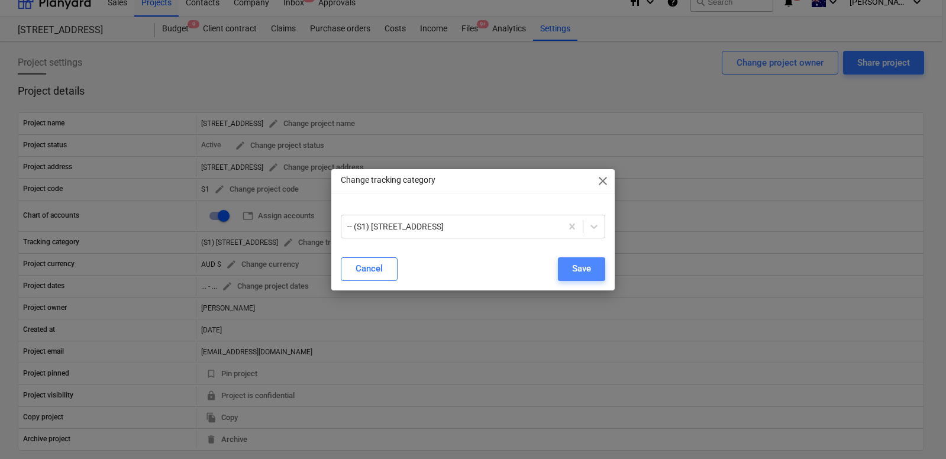
click at [592, 268] on button "Save" at bounding box center [581, 269] width 47 height 24
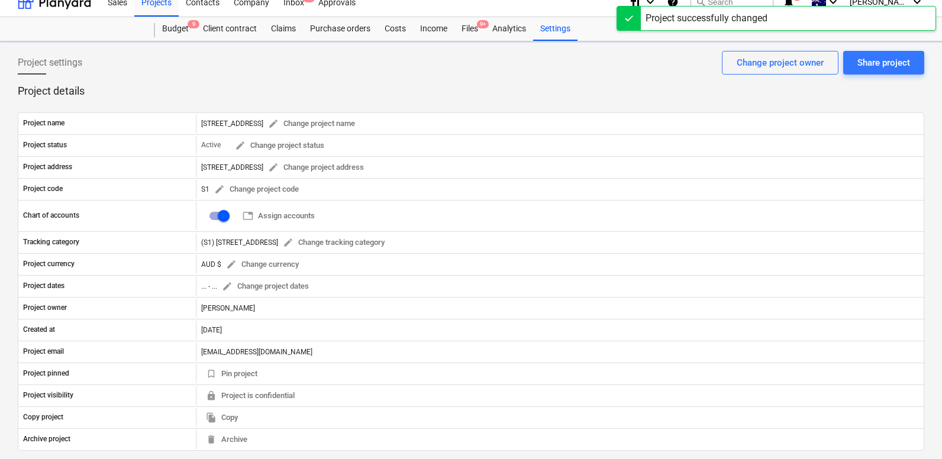
scroll to position [0, 0]
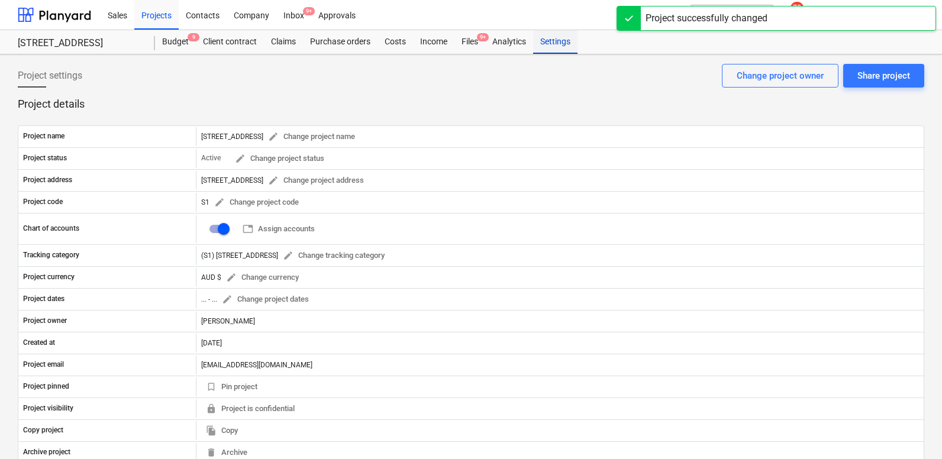
click at [556, 45] on div "Settings" at bounding box center [555, 42] width 44 height 24
click at [163, 8] on div "Projects" at bounding box center [156, 14] width 44 height 30
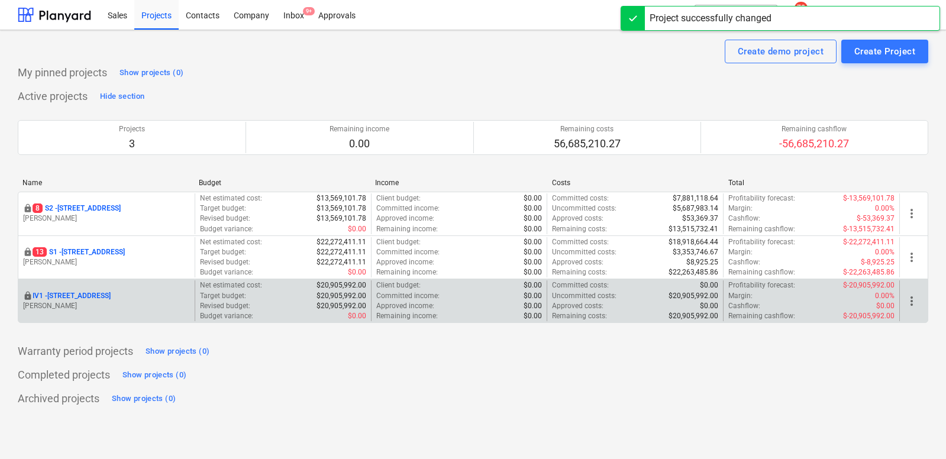
click at [111, 295] on p "IV1 - 24 Lower Heidelberg Rd, Ivanhoe" at bounding box center [72, 296] width 78 height 10
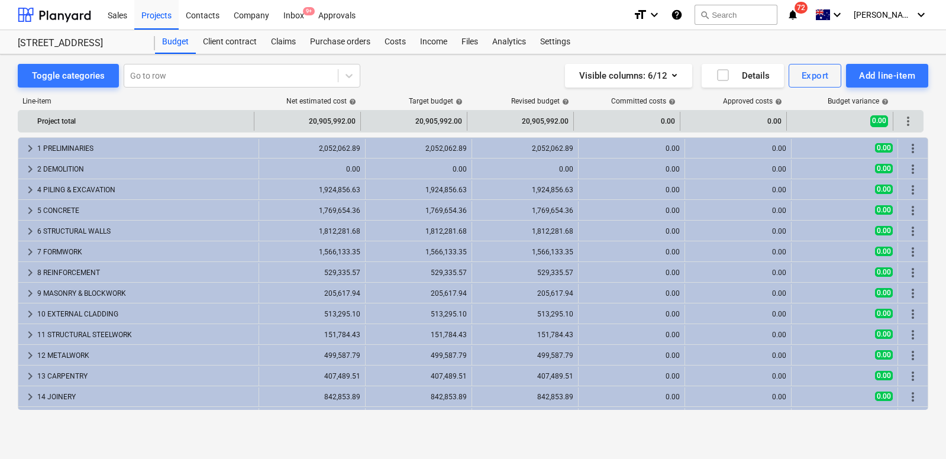
click at [908, 117] on span "more_vert" at bounding box center [908, 121] width 14 height 14
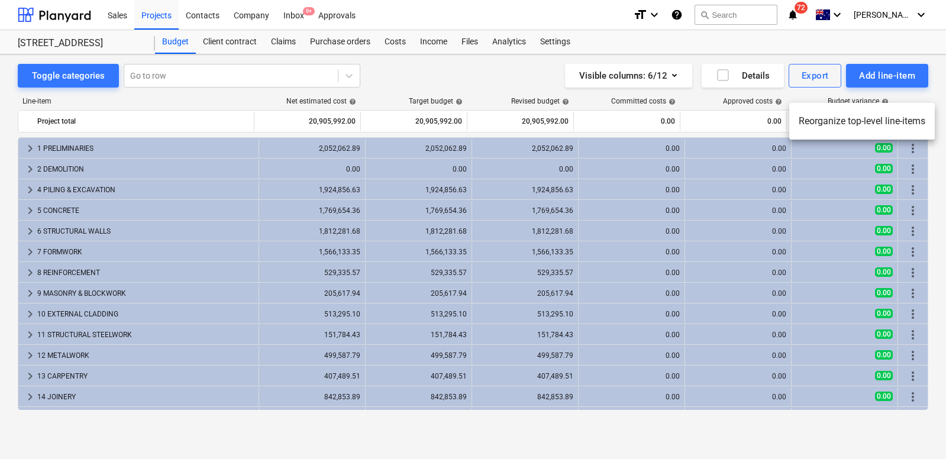
click at [909, 99] on div at bounding box center [473, 229] width 946 height 459
click at [551, 41] on div "Settings" at bounding box center [555, 42] width 44 height 24
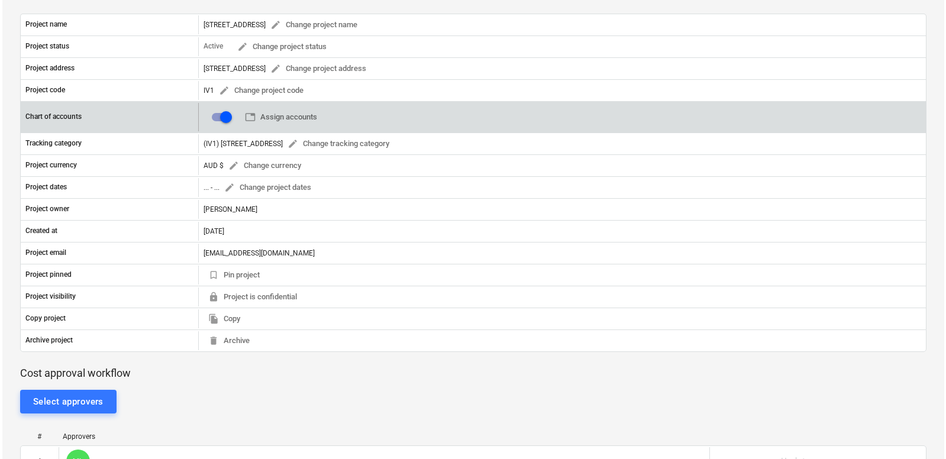
scroll to position [110, 0]
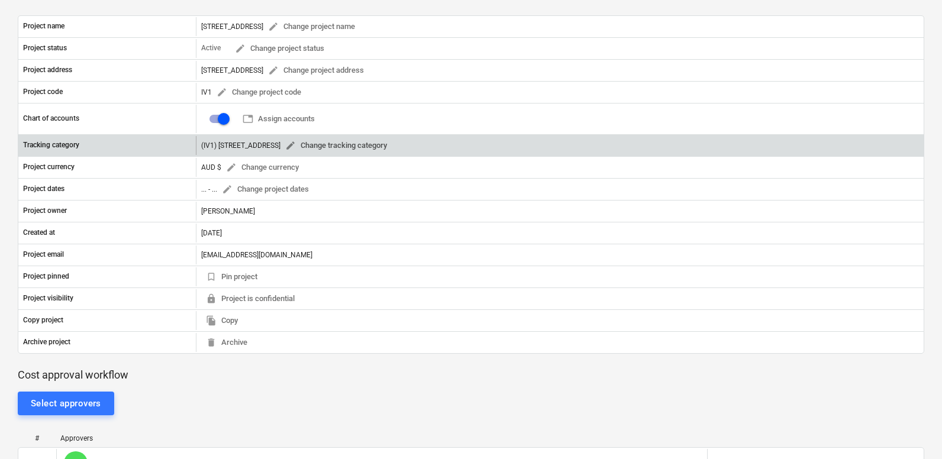
click at [369, 150] on span "edit Change tracking category" at bounding box center [336, 146] width 102 height 14
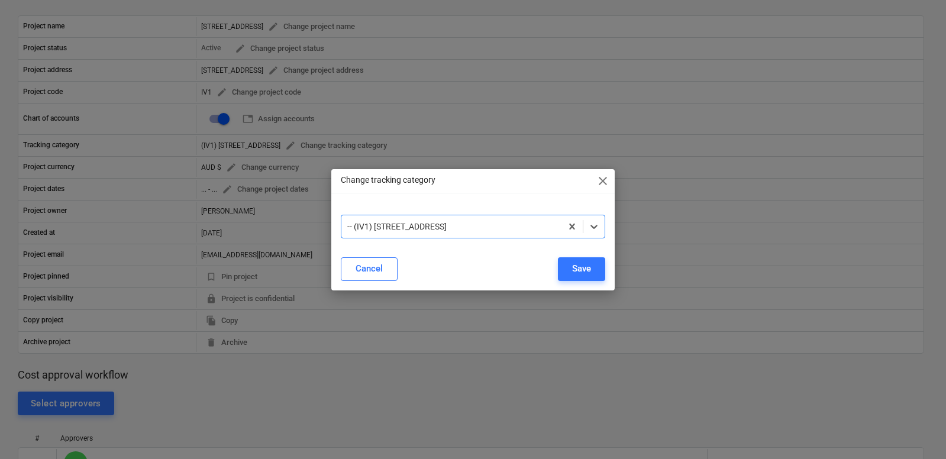
click at [494, 223] on div at bounding box center [451, 227] width 209 height 12
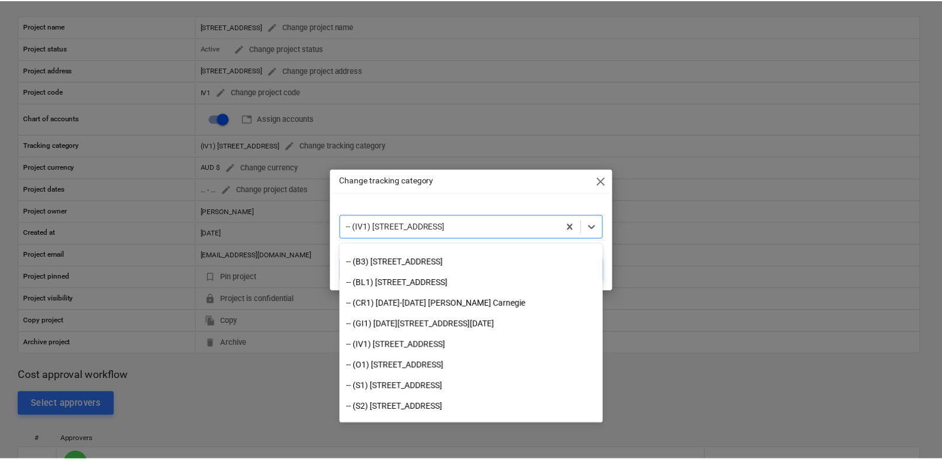
scroll to position [245, 0]
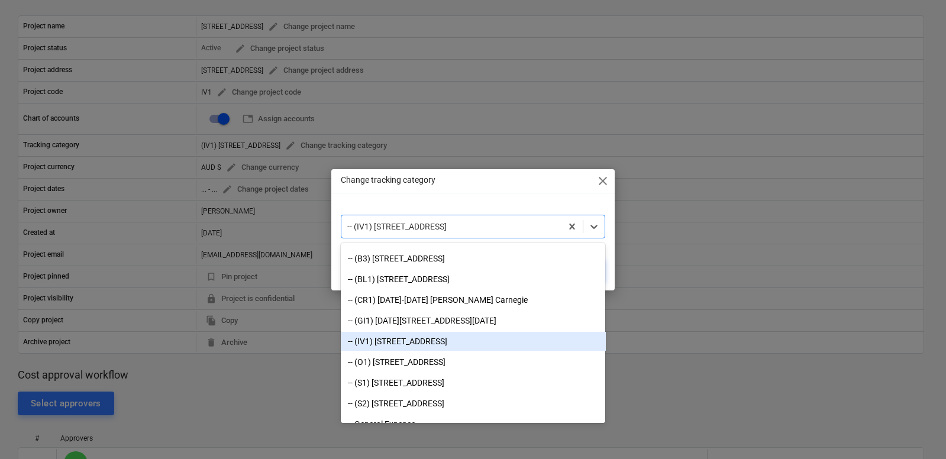
click at [475, 344] on div "-- (IV1) 24-26 Lower Heidelberg Rd" at bounding box center [473, 341] width 265 height 19
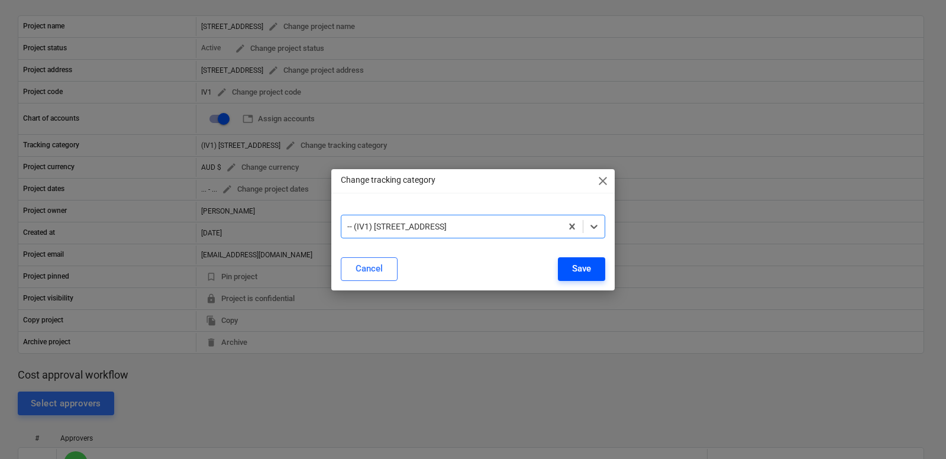
click at [594, 277] on button "Save" at bounding box center [581, 269] width 47 height 24
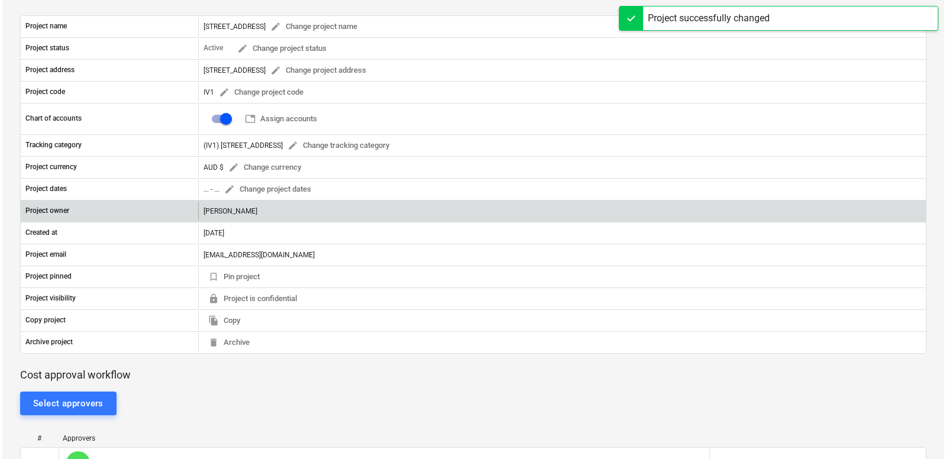
scroll to position [0, 0]
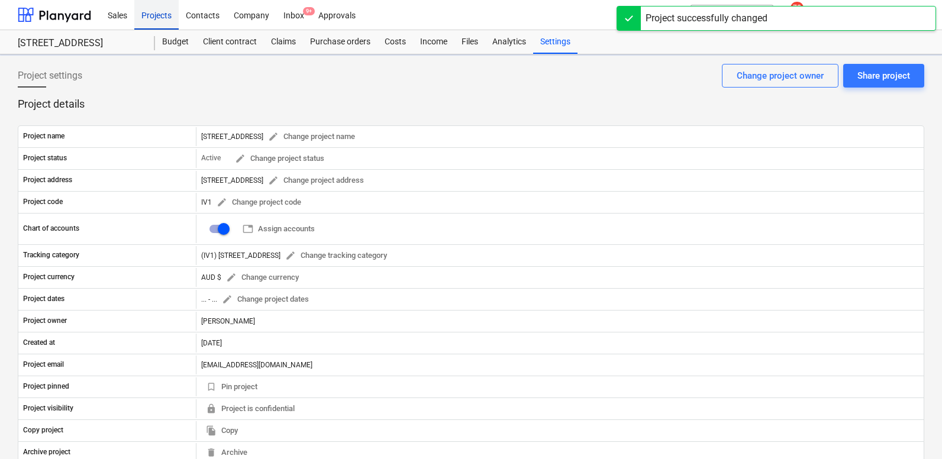
click at [160, 9] on div "Projects" at bounding box center [156, 14] width 44 height 30
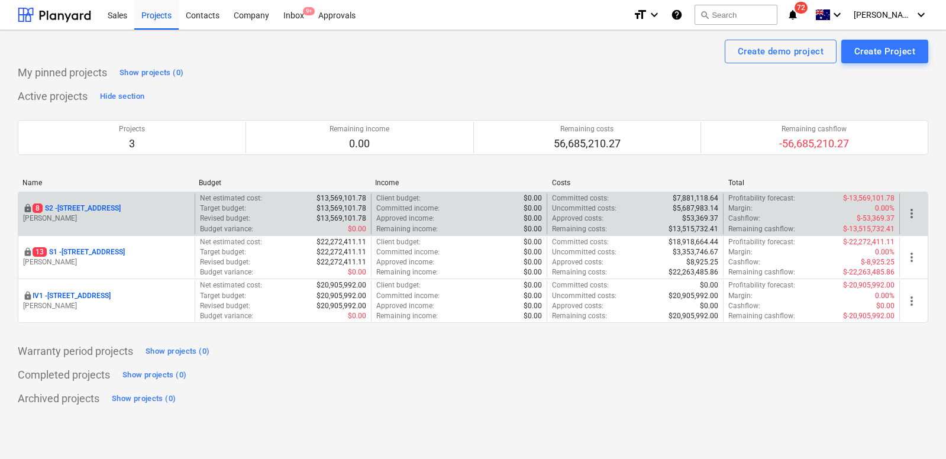
click at [907, 205] on div "more_vert" at bounding box center [914, 214] width 28 height 41
click at [907, 209] on span "more_vert" at bounding box center [912, 214] width 14 height 14
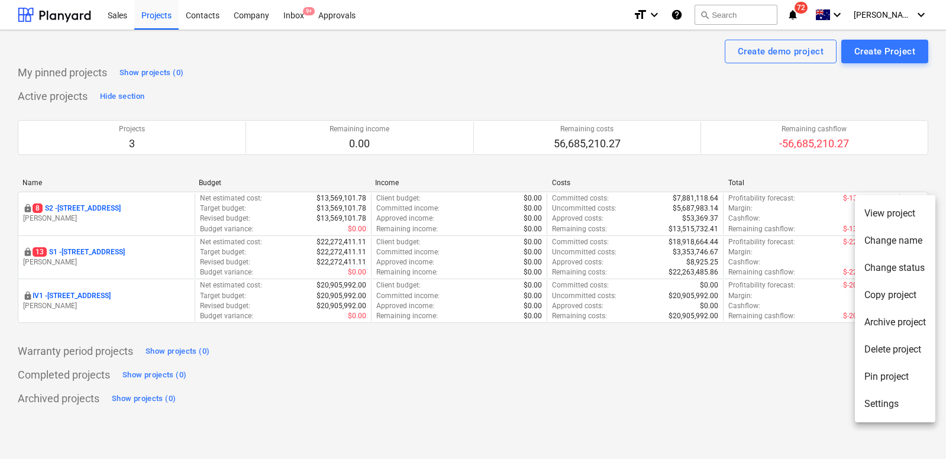
click at [898, 217] on li "View project" at bounding box center [895, 213] width 80 height 27
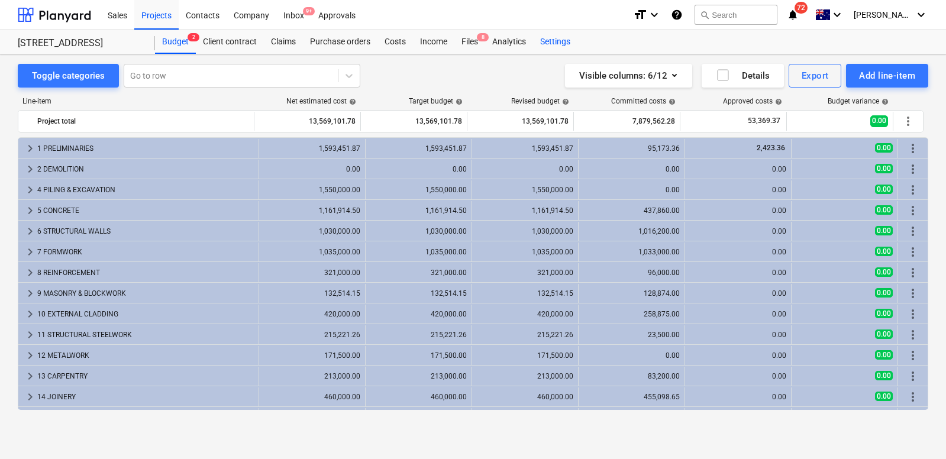
click at [567, 40] on div "Settings" at bounding box center [555, 42] width 44 height 24
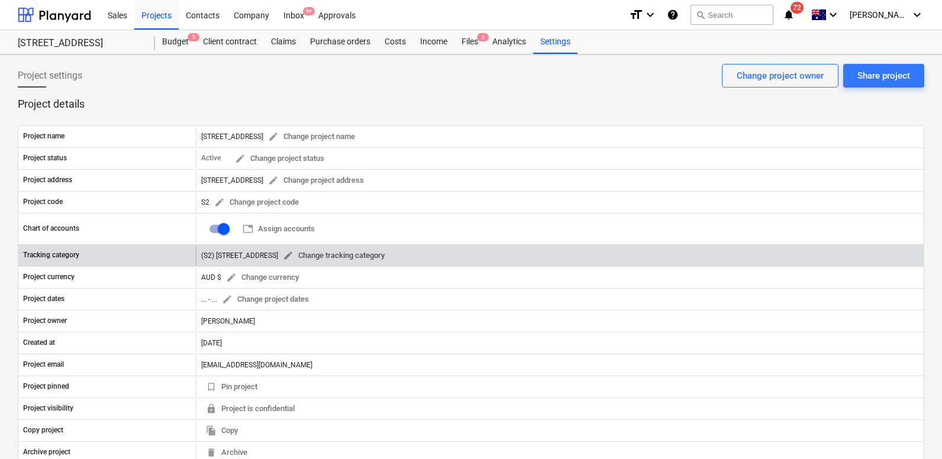
click at [303, 256] on span "edit Change tracking category" at bounding box center [334, 256] width 102 height 14
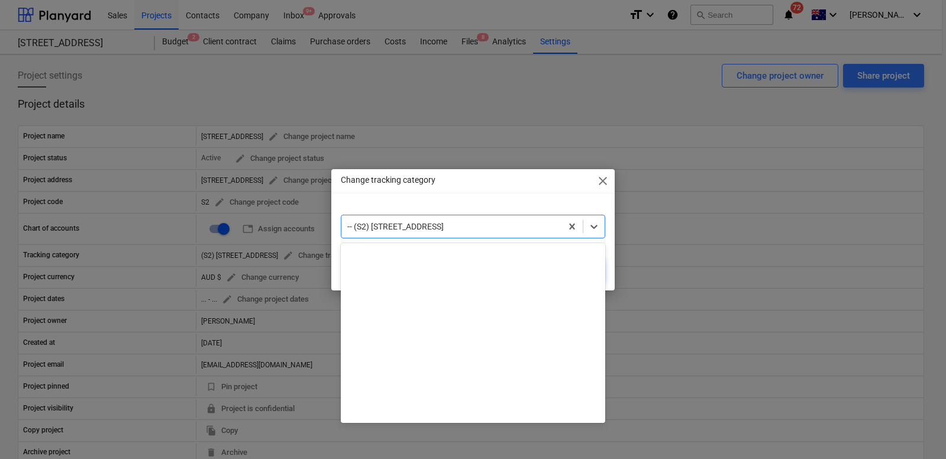
click at [512, 229] on div at bounding box center [451, 227] width 209 height 12
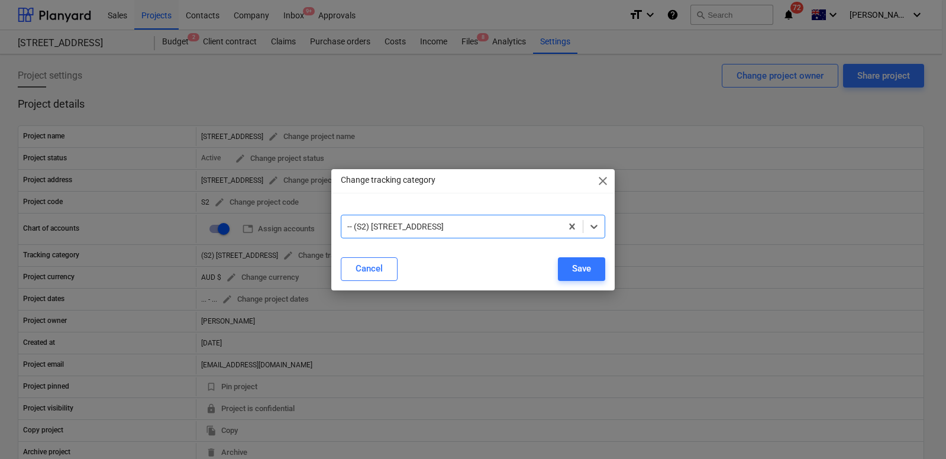
click at [503, 232] on div "-- (S2) 76 Beach Rd" at bounding box center [451, 226] width 221 height 17
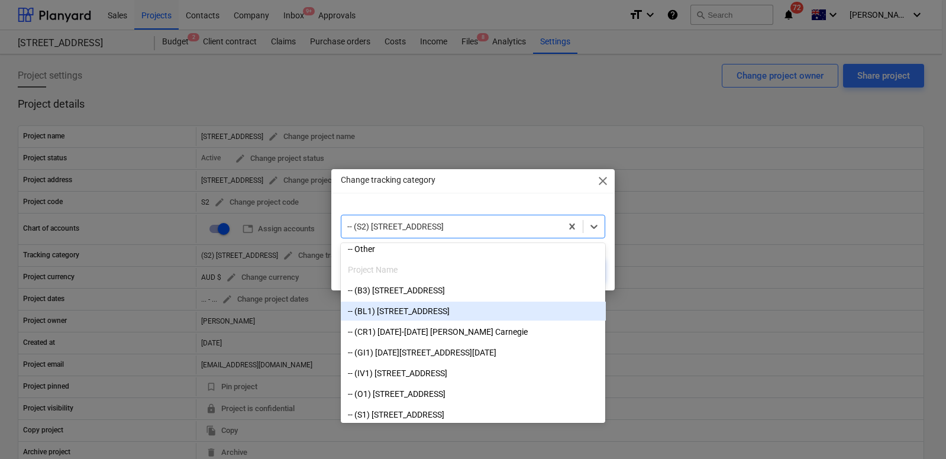
scroll to position [210, 0]
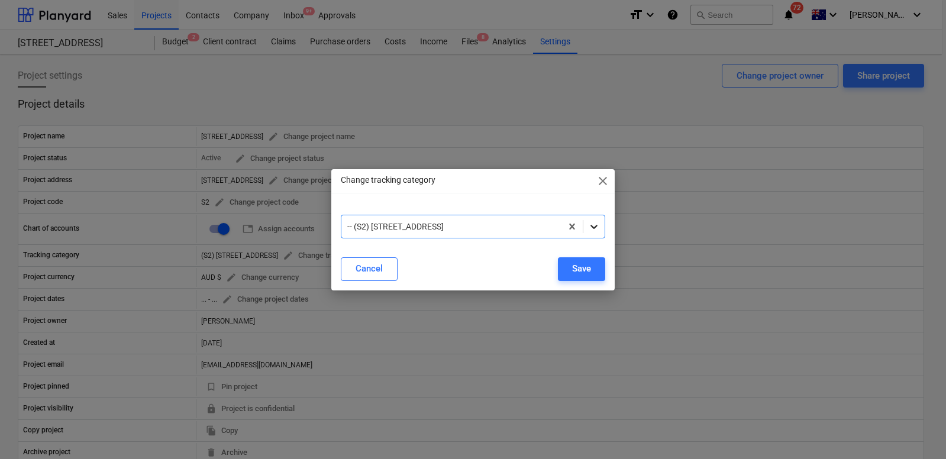
click at [598, 227] on icon at bounding box center [594, 227] width 12 height 12
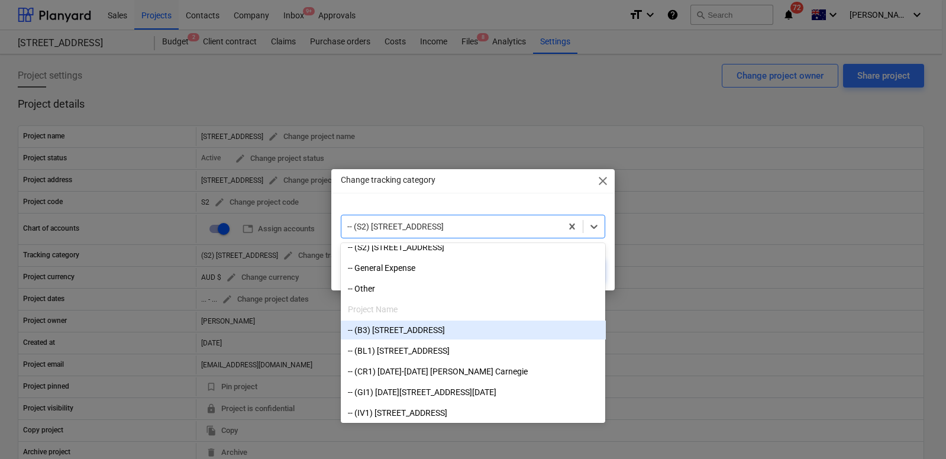
scroll to position [166, 0]
